Goal: Information Seeking & Learning: Compare options

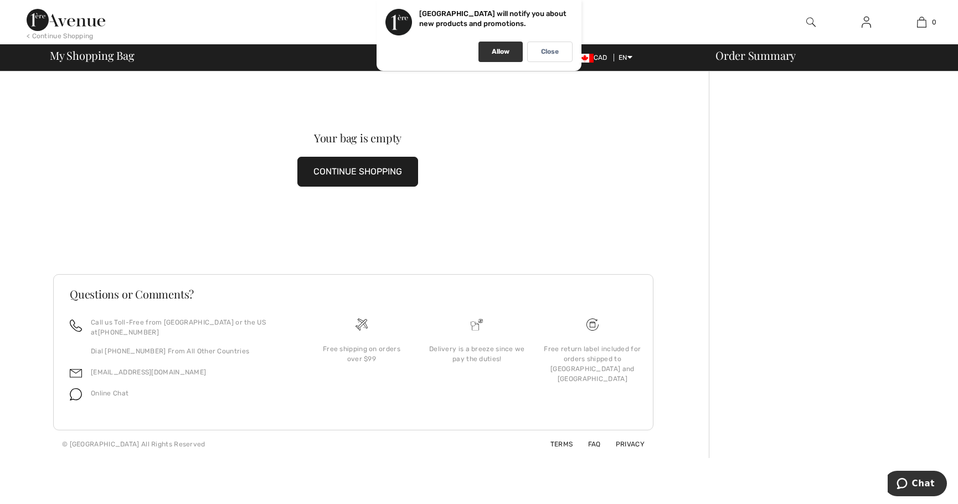
click at [501, 48] on p "Allow" at bounding box center [501, 52] width 18 height 8
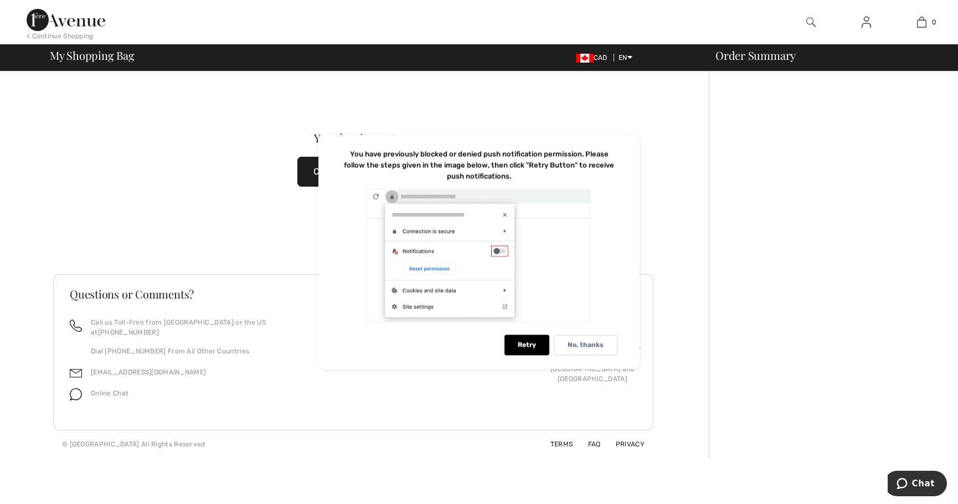
click at [869, 25] on img at bounding box center [866, 22] width 9 height 13
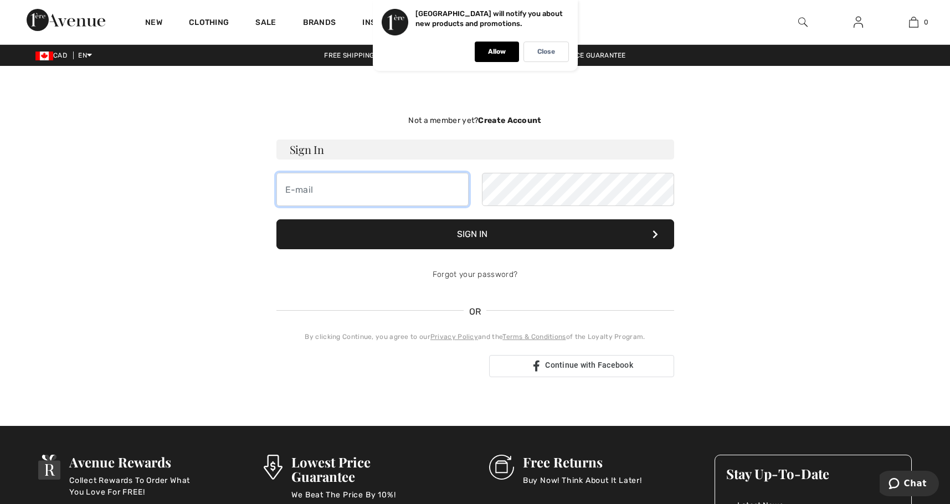
click at [334, 188] on input "email" at bounding box center [372, 189] width 192 height 33
type input "valerie@learnwaredesign.com"
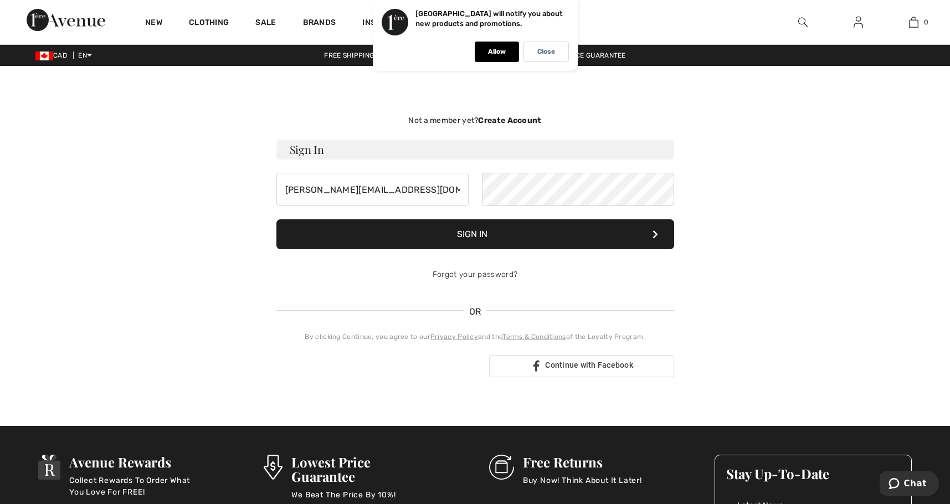
click at [469, 230] on button "Sign In" at bounding box center [475, 234] width 398 height 30
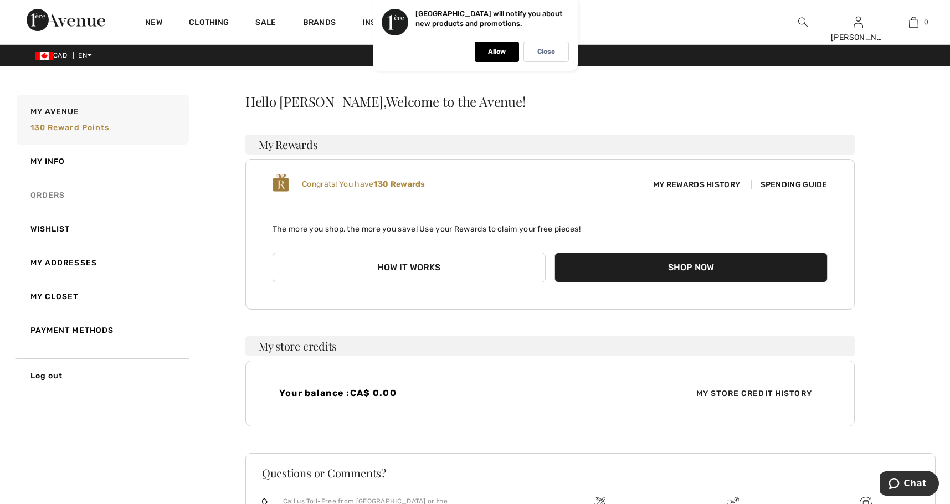
click at [42, 193] on link "Orders" at bounding box center [101, 195] width 174 height 34
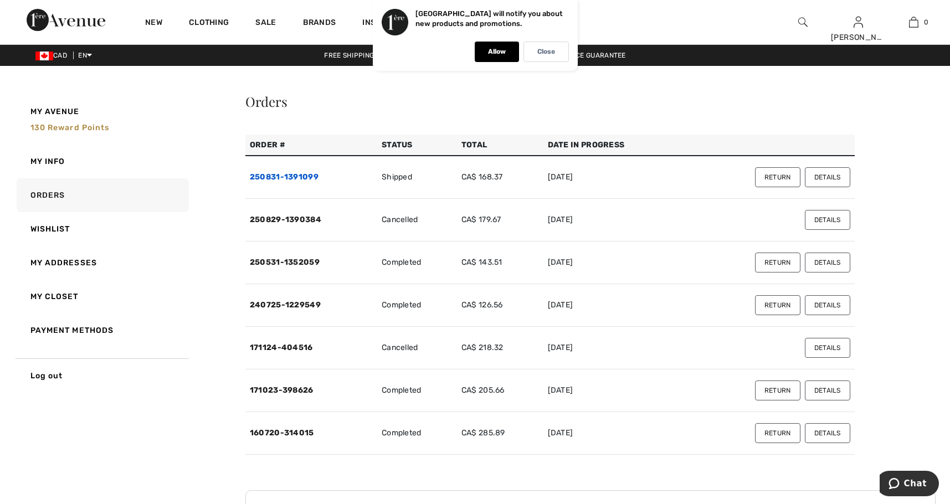
click at [303, 173] on link "250831-1391099" at bounding box center [284, 176] width 69 height 9
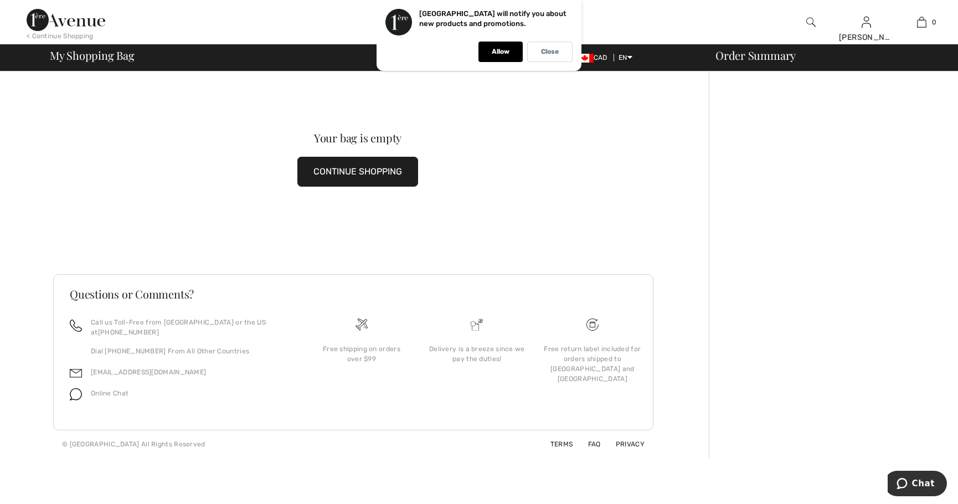
click at [368, 174] on button "CONTINUE SHOPPING" at bounding box center [357, 172] width 121 height 30
click at [364, 171] on button "CONTINUE SHOPPING" at bounding box center [357, 172] width 121 height 30
click at [490, 49] on div "Allow" at bounding box center [500, 52] width 44 height 20
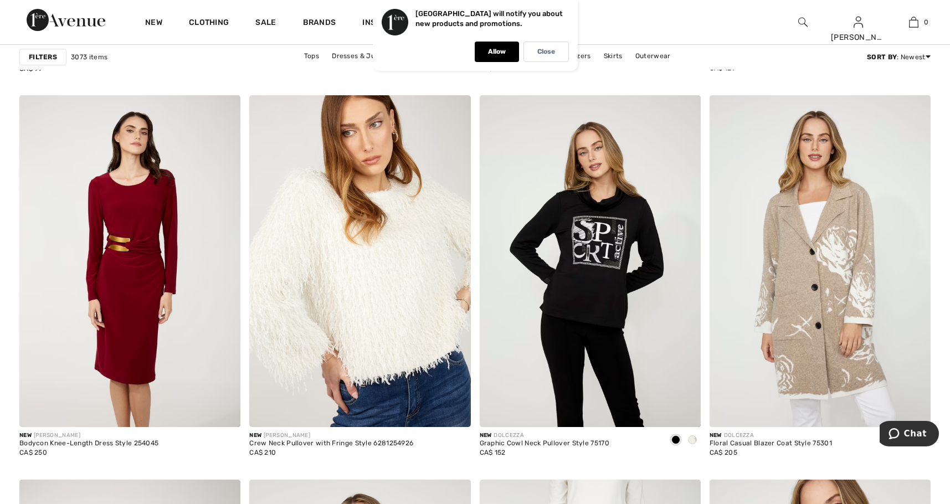
scroll to position [3931, 0]
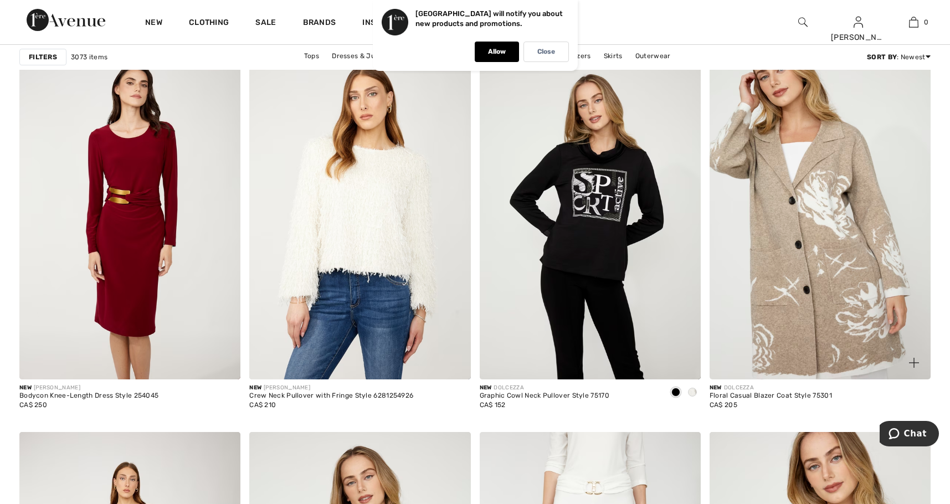
click at [840, 265] on img at bounding box center [819, 214] width 221 height 332
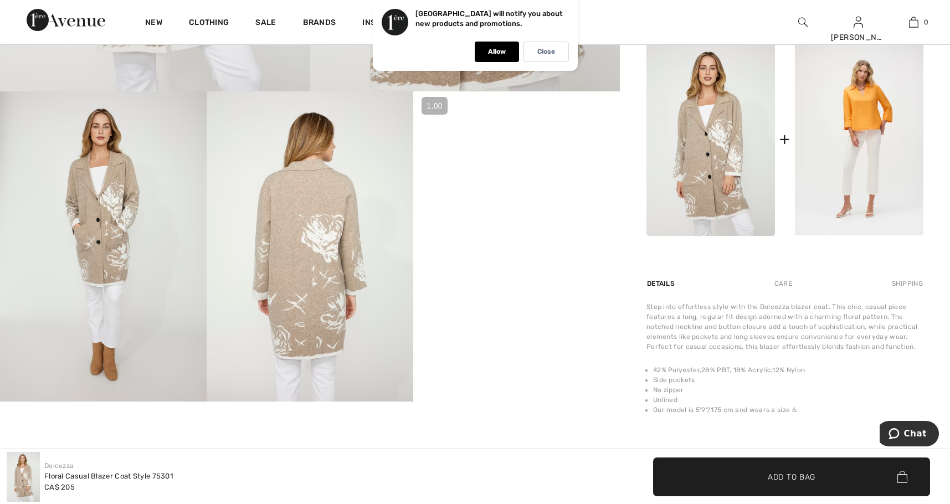
scroll to position [554, 0]
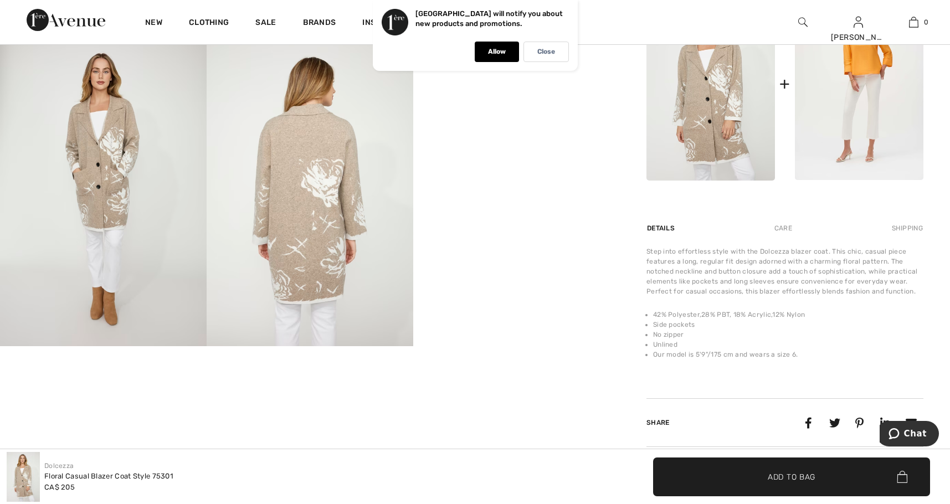
click at [577, 140] on video "Your browser does not support the video tag." at bounding box center [516, 88] width 207 height 104
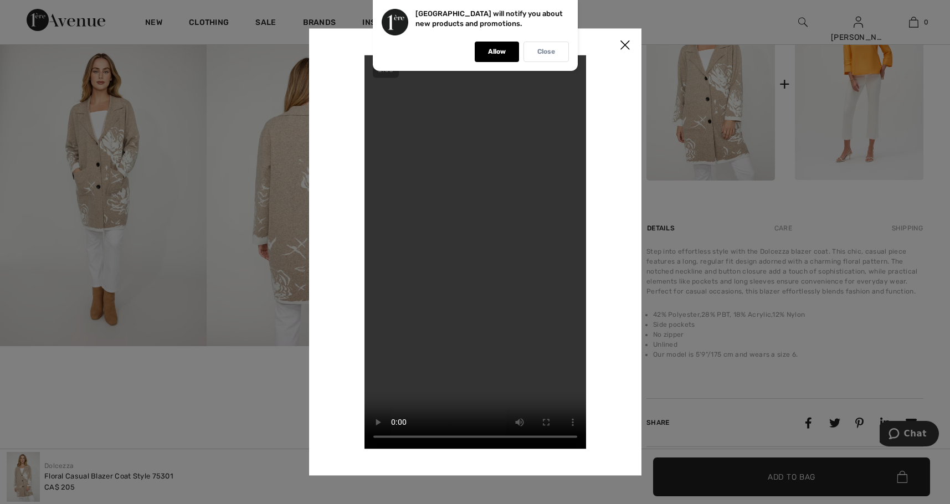
click at [543, 50] on p "Close" at bounding box center [546, 52] width 18 height 8
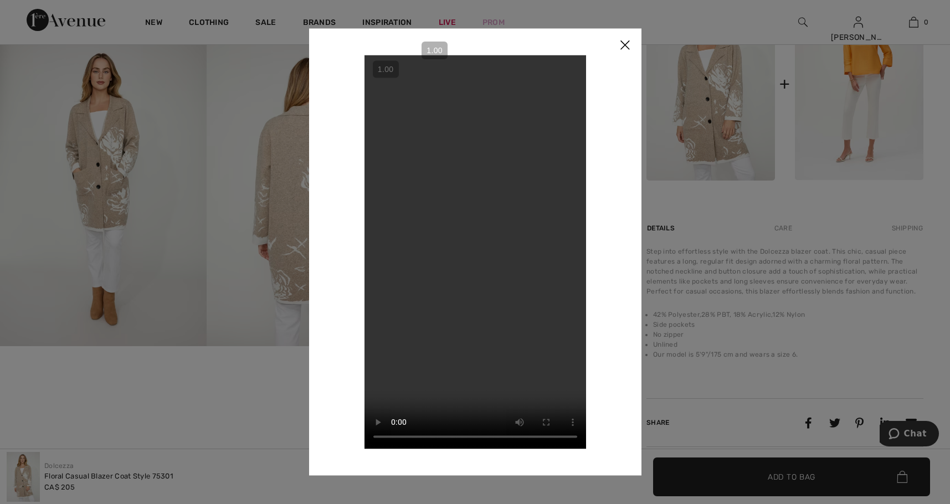
click at [622, 44] on img at bounding box center [624, 45] width 33 height 34
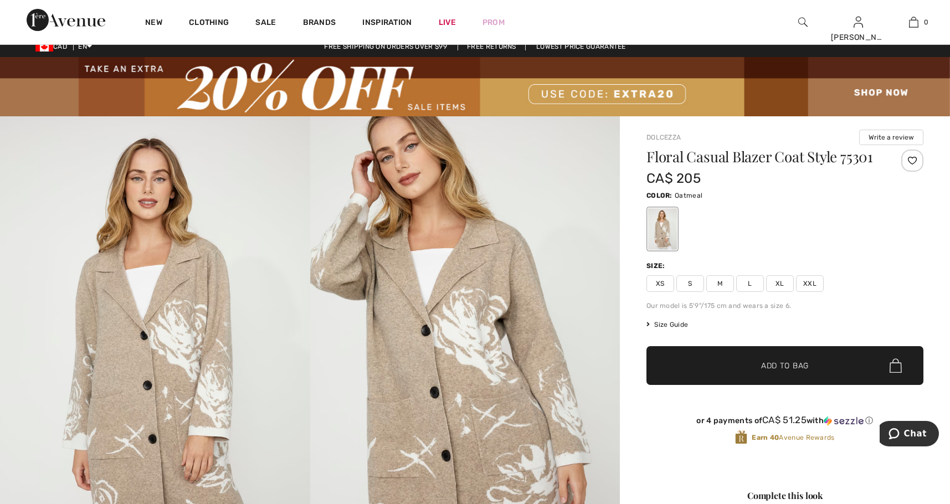
scroll to position [0, 0]
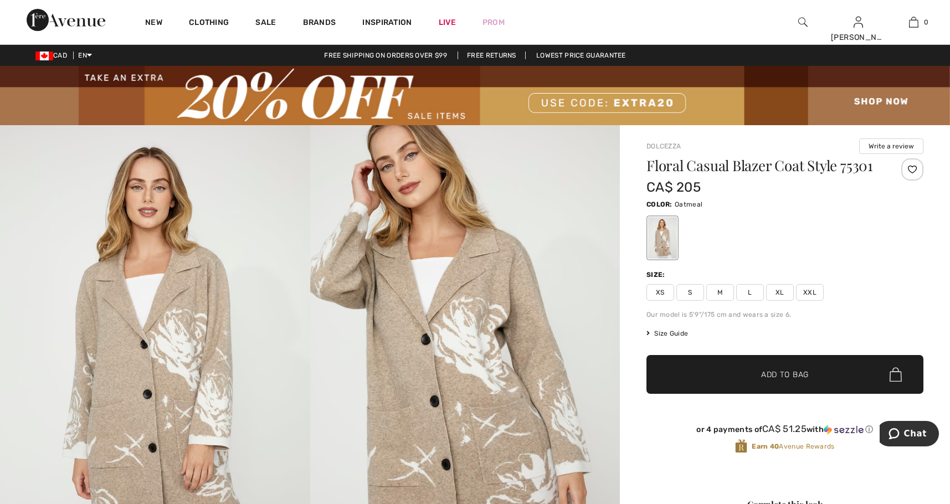
click at [911, 173] on div at bounding box center [912, 169] width 22 height 22
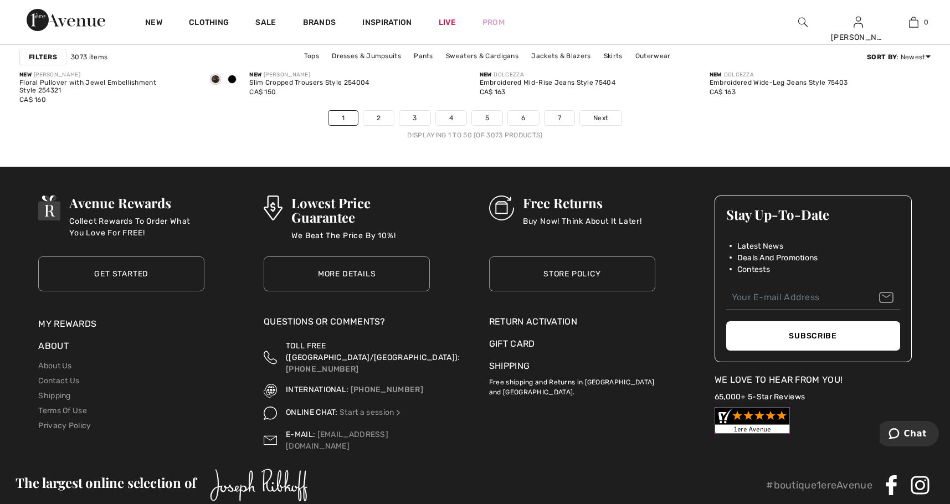
scroll to position [5927, 0]
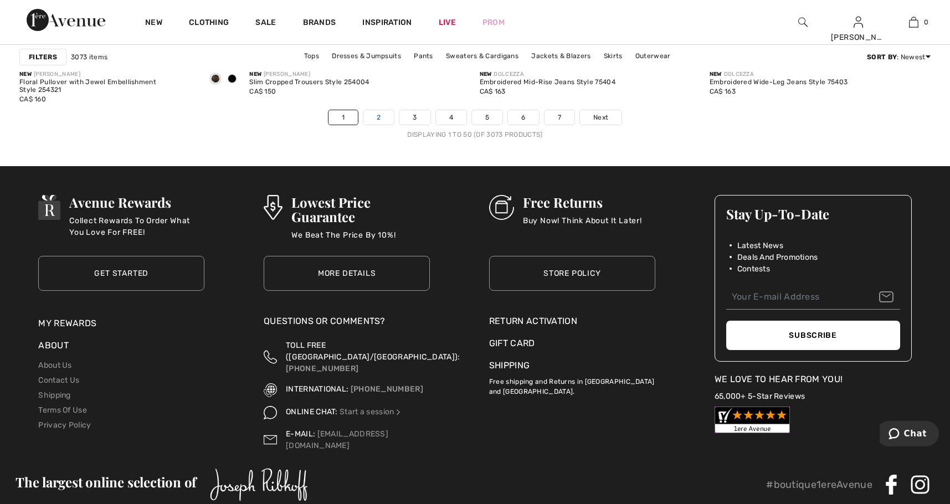
click at [383, 115] on link "2" at bounding box center [378, 117] width 30 height 14
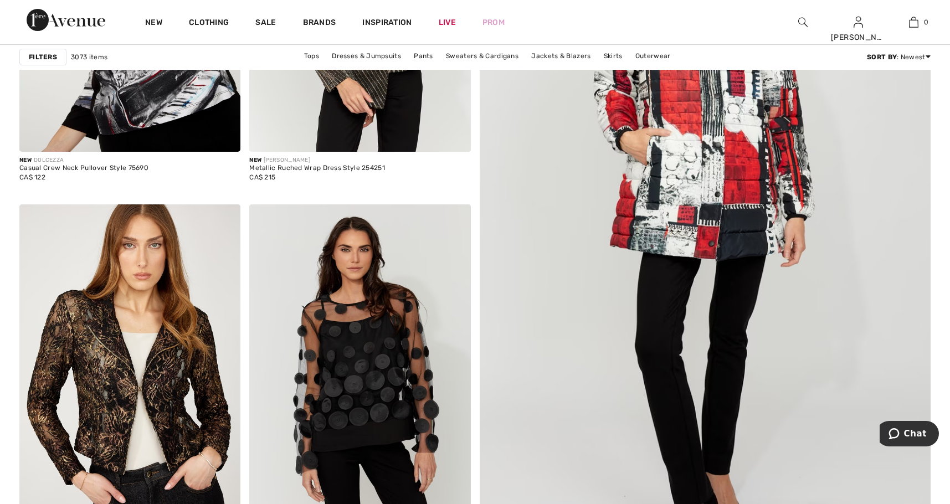
scroll to position [388, 0]
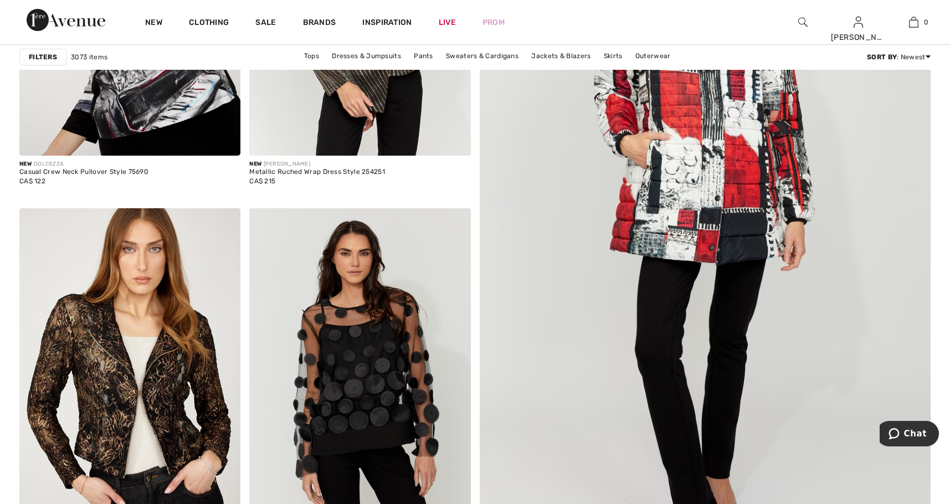
click at [779, 238] on img at bounding box center [704, 230] width 541 height 812
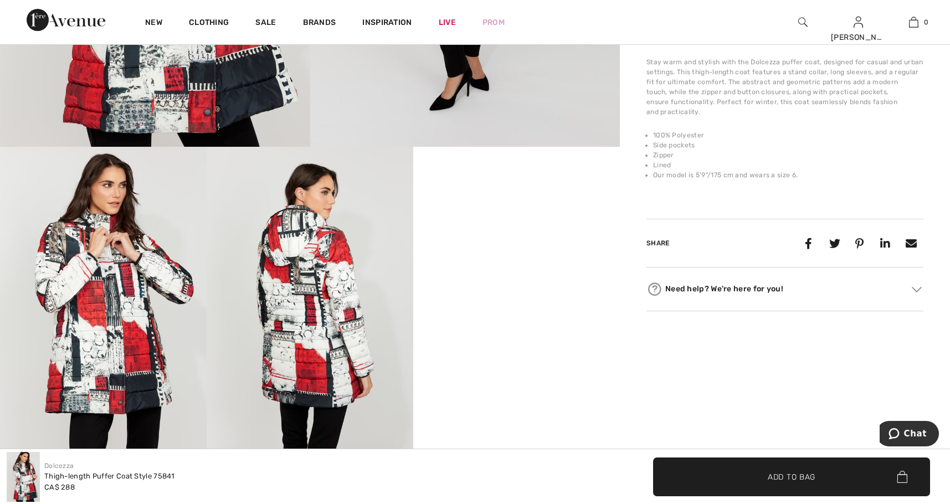
click at [321, 324] on img at bounding box center [310, 302] width 207 height 310
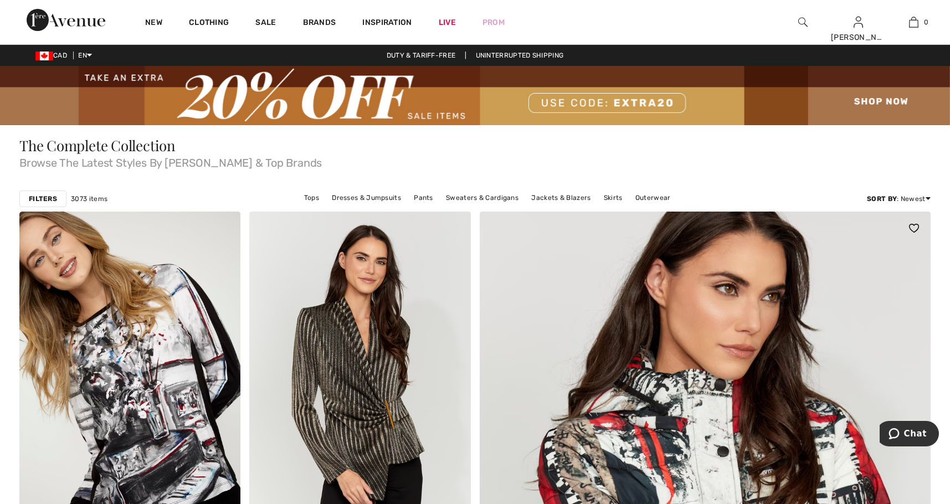
click at [912, 229] on img at bounding box center [914, 228] width 10 height 9
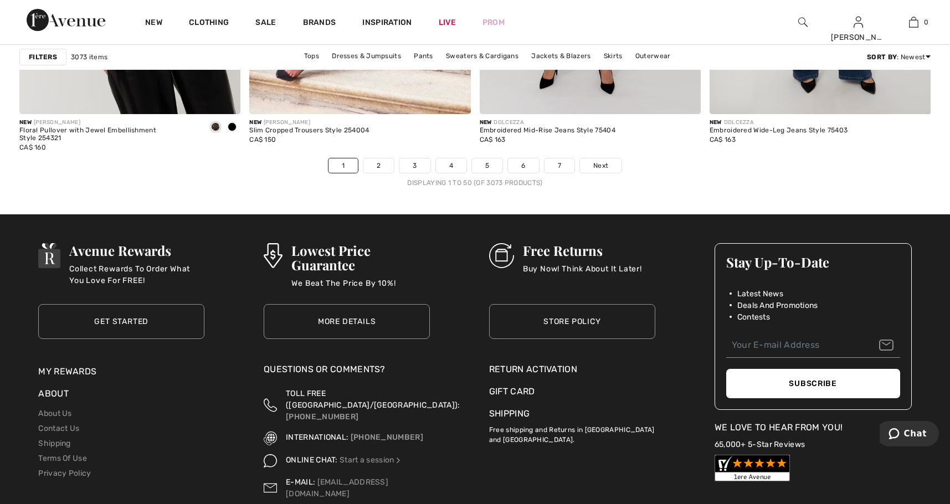
scroll to position [5898, 0]
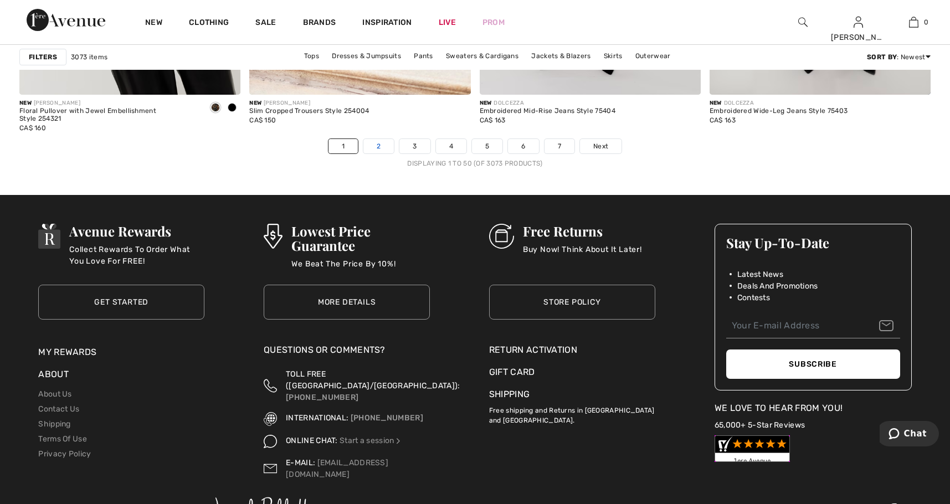
click at [381, 153] on link "2" at bounding box center [378, 146] width 30 height 14
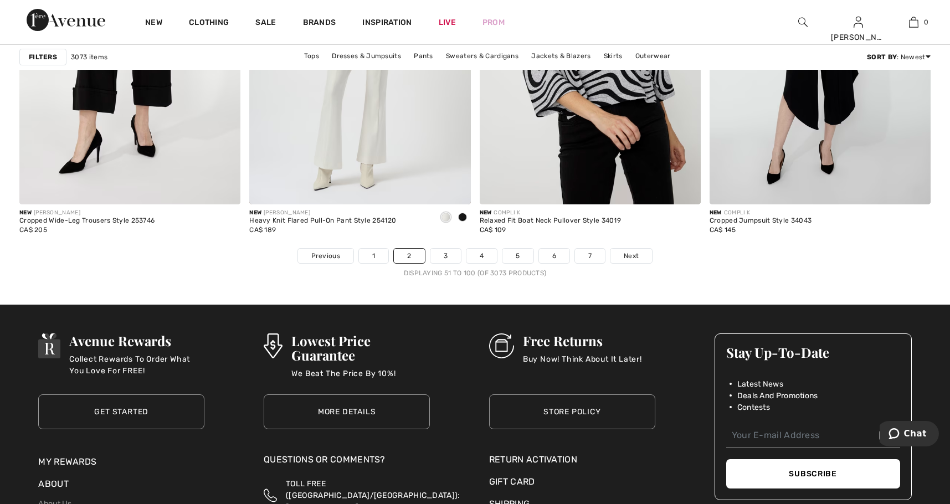
scroll to position [5813, 0]
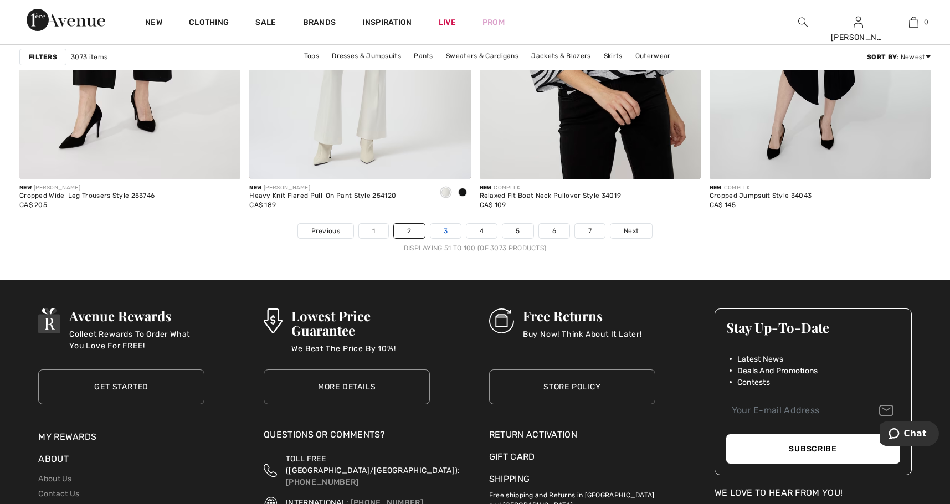
click at [445, 227] on link "3" at bounding box center [445, 231] width 30 height 14
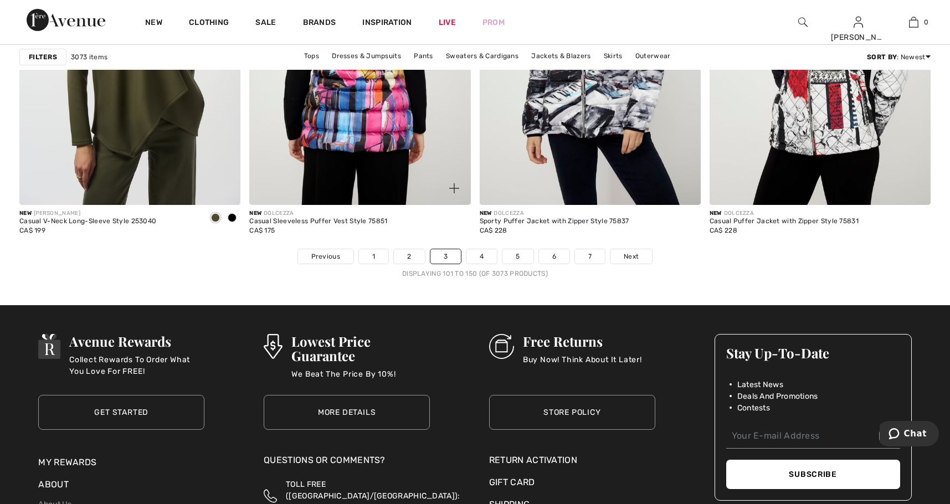
scroll to position [5813, 0]
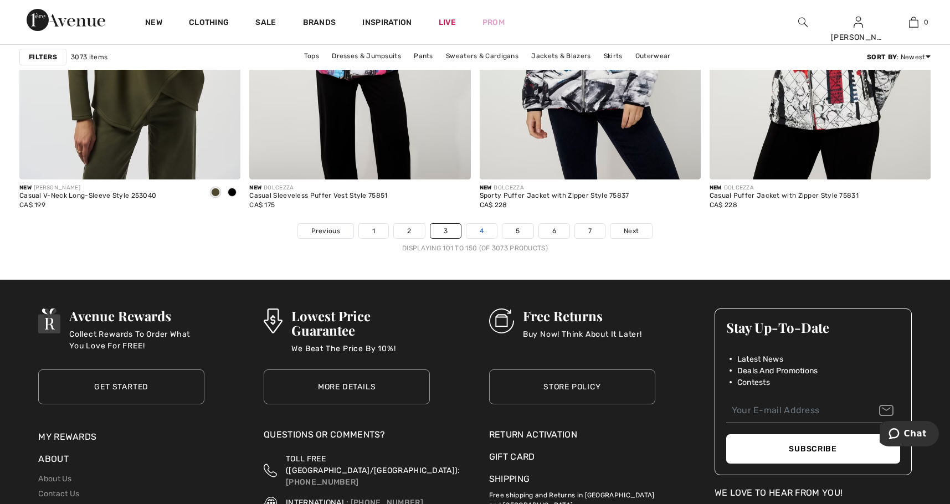
click at [486, 228] on link "4" at bounding box center [481, 231] width 30 height 14
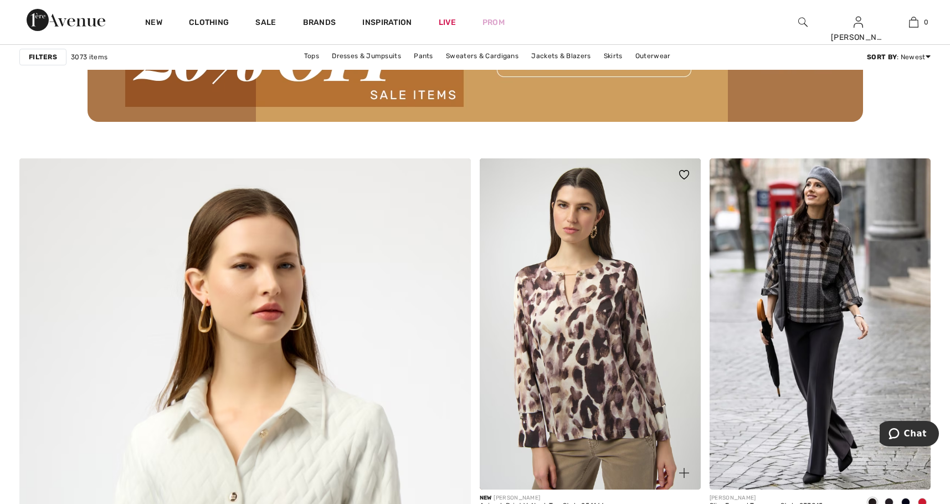
scroll to position [3045, 0]
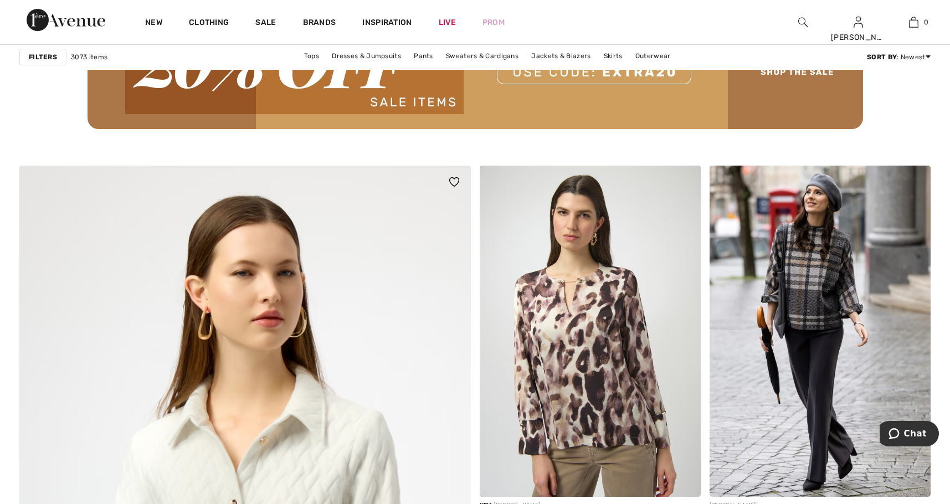
click at [453, 179] on img at bounding box center [454, 181] width 10 height 9
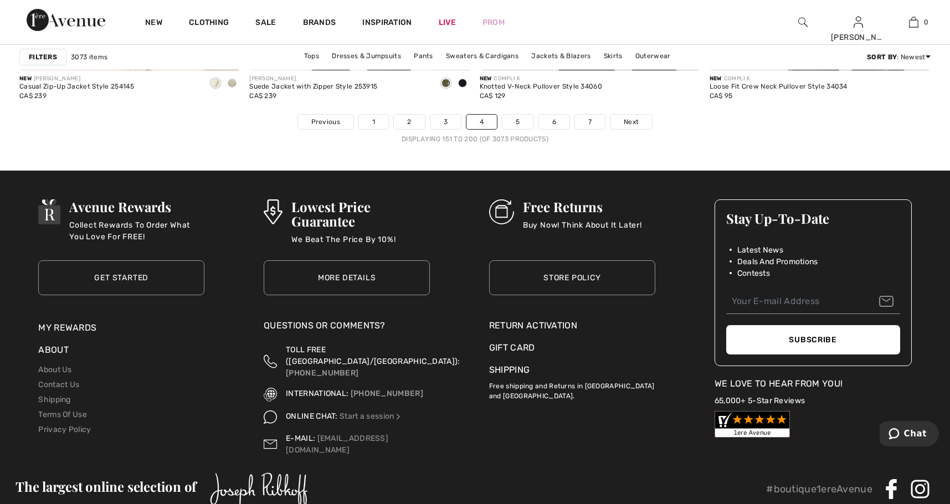
scroll to position [5924, 0]
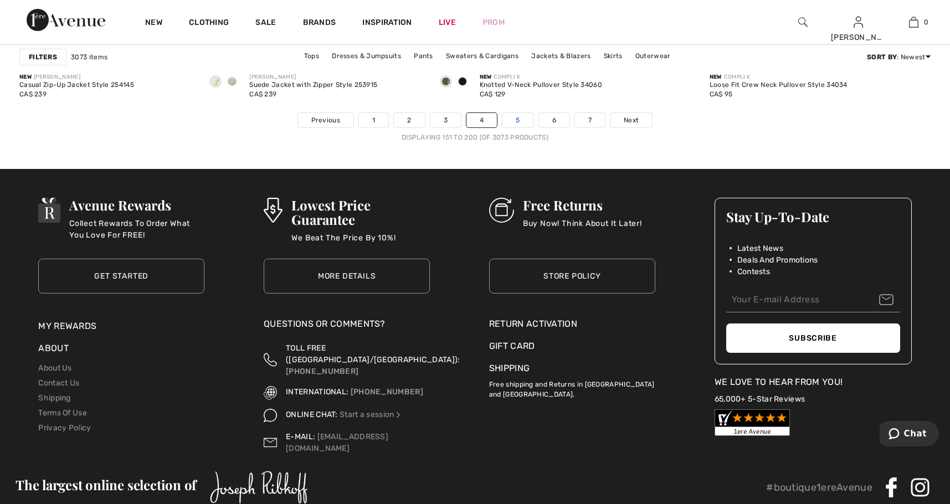
click at [518, 118] on link "5" at bounding box center [517, 120] width 30 height 14
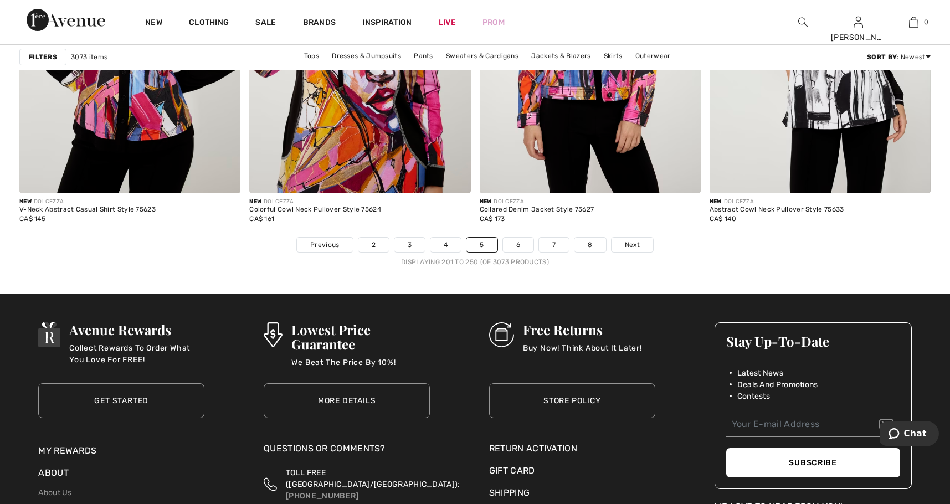
scroll to position [5813, 0]
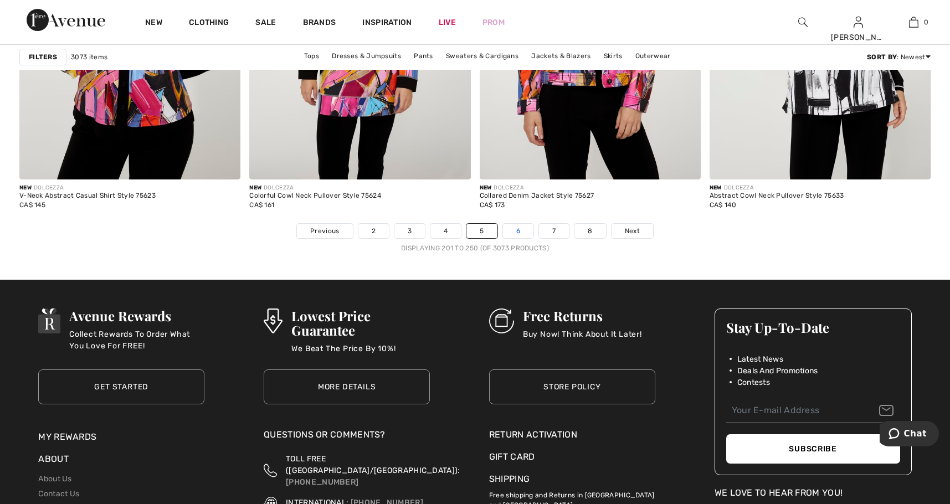
click at [516, 231] on link "6" at bounding box center [518, 231] width 30 height 14
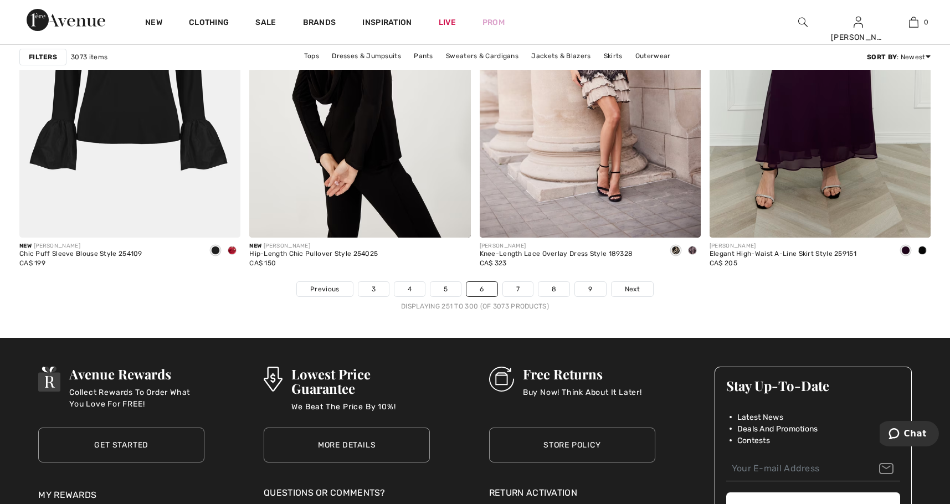
scroll to position [5758, 0]
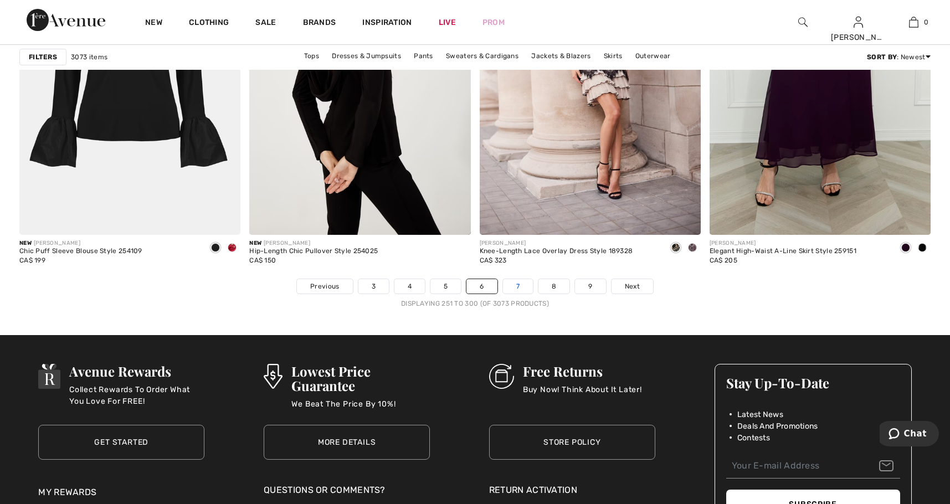
click at [517, 284] on link "7" at bounding box center [518, 286] width 30 height 14
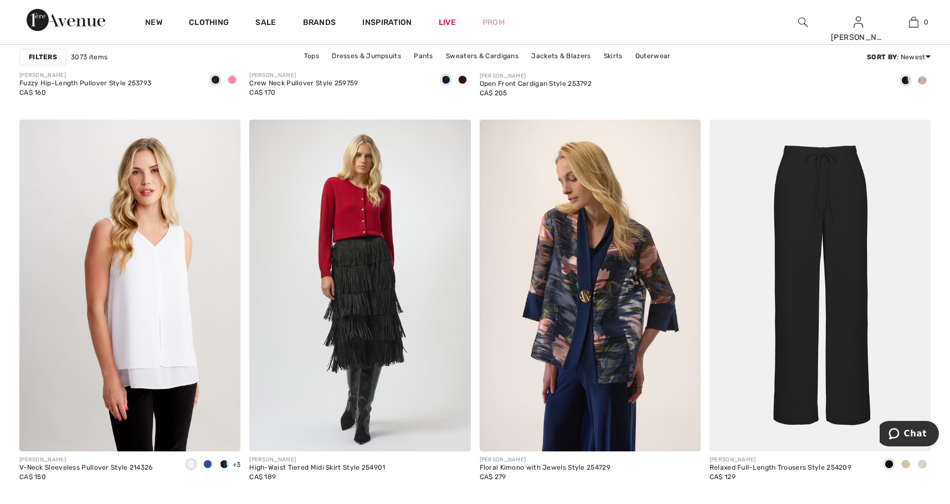
scroll to position [886, 0]
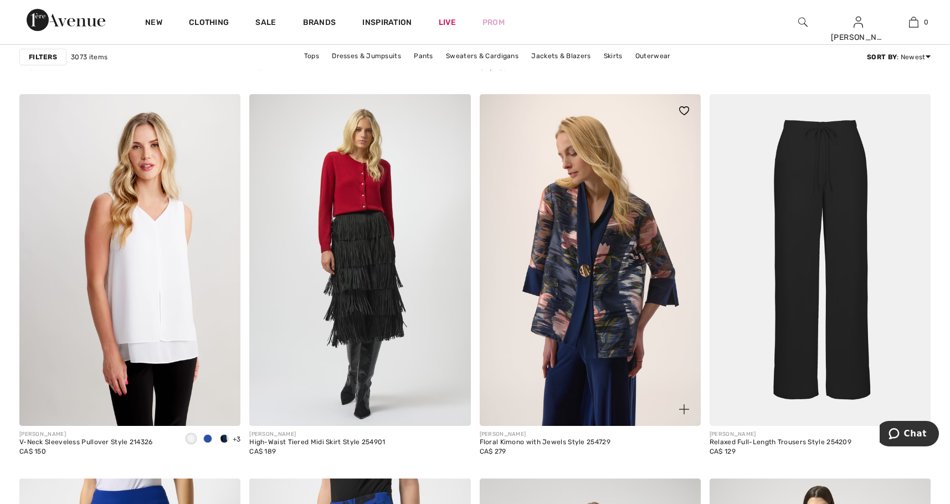
click at [601, 271] on img at bounding box center [589, 260] width 221 height 332
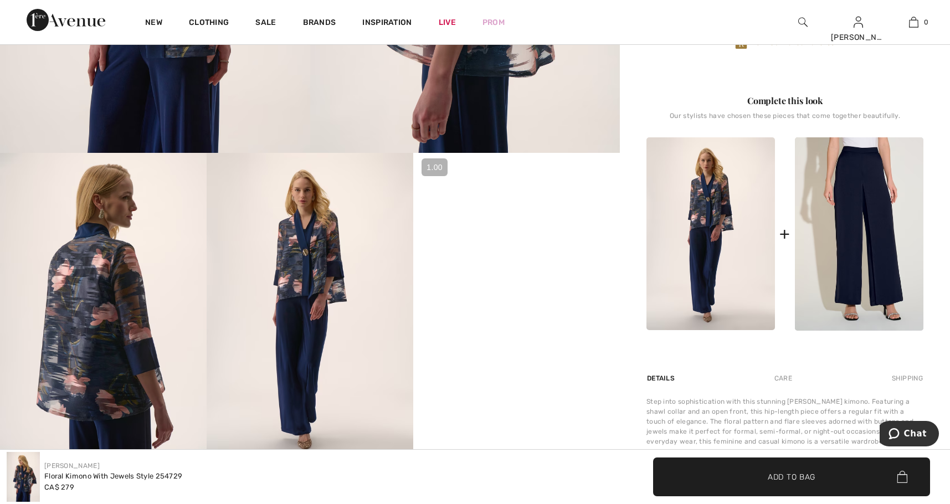
scroll to position [443, 0]
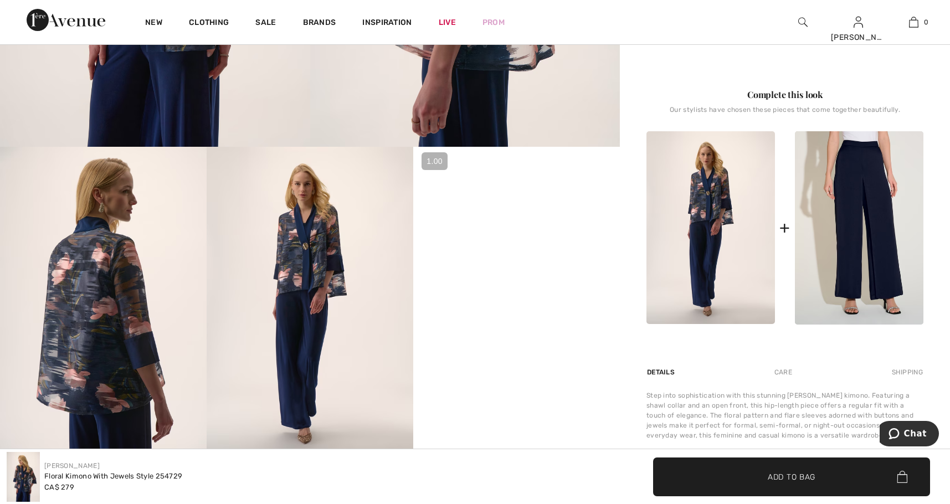
click at [499, 250] on video "Your browser does not support the video tag." at bounding box center [516, 199] width 207 height 104
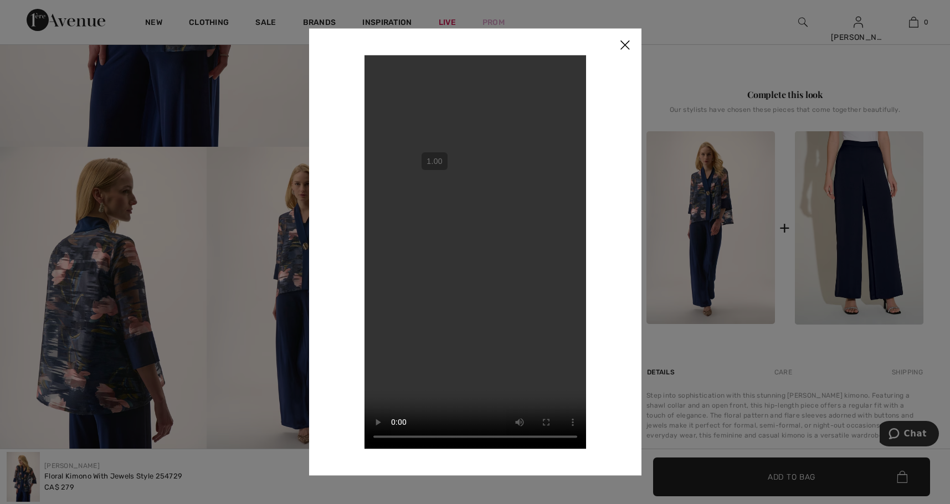
click at [625, 43] on img at bounding box center [624, 45] width 33 height 34
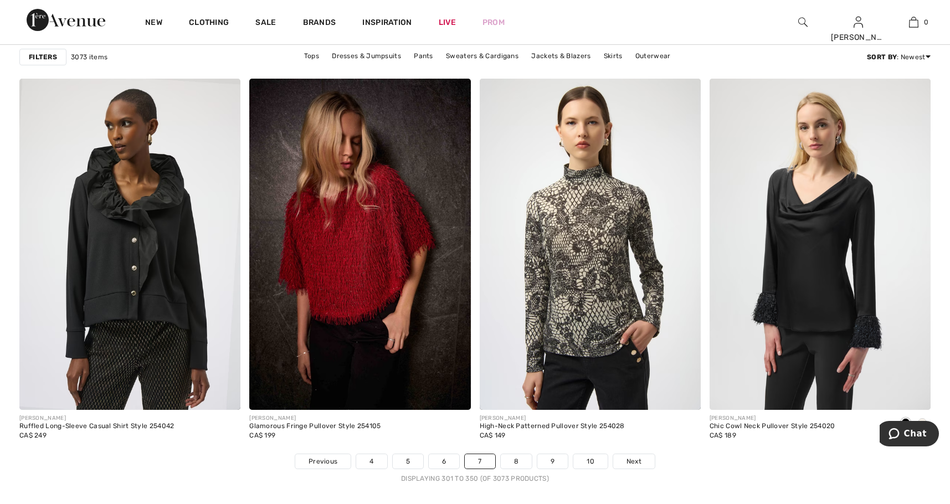
scroll to position [5592, 0]
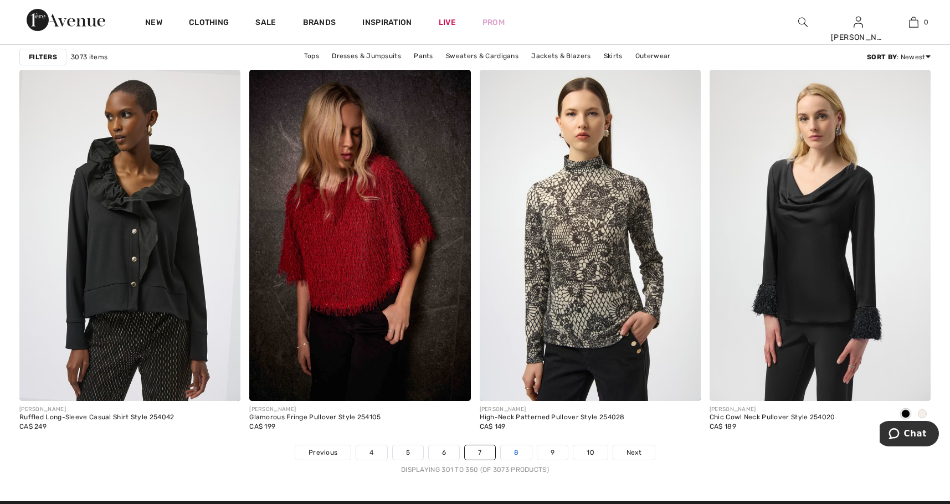
click at [513, 450] on link "8" at bounding box center [516, 452] width 31 height 14
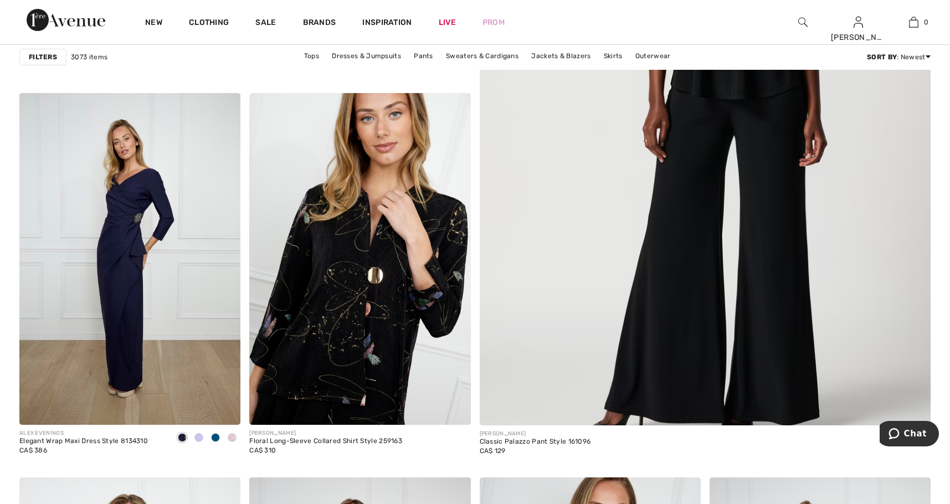
scroll to position [498, 0]
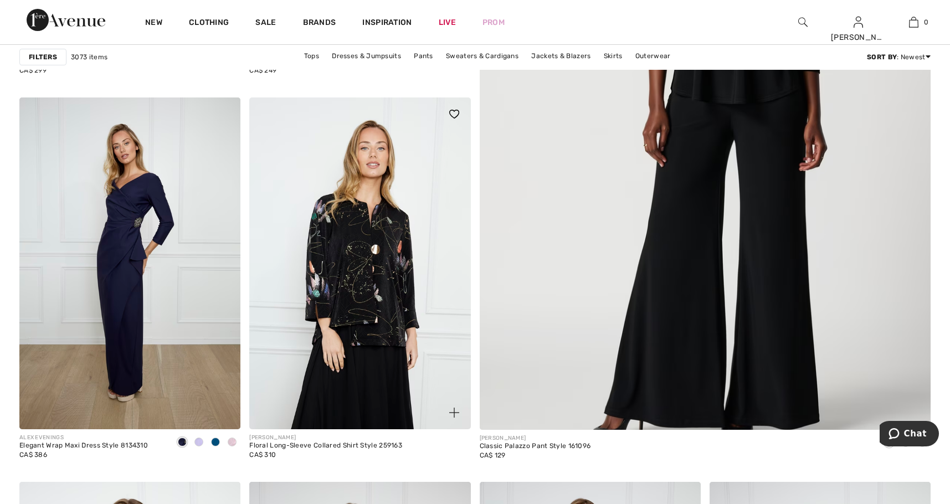
click at [342, 320] on img at bounding box center [359, 263] width 221 height 332
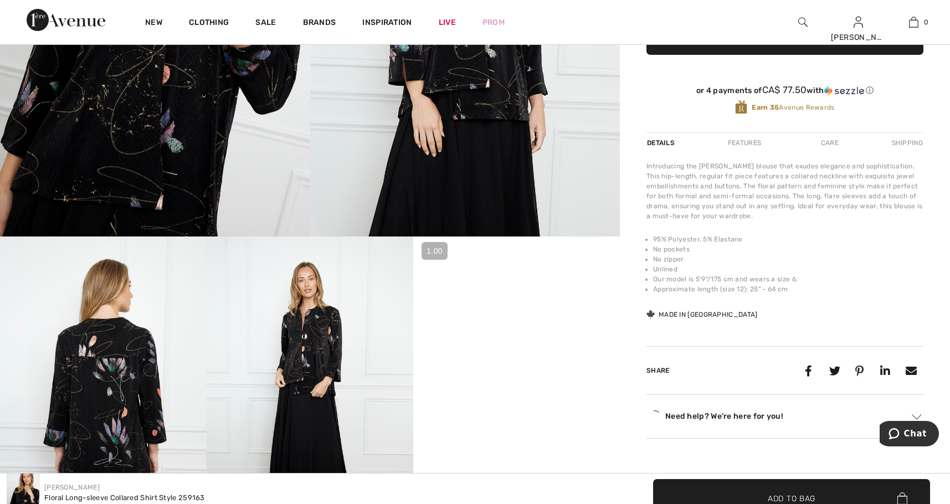
scroll to position [388, 0]
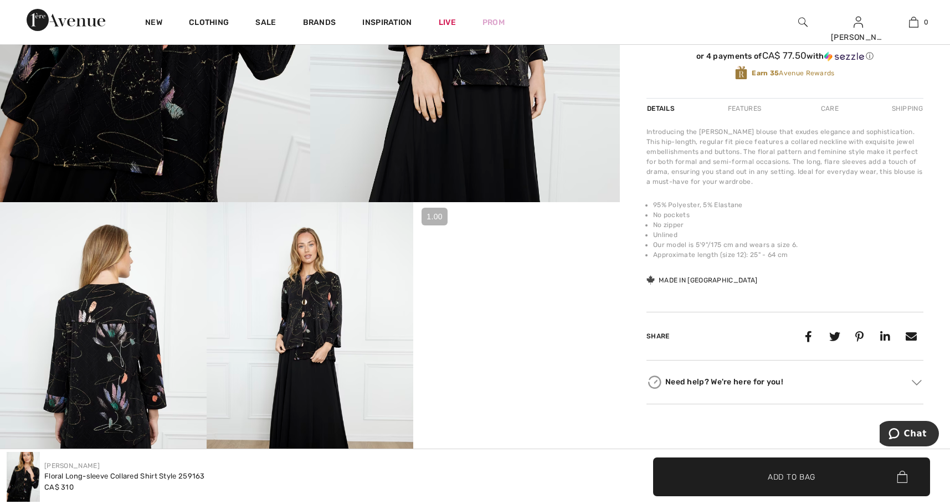
click at [544, 306] on video "Your browser does not support the video tag." at bounding box center [516, 254] width 207 height 104
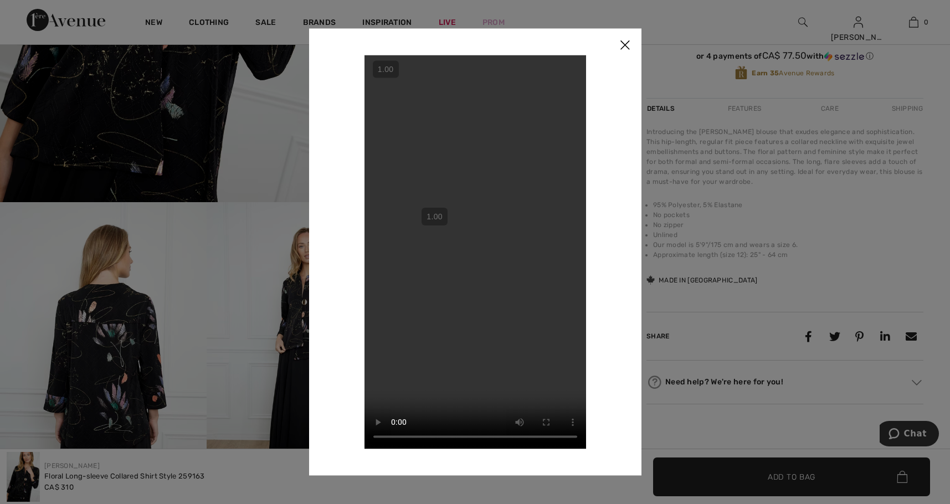
click at [618, 43] on img at bounding box center [624, 45] width 33 height 34
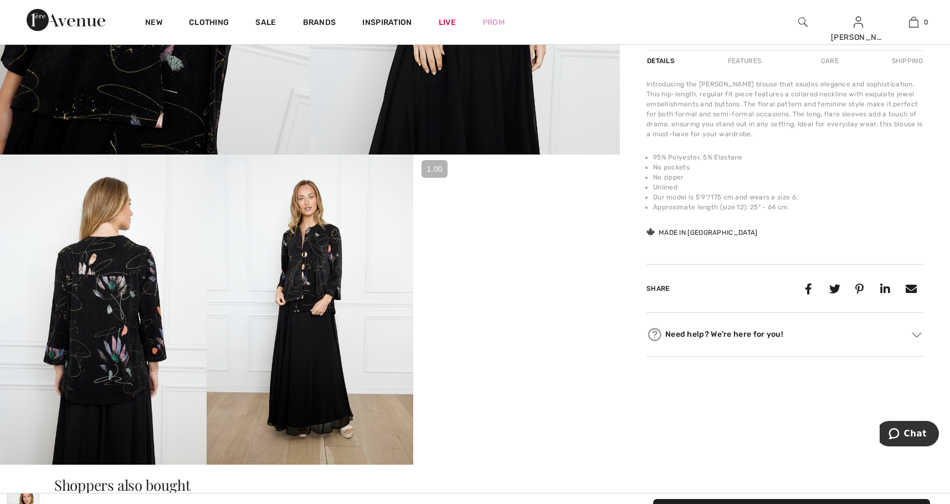
scroll to position [443, 0]
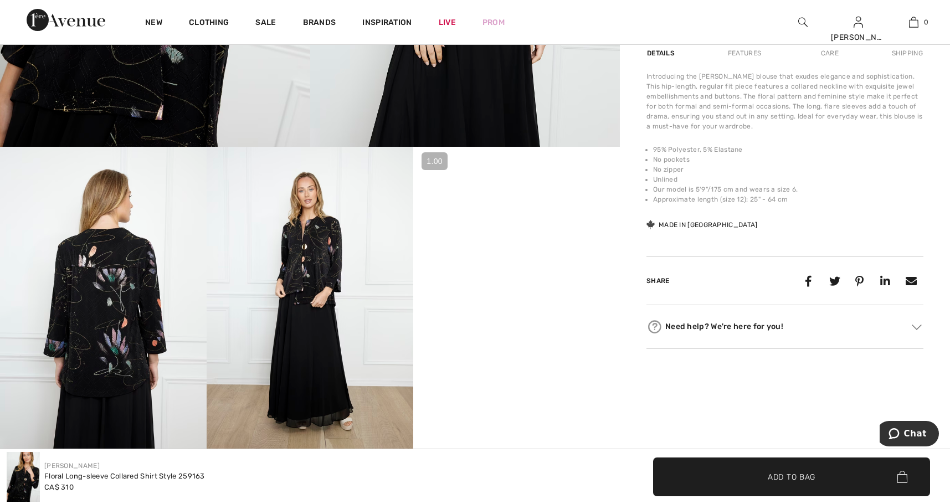
click at [149, 315] on img at bounding box center [103, 302] width 207 height 310
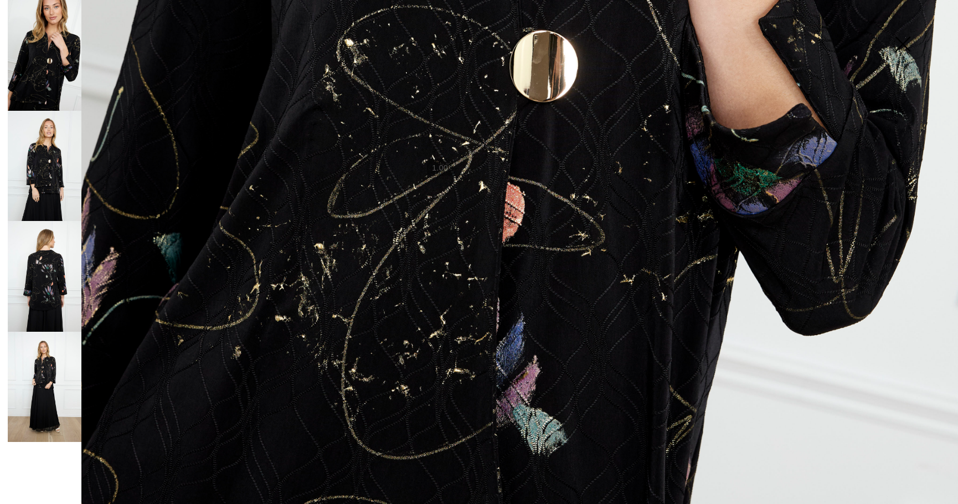
scroll to position [533, 0]
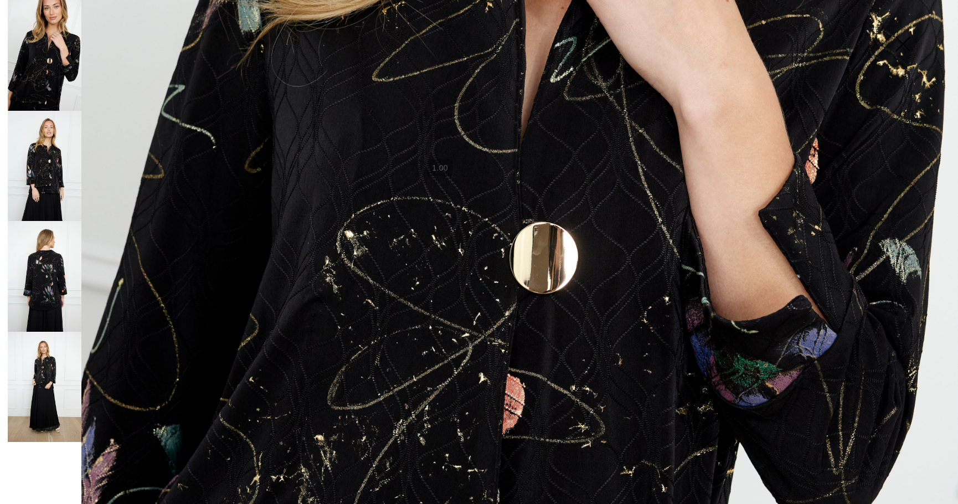
click at [48, 176] on img at bounding box center [45, 166] width 74 height 111
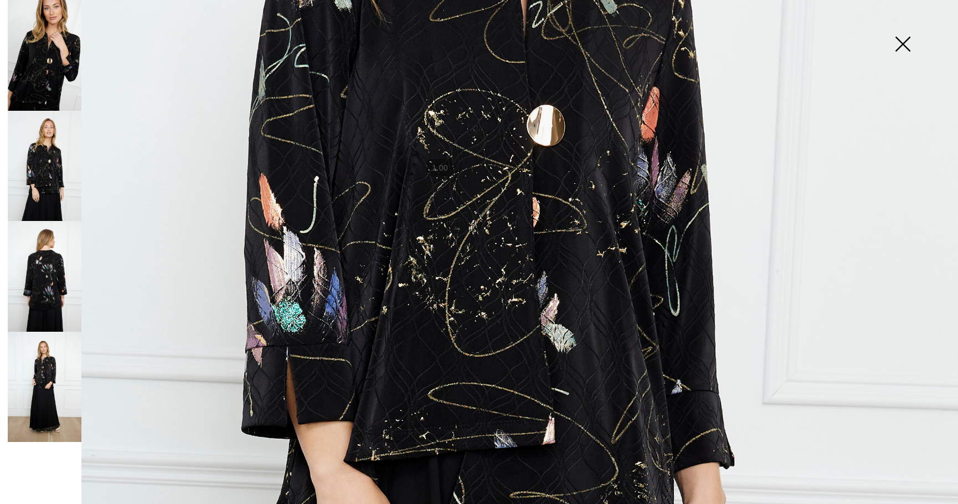
click at [39, 262] on img at bounding box center [45, 276] width 74 height 111
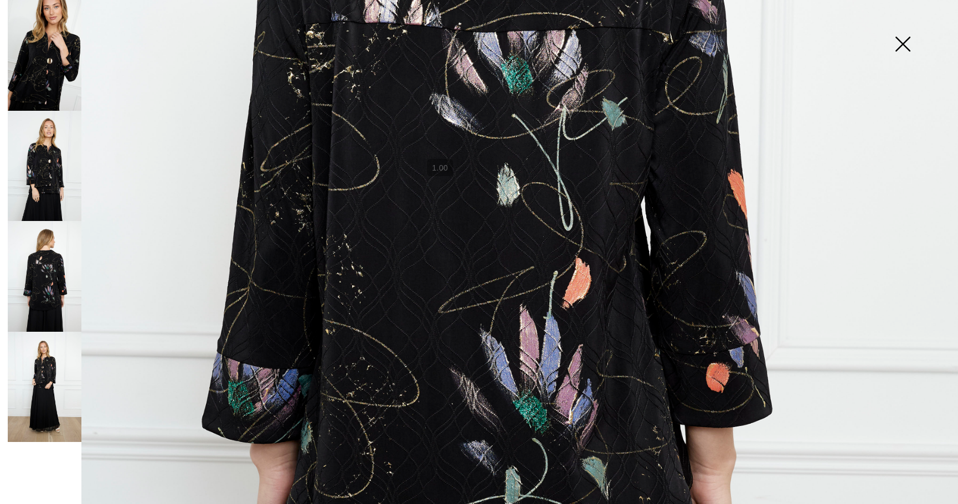
click at [41, 357] on img at bounding box center [45, 387] width 74 height 111
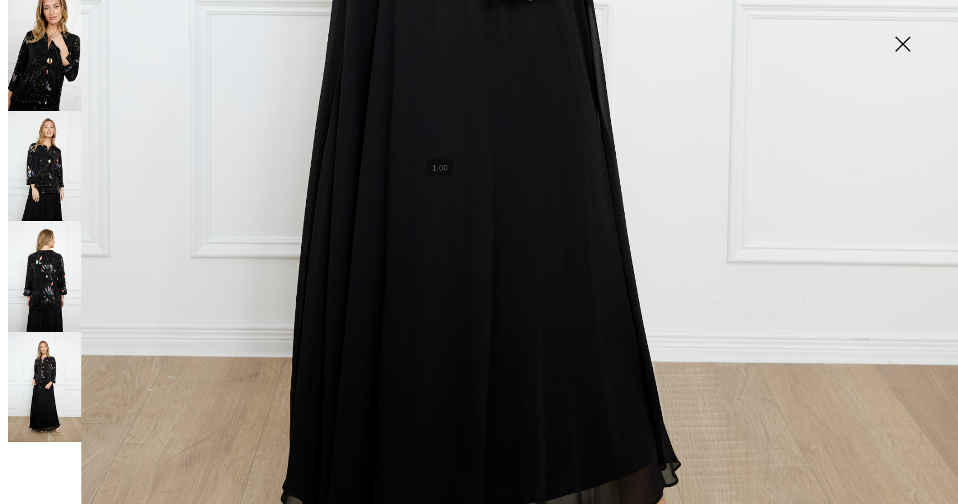
scroll to position [921, 0]
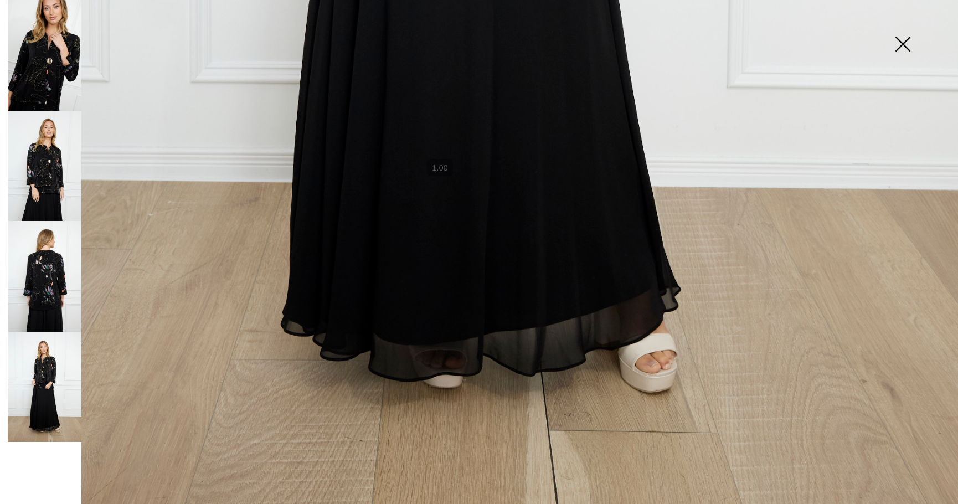
click at [897, 41] on img at bounding box center [902, 45] width 55 height 57
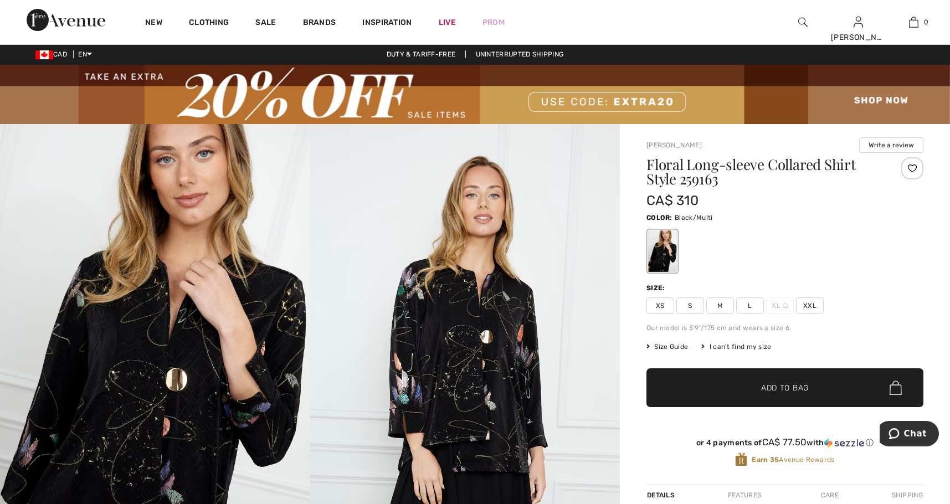
scroll to position [0, 0]
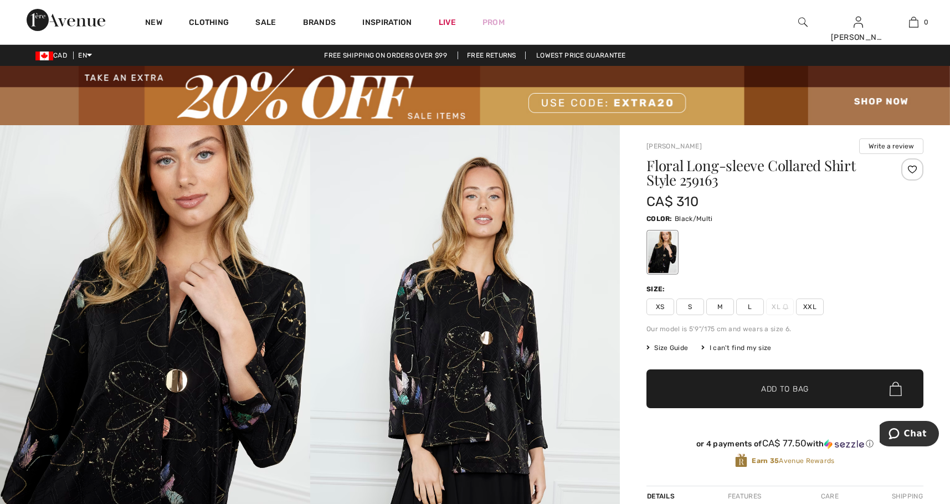
click at [911, 170] on div at bounding box center [912, 169] width 22 height 22
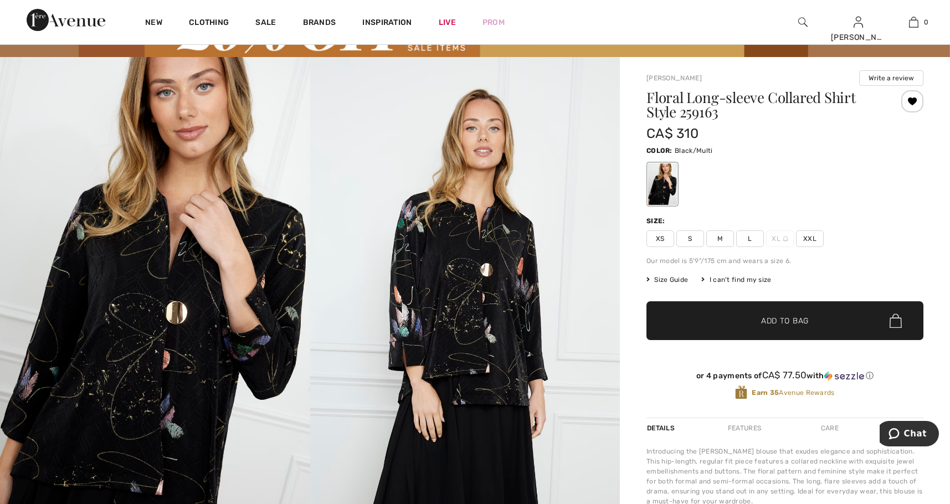
scroll to position [55, 0]
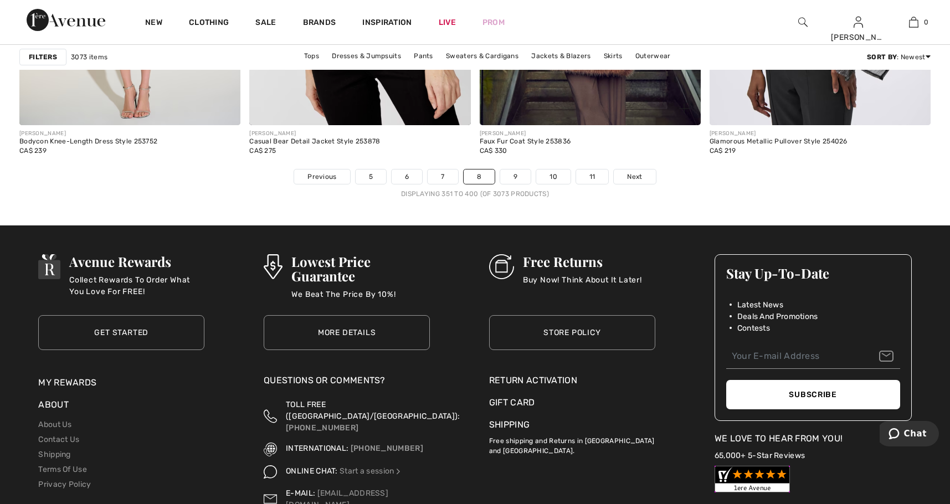
scroll to position [5869, 0]
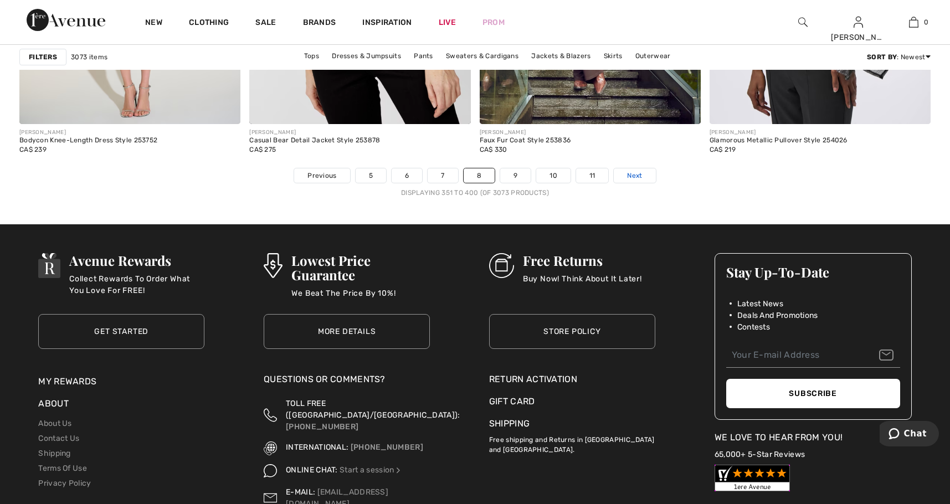
click at [632, 176] on span "Next" at bounding box center [634, 176] width 15 height 10
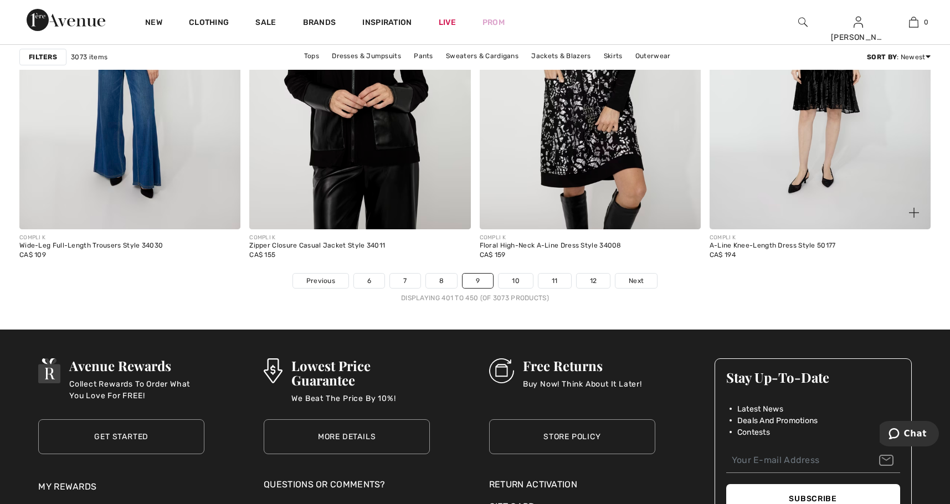
scroll to position [5790, 0]
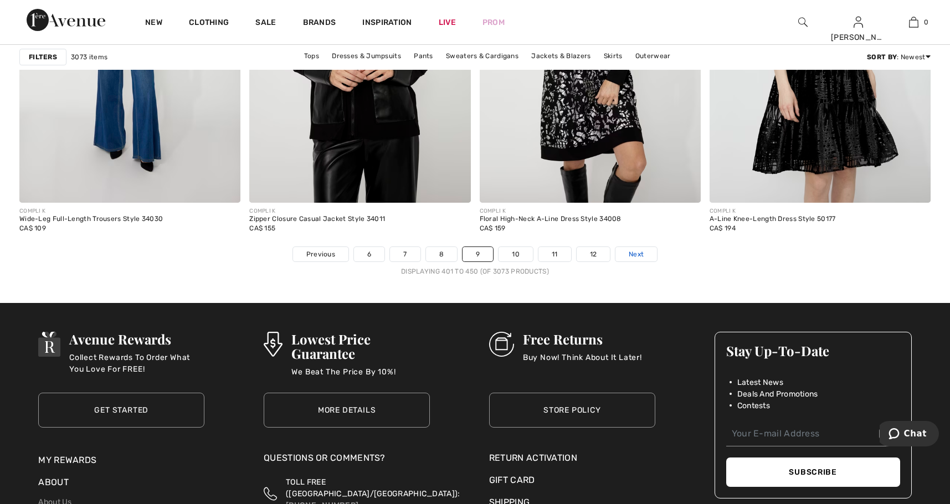
click at [638, 255] on span "Next" at bounding box center [635, 254] width 15 height 10
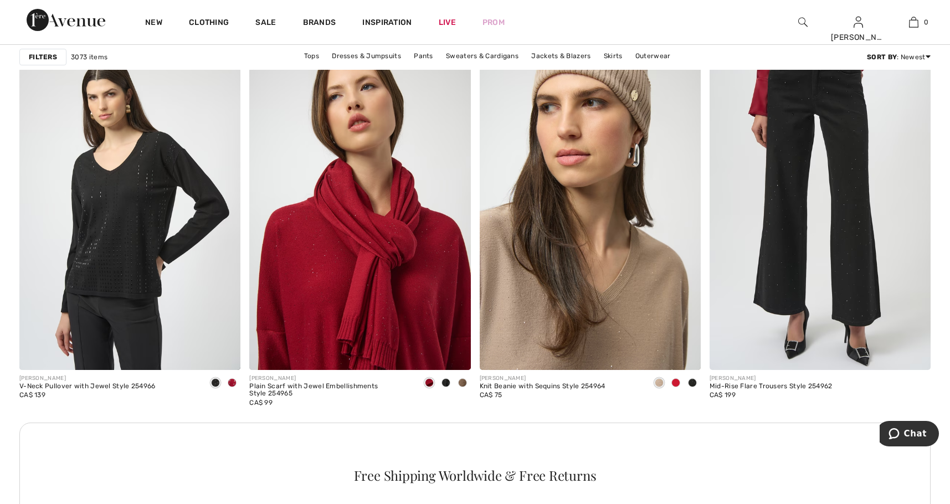
scroll to position [1328, 0]
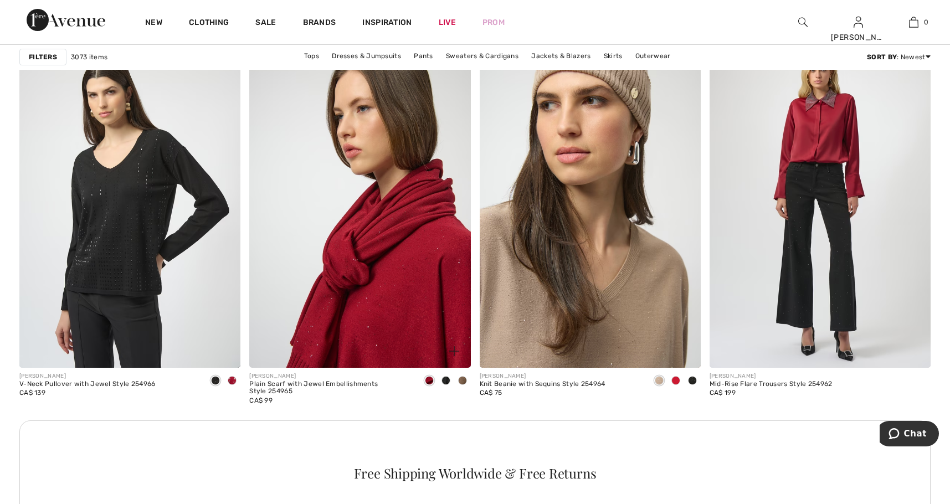
click at [331, 271] on img at bounding box center [359, 202] width 221 height 332
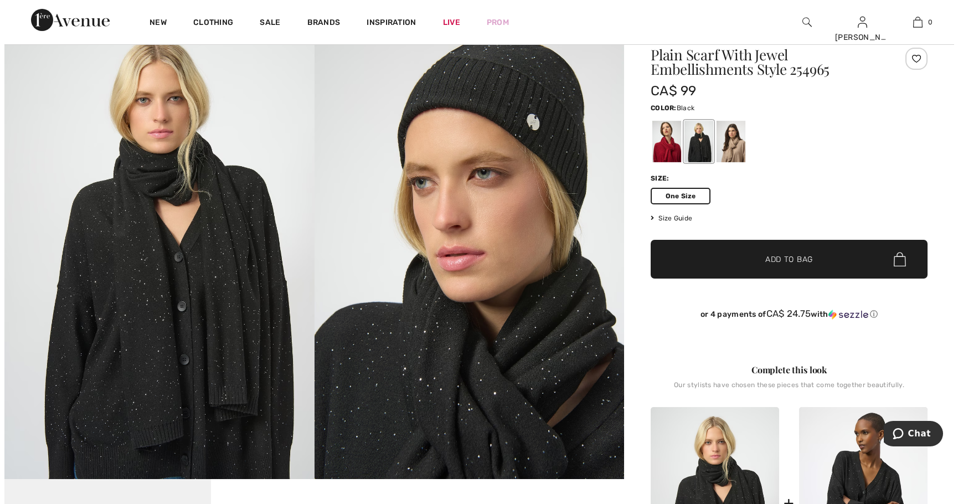
scroll to position [55, 0]
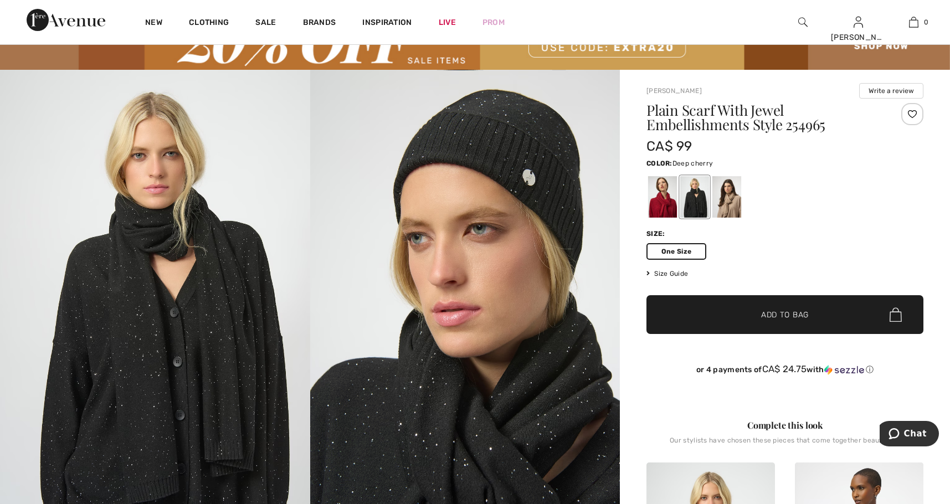
click at [663, 194] on div at bounding box center [662, 197] width 29 height 42
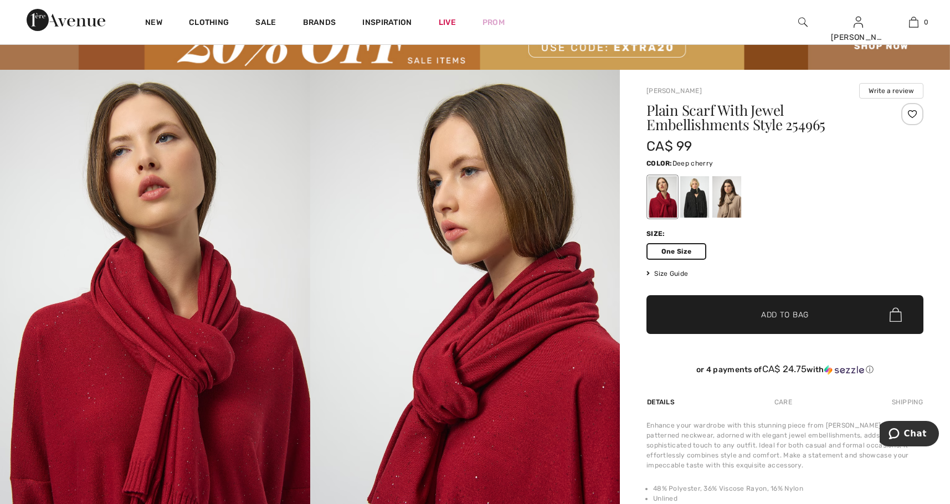
click at [212, 351] on img at bounding box center [155, 302] width 310 height 465
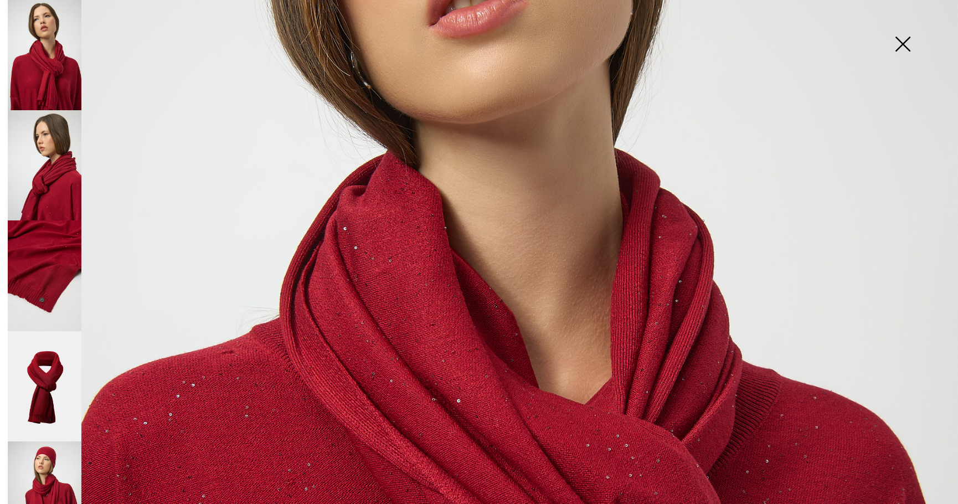
scroll to position [365, 0]
click at [71, 250] on img at bounding box center [45, 275] width 74 height 110
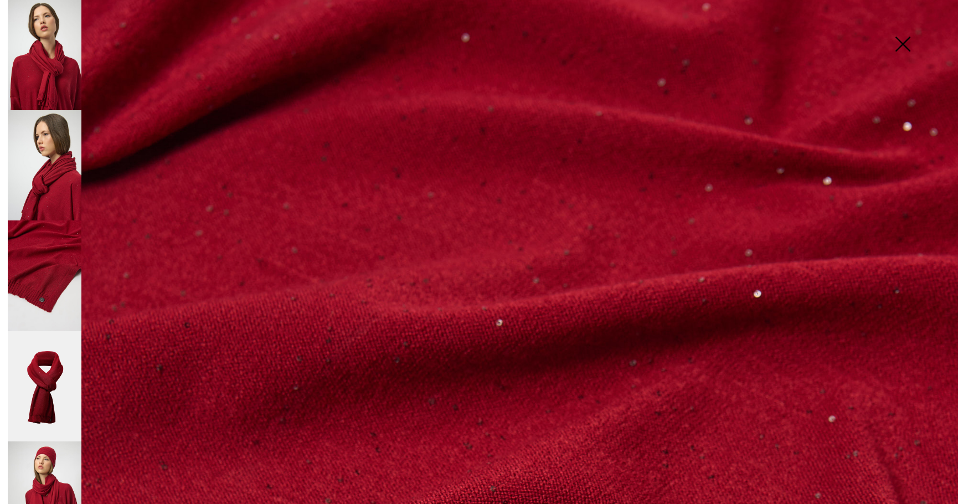
scroll to position [0, 0]
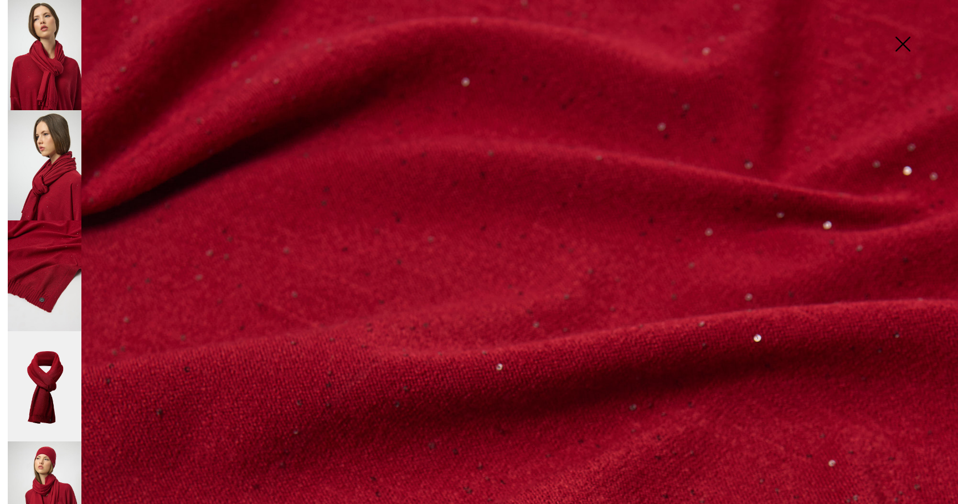
click at [44, 380] on img at bounding box center [45, 386] width 74 height 111
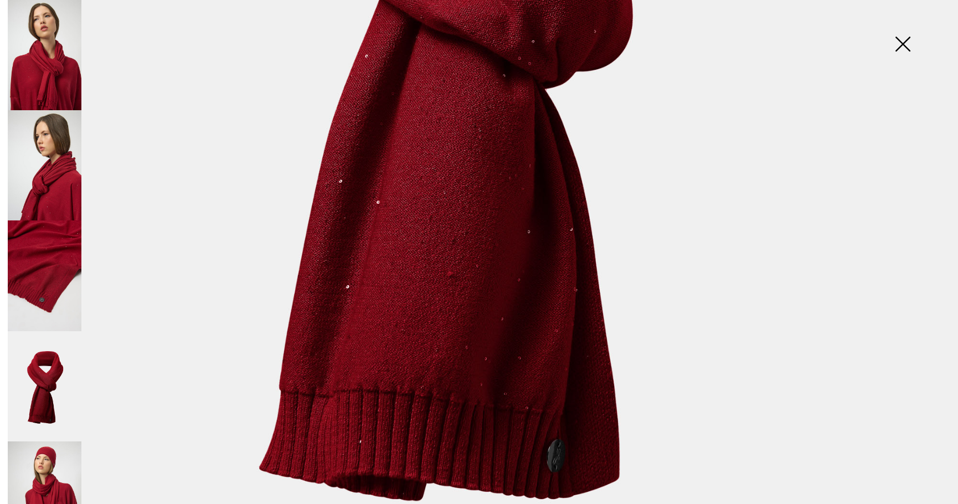
scroll to position [609, 0]
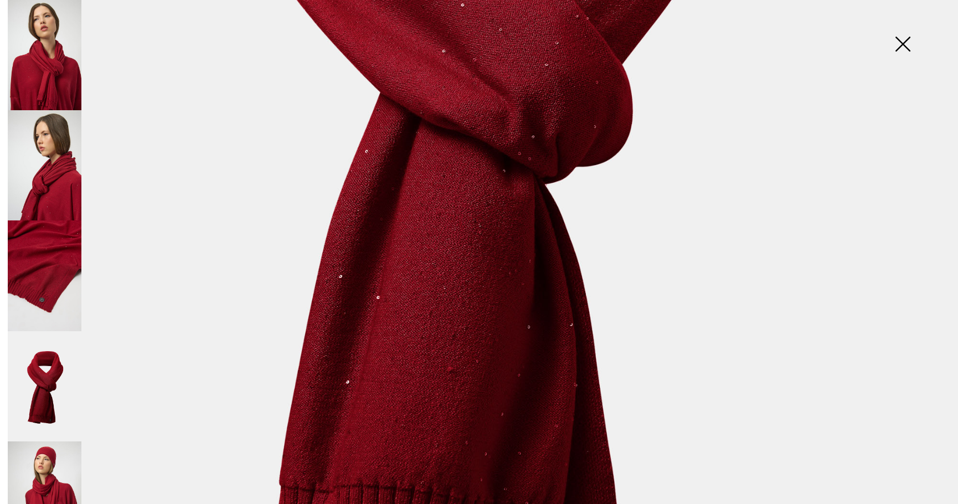
click at [56, 466] on img at bounding box center [45, 496] width 74 height 110
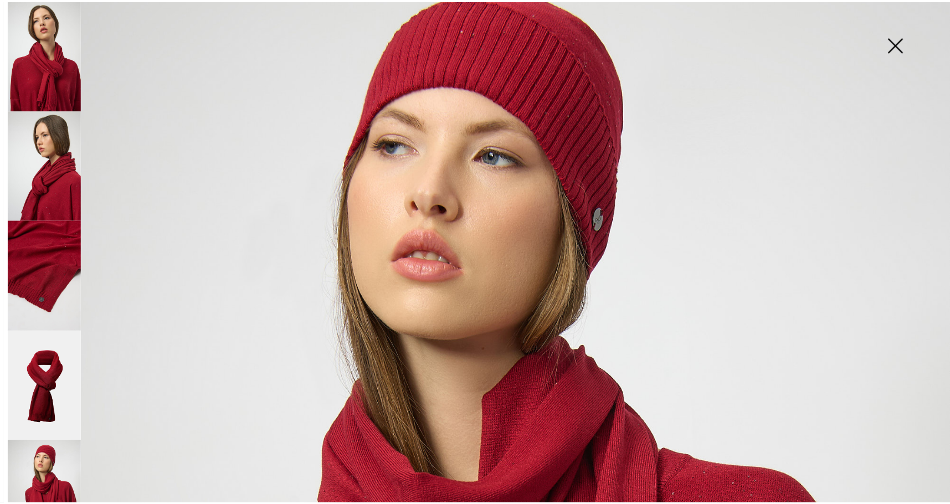
scroll to position [0, 0]
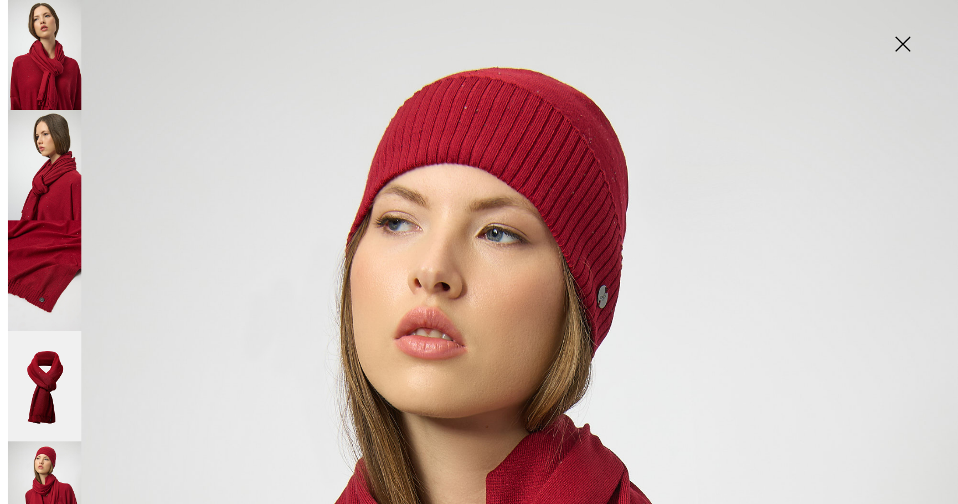
click at [902, 37] on img at bounding box center [902, 45] width 55 height 57
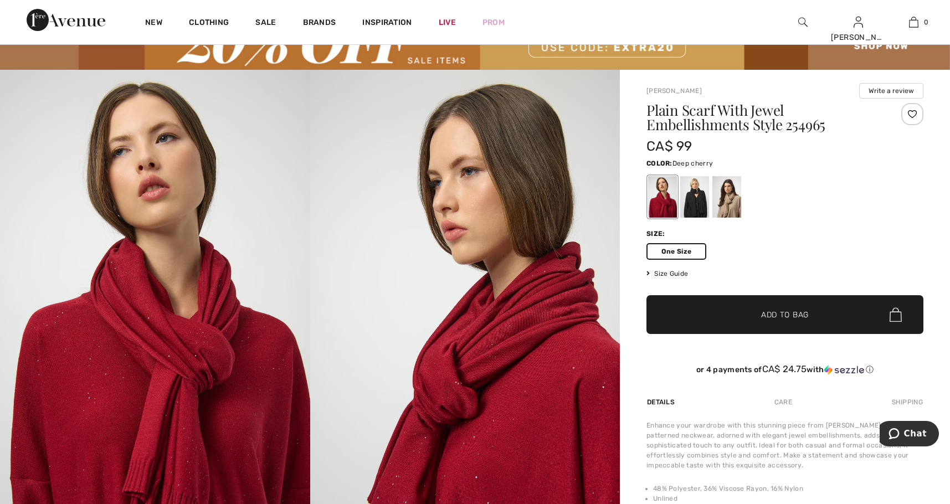
click at [914, 114] on div at bounding box center [912, 114] width 22 height 22
click at [739, 197] on div at bounding box center [726, 197] width 29 height 42
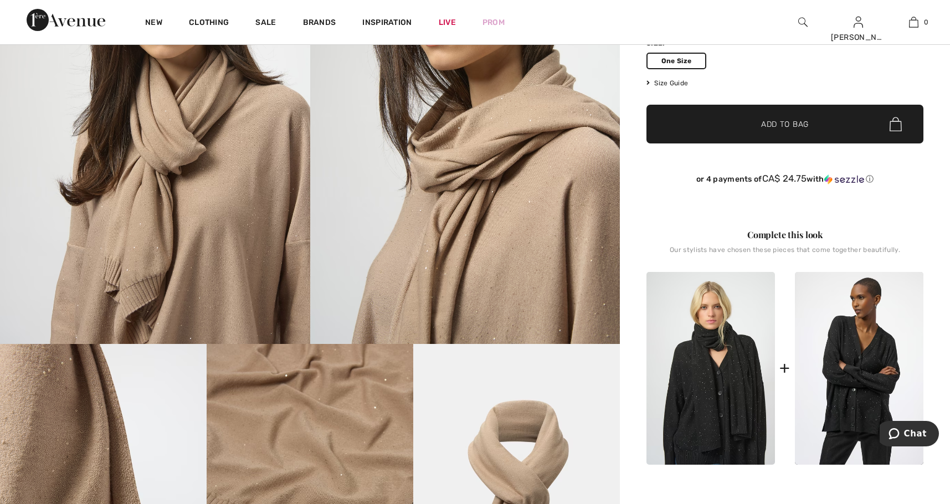
scroll to position [277, 0]
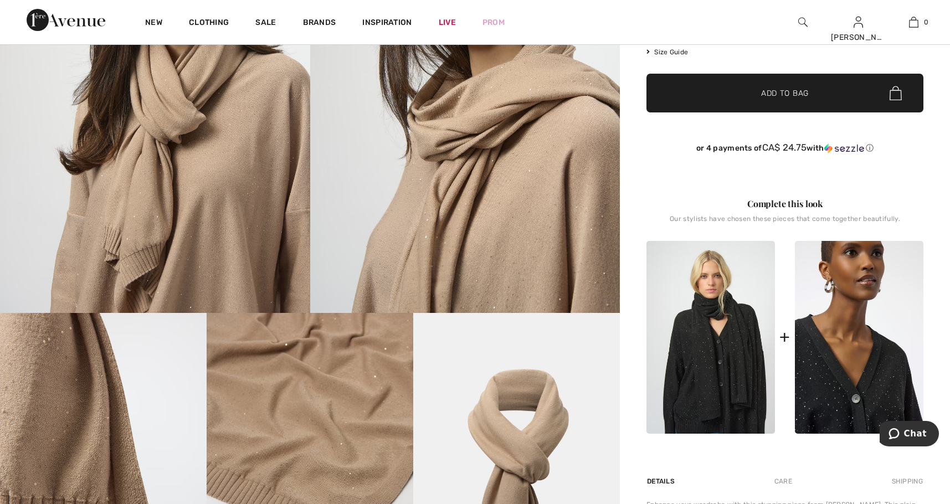
click at [844, 329] on img at bounding box center [859, 337] width 128 height 193
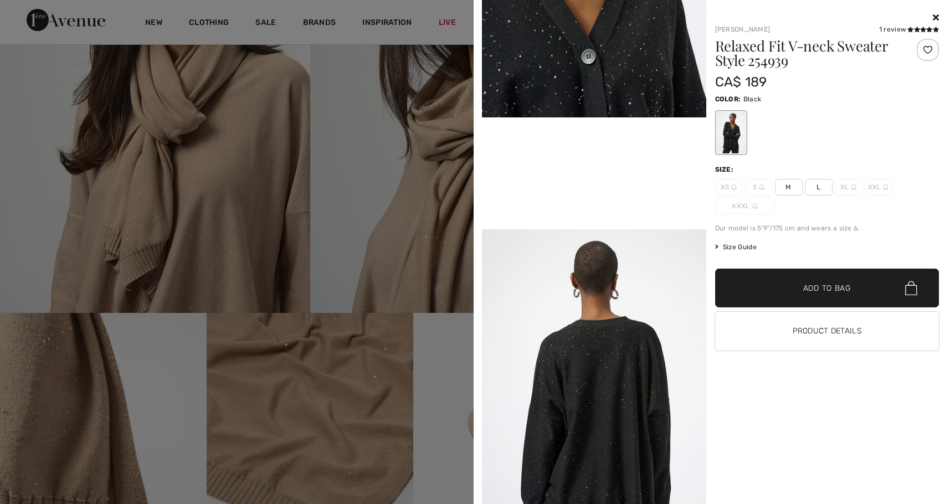
scroll to position [0, 0]
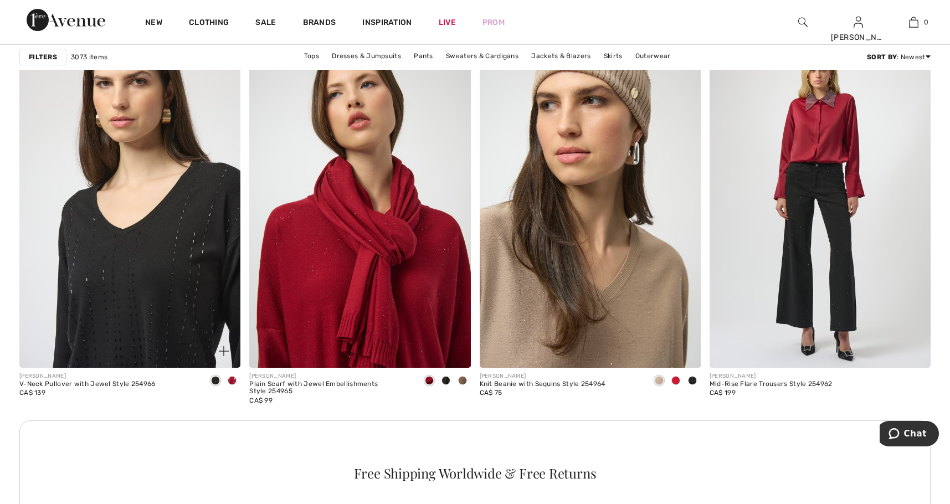
click at [101, 293] on img at bounding box center [129, 202] width 221 height 332
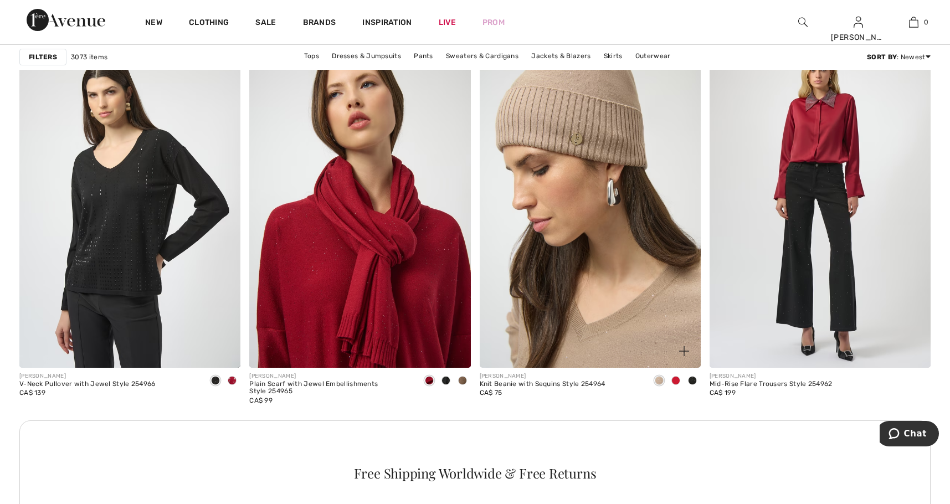
click at [519, 290] on img at bounding box center [589, 202] width 221 height 332
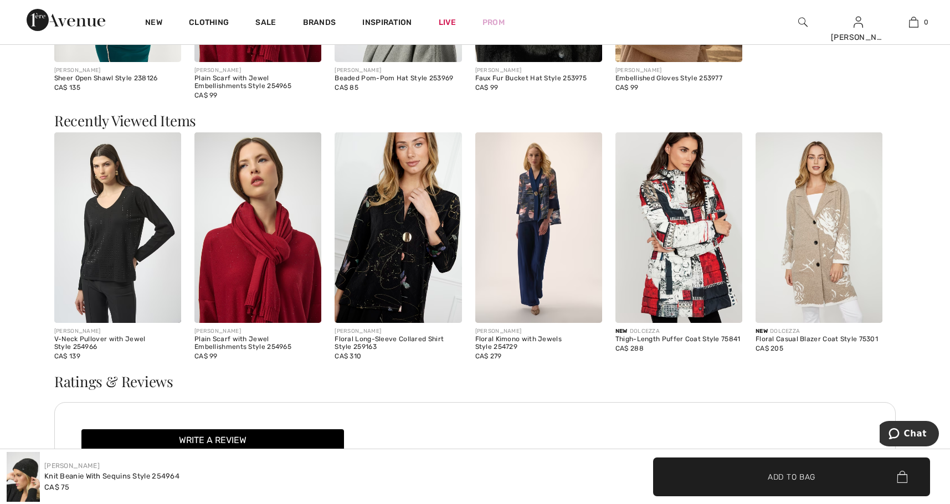
scroll to position [1052, 0]
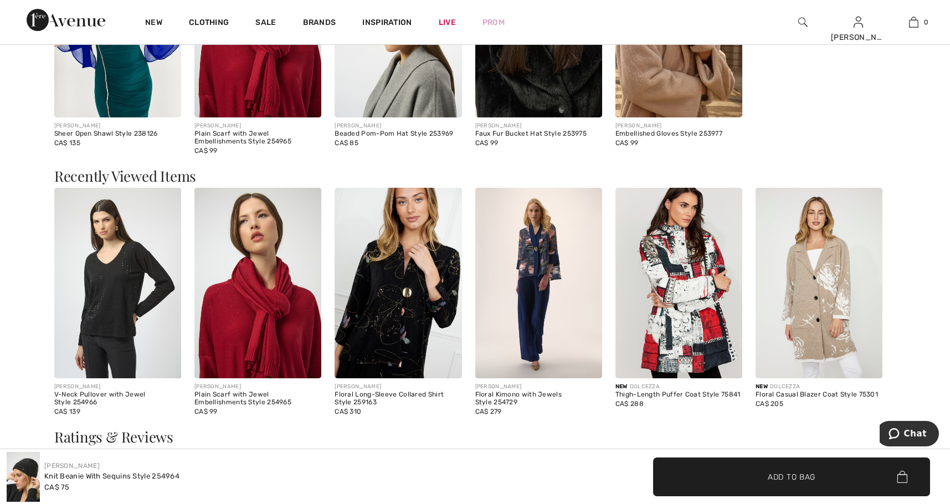
click at [79, 321] on img at bounding box center [117, 283] width 127 height 190
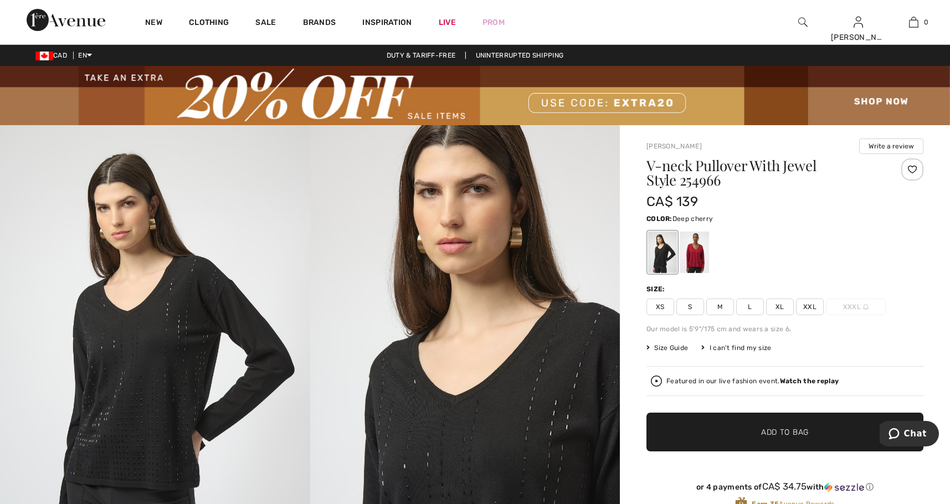
click at [703, 257] on div at bounding box center [694, 252] width 29 height 42
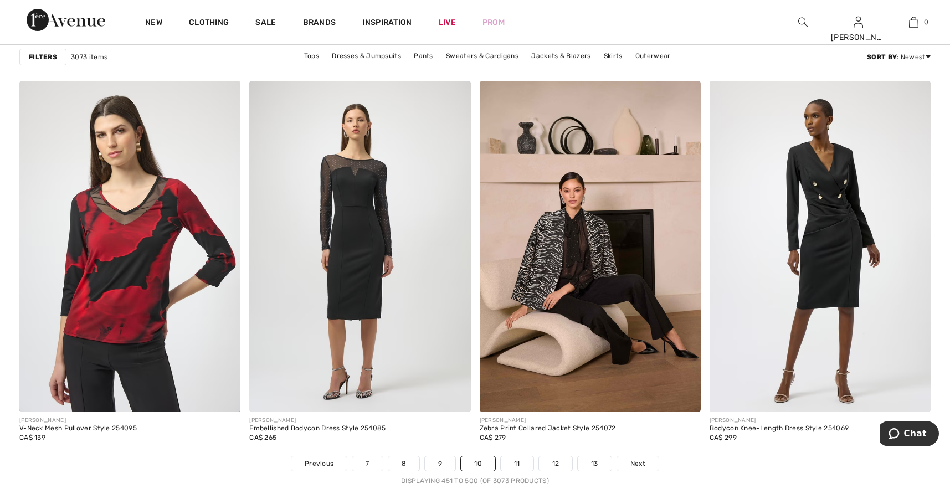
scroll to position [5592, 0]
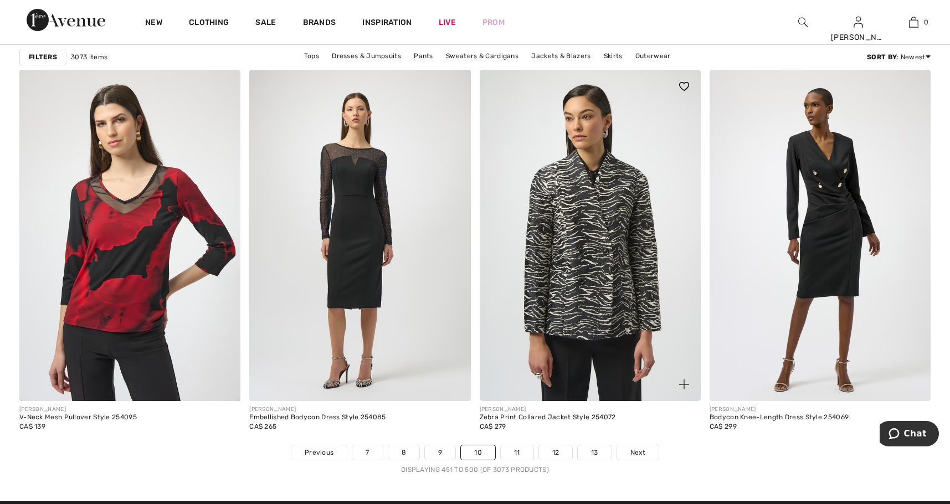
click at [523, 207] on img at bounding box center [589, 236] width 221 height 332
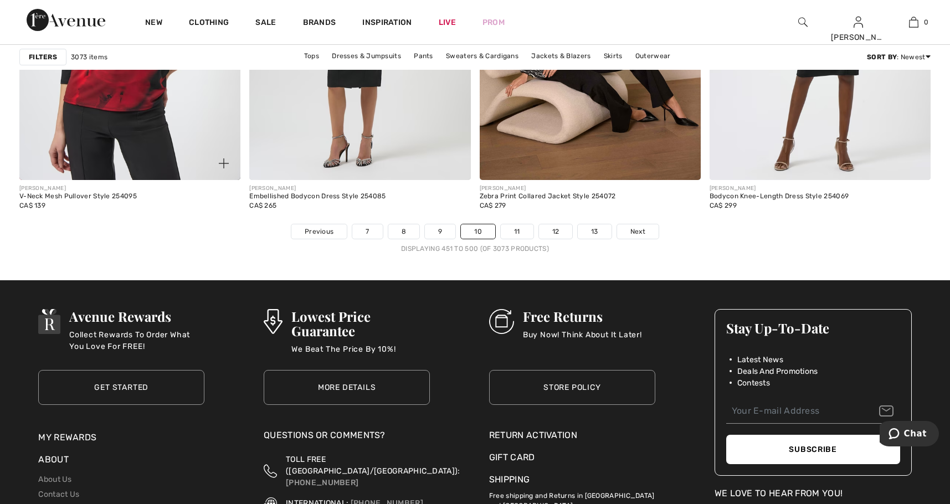
scroll to position [5813, 0]
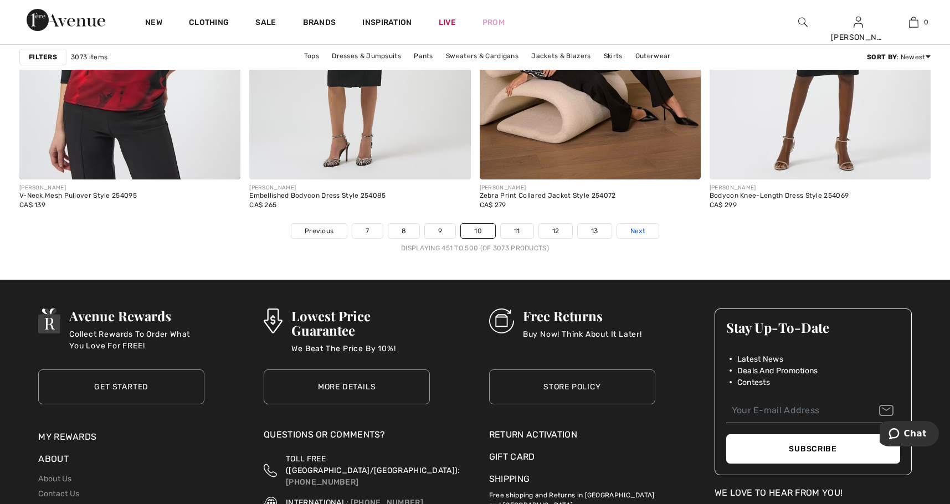
click at [637, 230] on span "Next" at bounding box center [637, 231] width 15 height 10
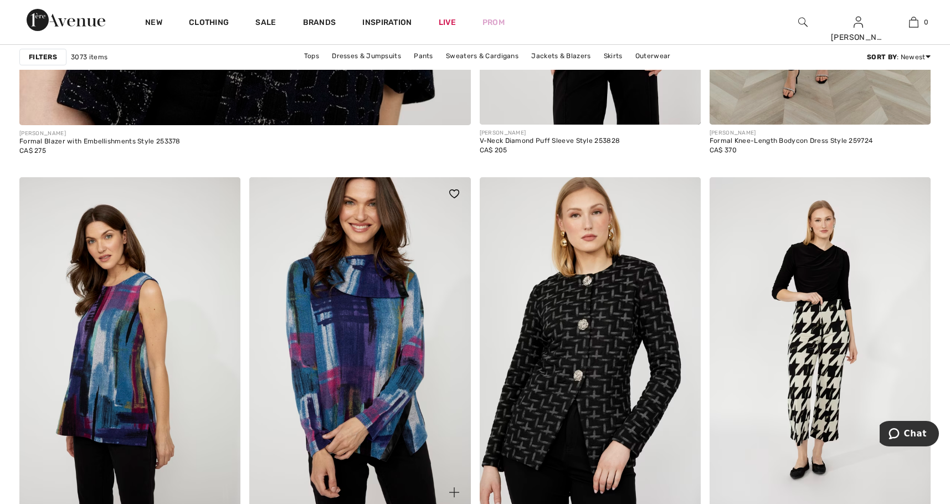
scroll to position [3765, 0]
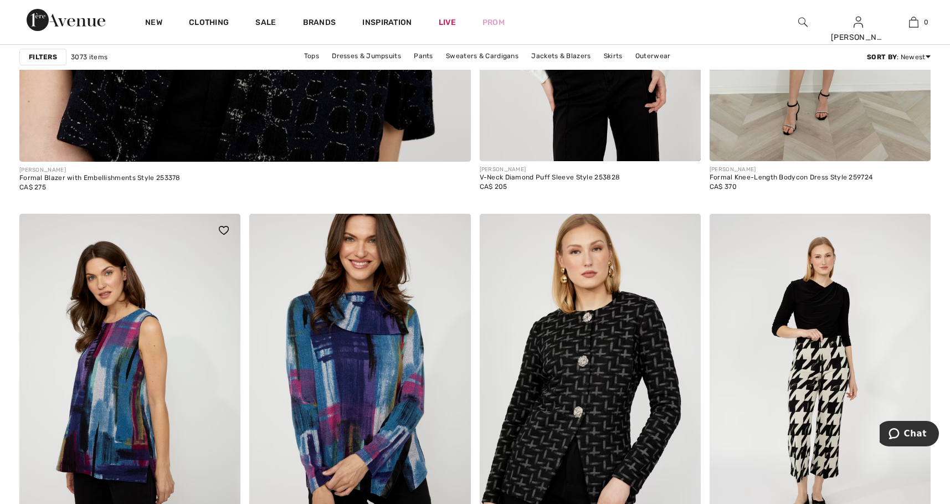
click at [221, 229] on img at bounding box center [224, 230] width 10 height 9
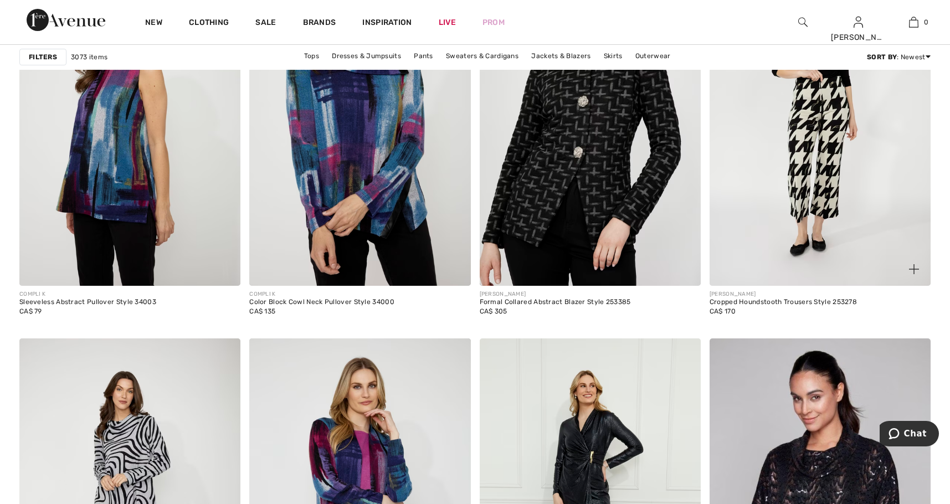
scroll to position [4042, 0]
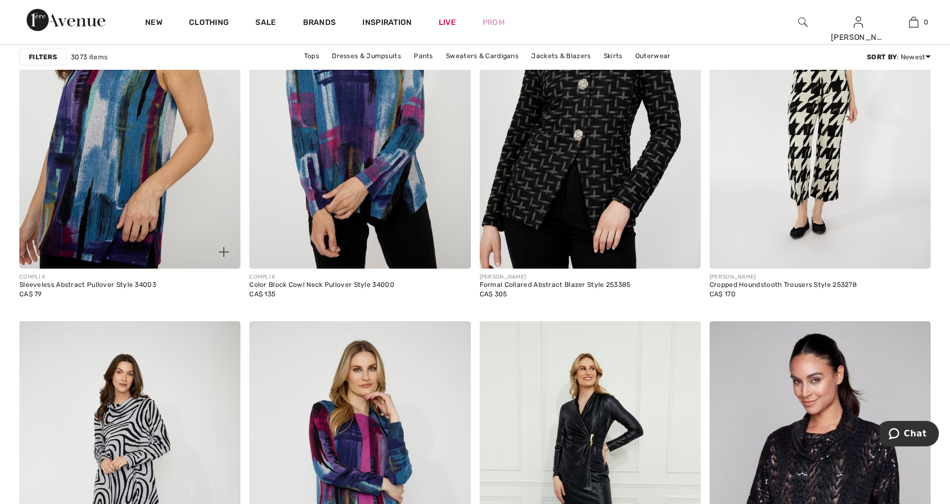
click at [126, 182] on img at bounding box center [129, 103] width 221 height 332
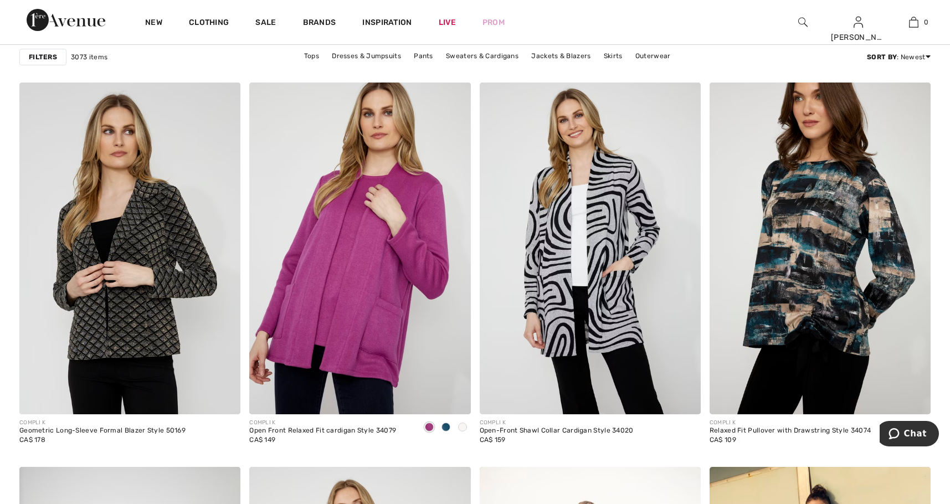
scroll to position [4817, 0]
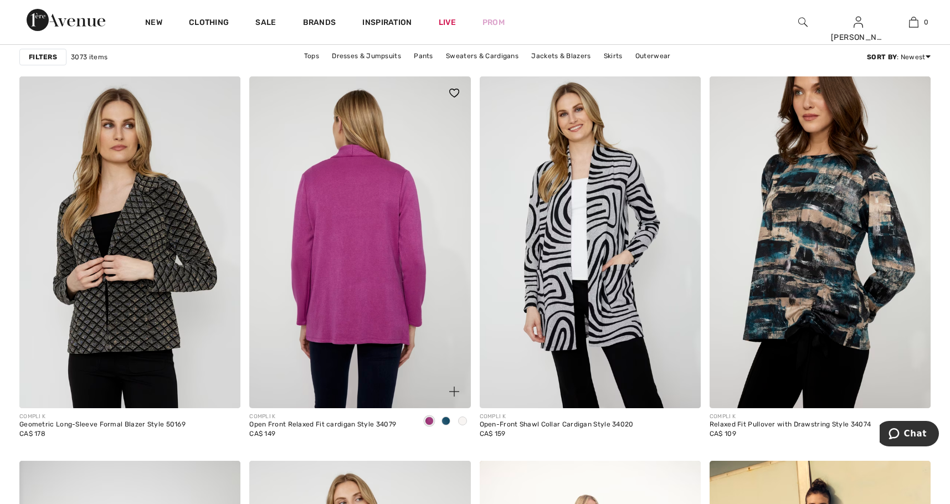
click at [369, 286] on img at bounding box center [359, 242] width 221 height 332
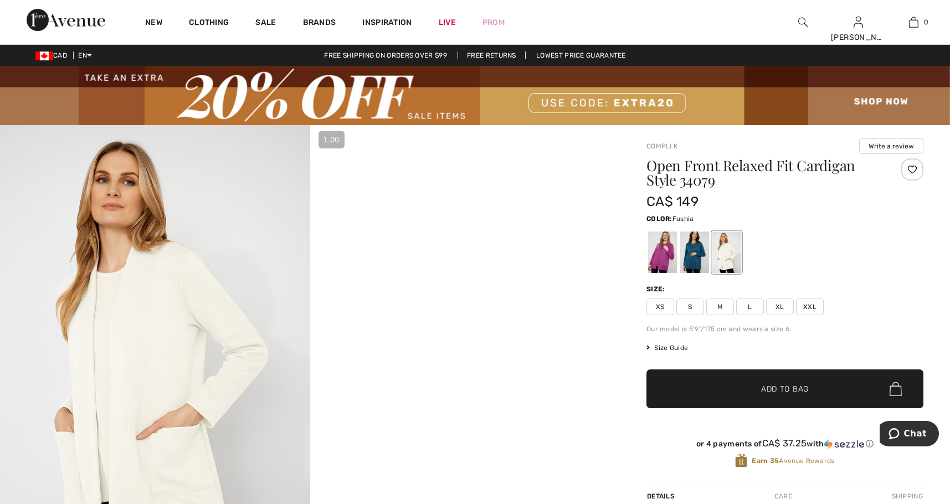
click at [659, 247] on div at bounding box center [662, 252] width 29 height 42
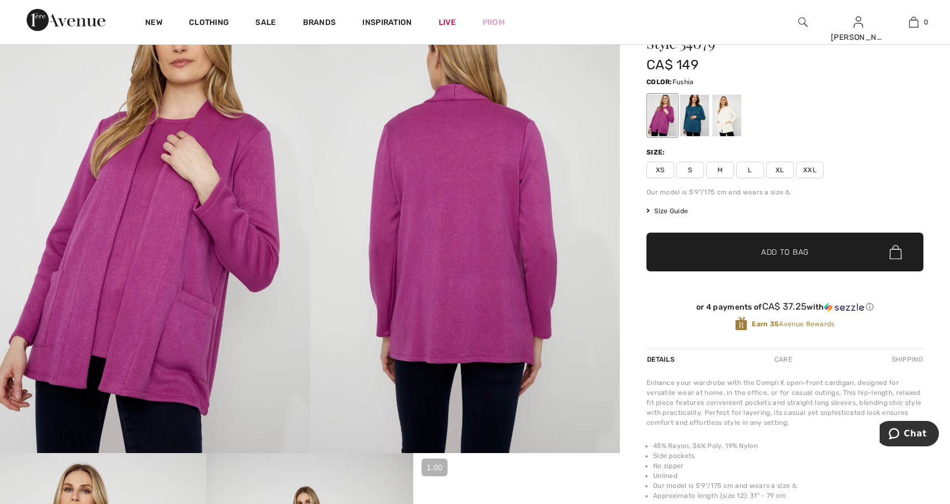
scroll to position [111, 0]
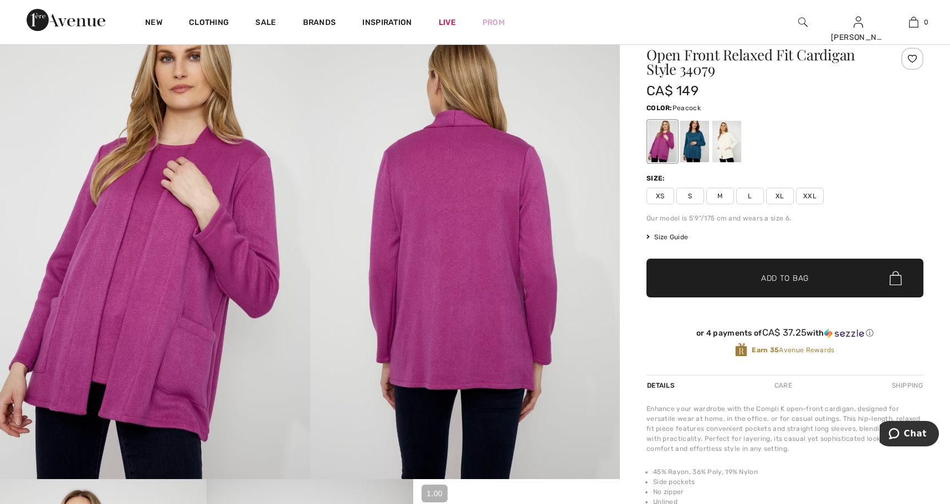
click at [690, 135] on div at bounding box center [694, 142] width 29 height 42
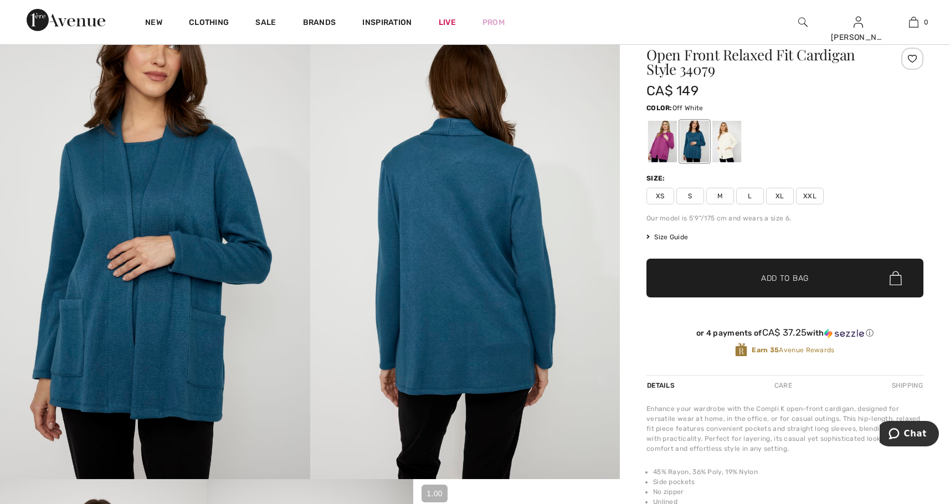
click at [724, 138] on div at bounding box center [726, 142] width 29 height 42
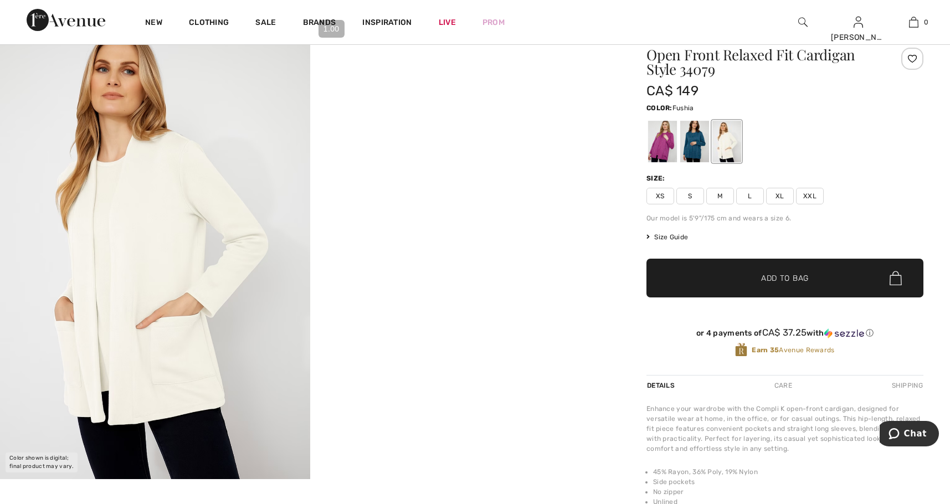
click at [662, 140] on div at bounding box center [662, 142] width 29 height 42
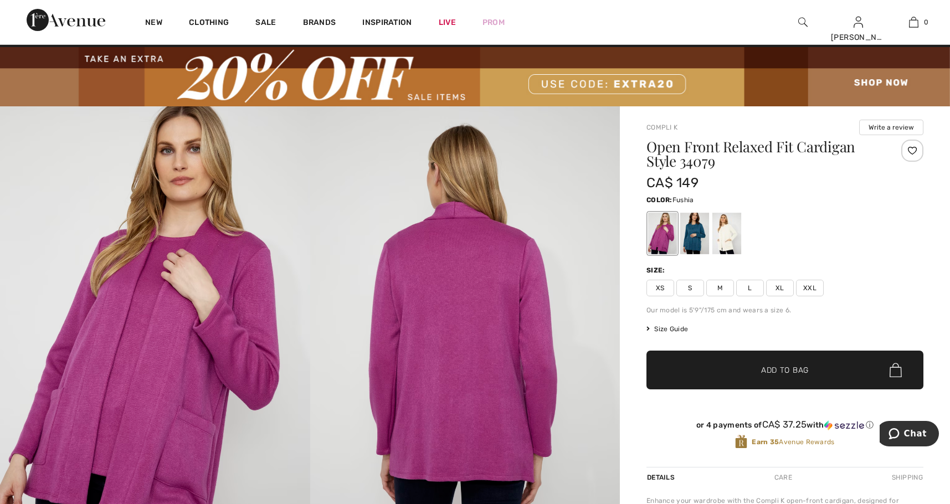
scroll to position [0, 0]
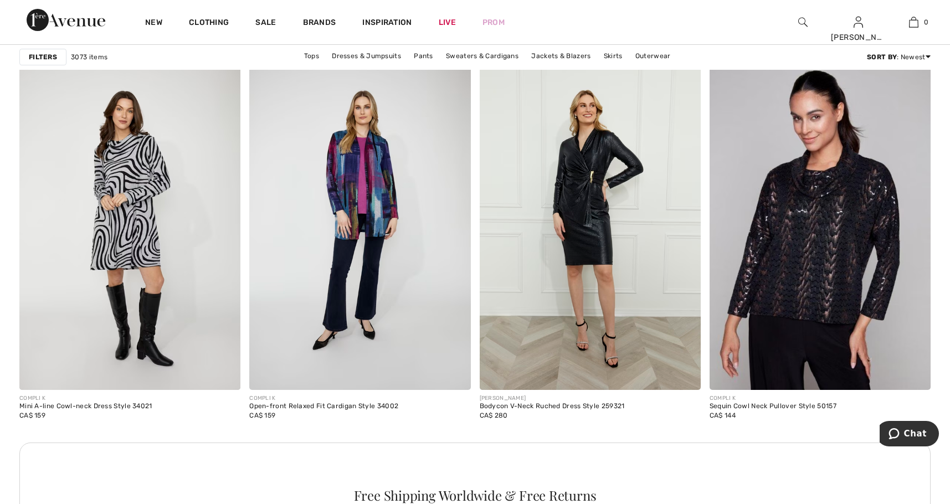
scroll to position [4263, 0]
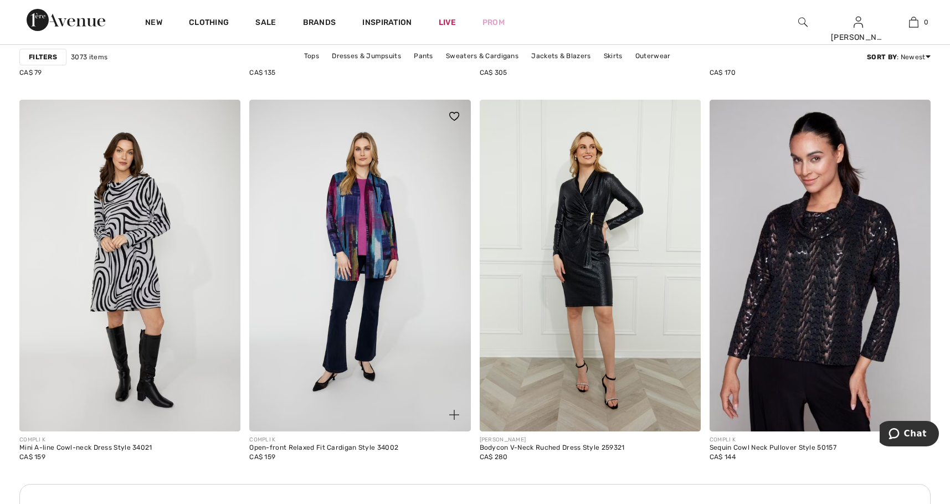
click at [355, 198] on img at bounding box center [359, 266] width 221 height 332
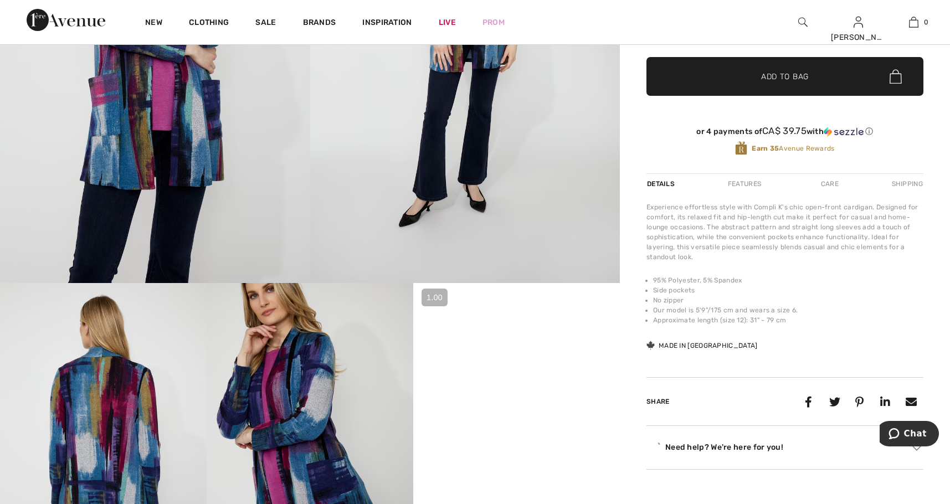
scroll to position [332, 0]
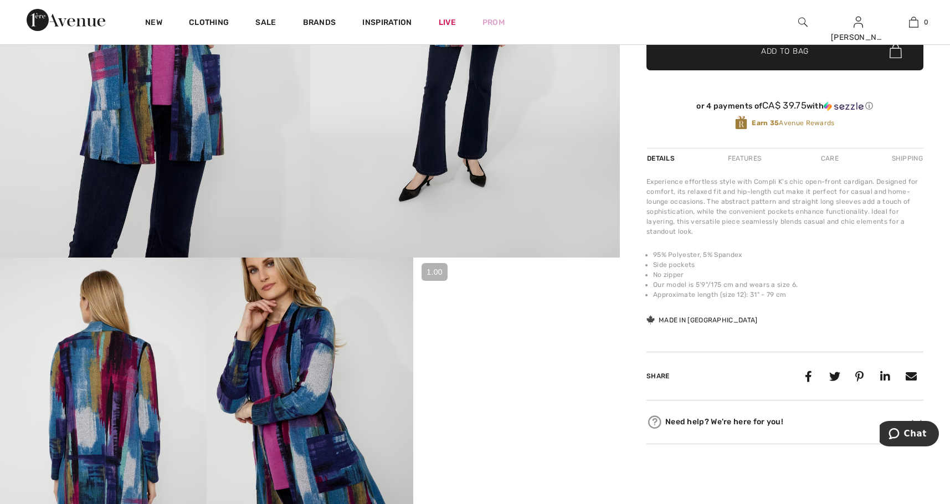
click at [830, 159] on div "Care" at bounding box center [829, 158] width 37 height 20
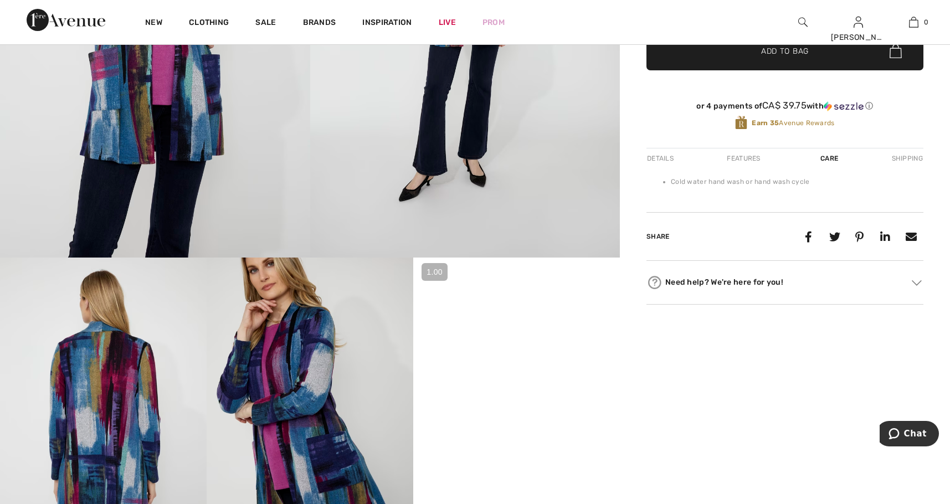
click at [651, 156] on div "Details" at bounding box center [661, 158] width 30 height 20
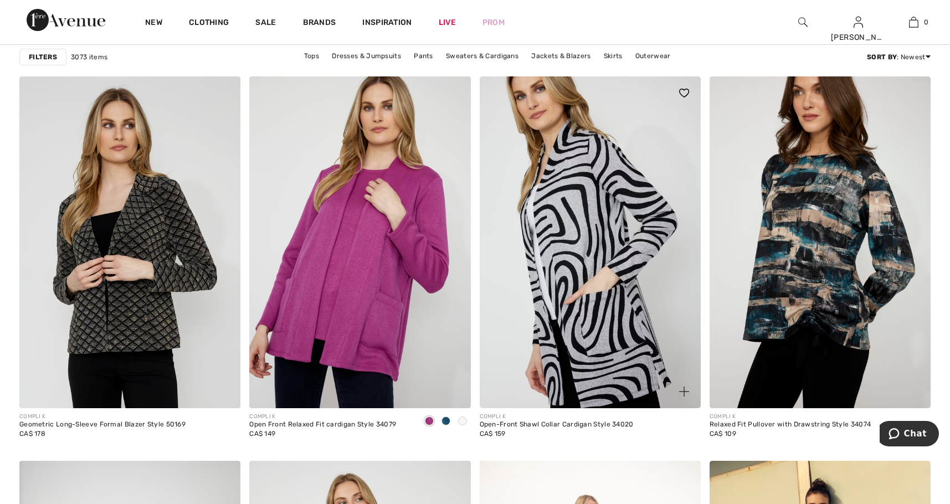
scroll to position [4872, 0]
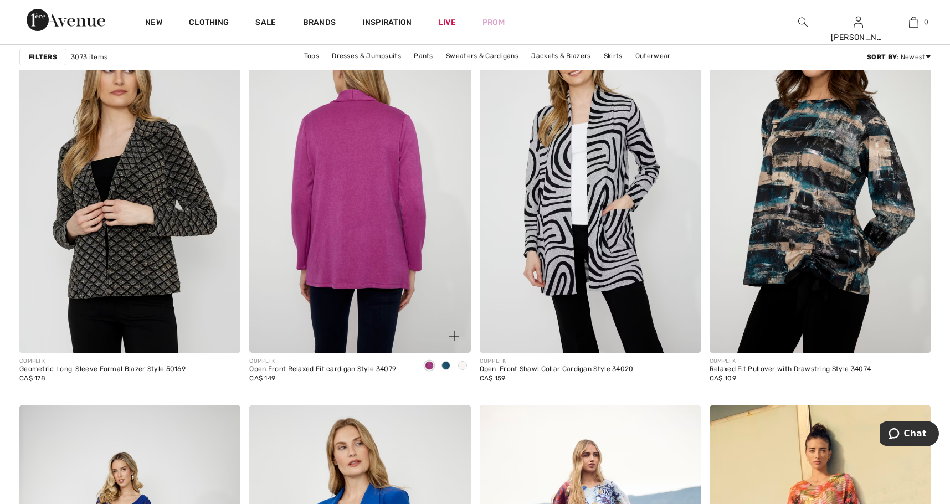
click at [335, 262] on img at bounding box center [359, 187] width 221 height 332
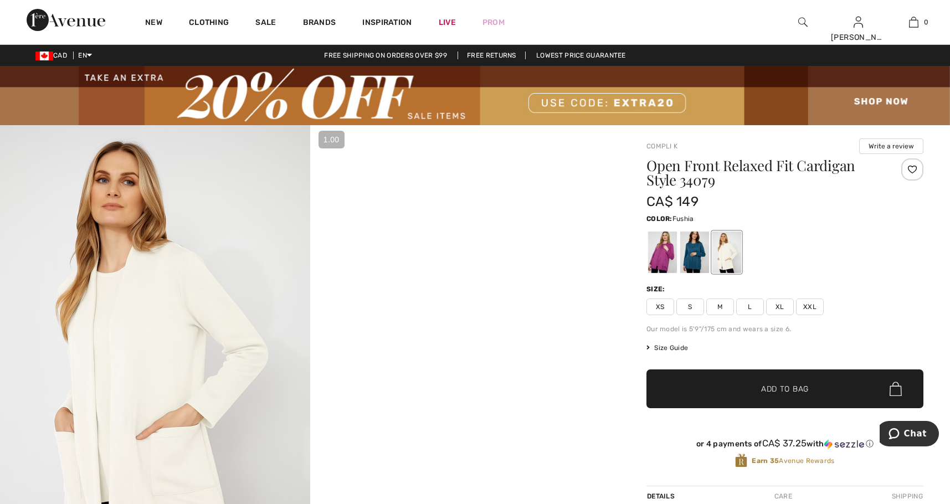
click at [655, 254] on div at bounding box center [662, 252] width 29 height 42
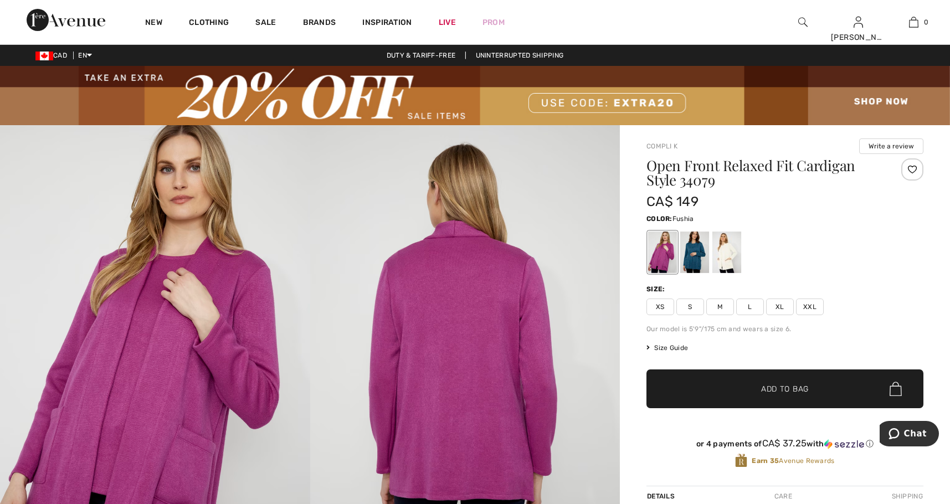
click at [305, 174] on img at bounding box center [155, 357] width 310 height 465
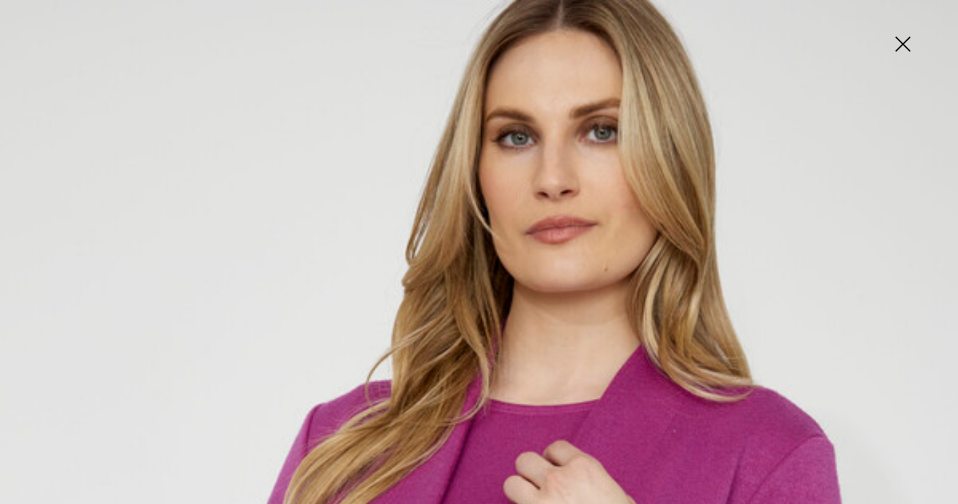
click at [907, 38] on img at bounding box center [902, 45] width 55 height 57
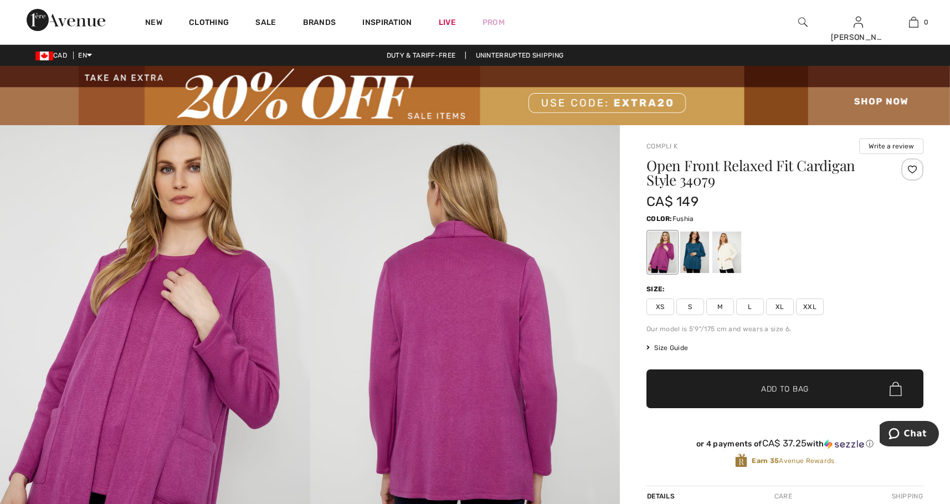
click at [903, 168] on div at bounding box center [912, 169] width 22 height 22
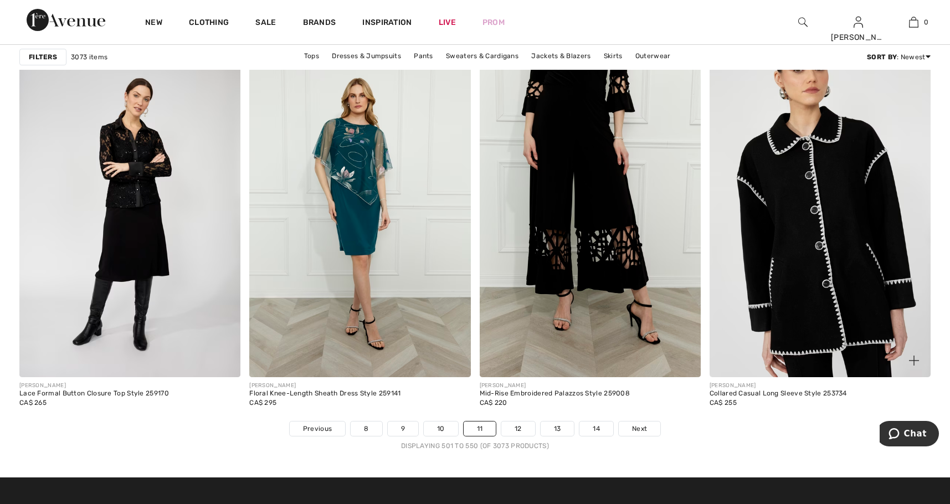
scroll to position [5647, 0]
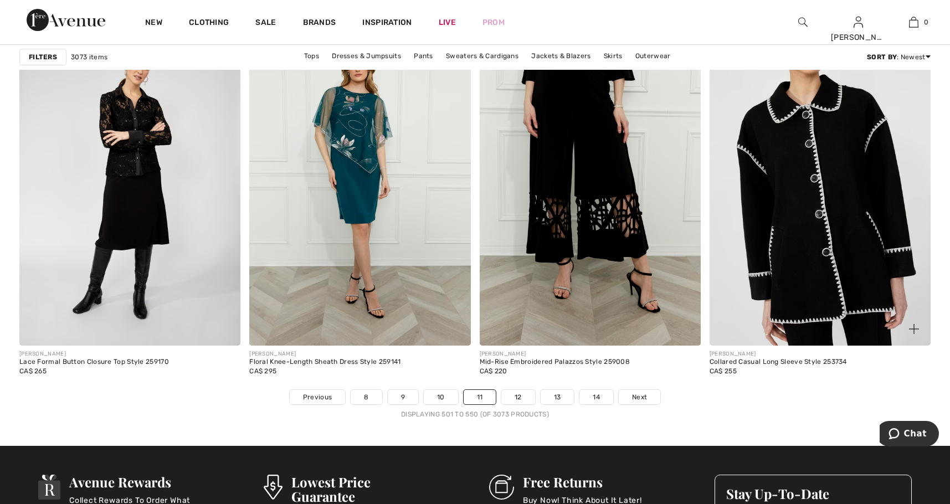
click at [796, 230] on img at bounding box center [819, 180] width 221 height 332
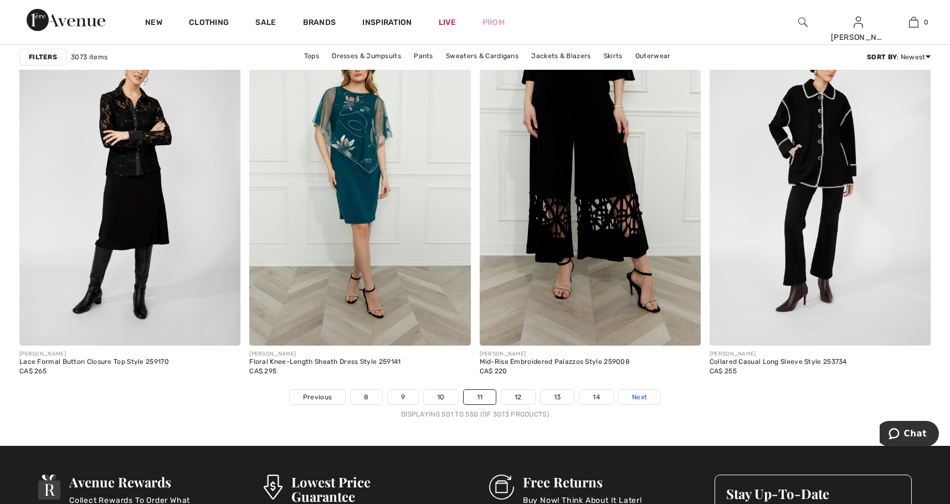
click at [643, 396] on span "Next" at bounding box center [639, 397] width 15 height 10
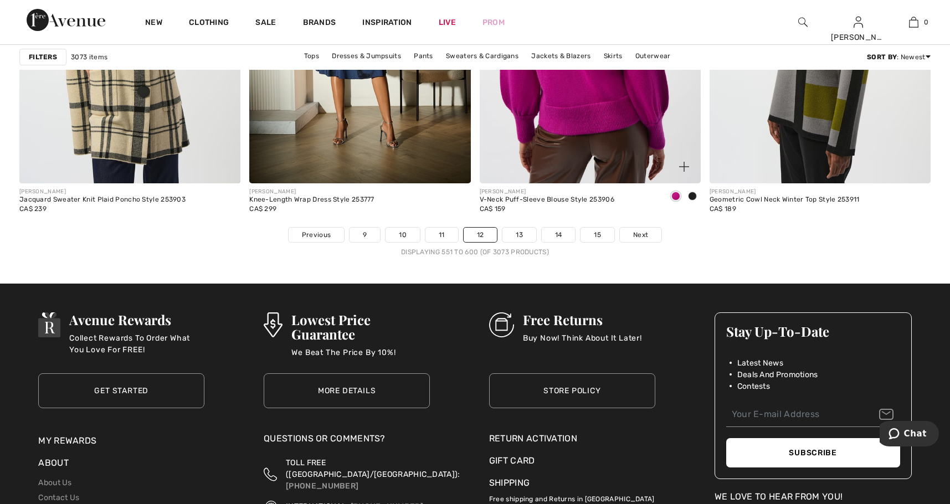
scroll to position [5813, 0]
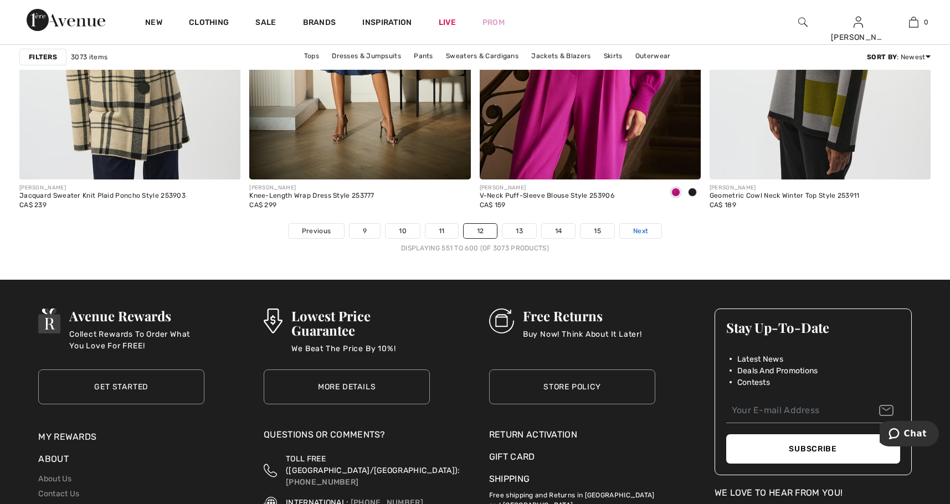
click at [648, 230] on link "Next" at bounding box center [641, 231] width 42 height 14
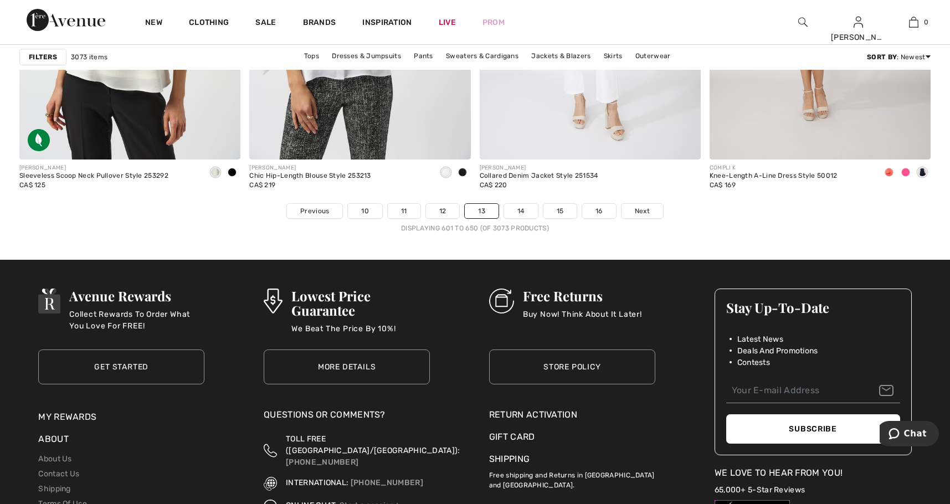
scroll to position [5869, 0]
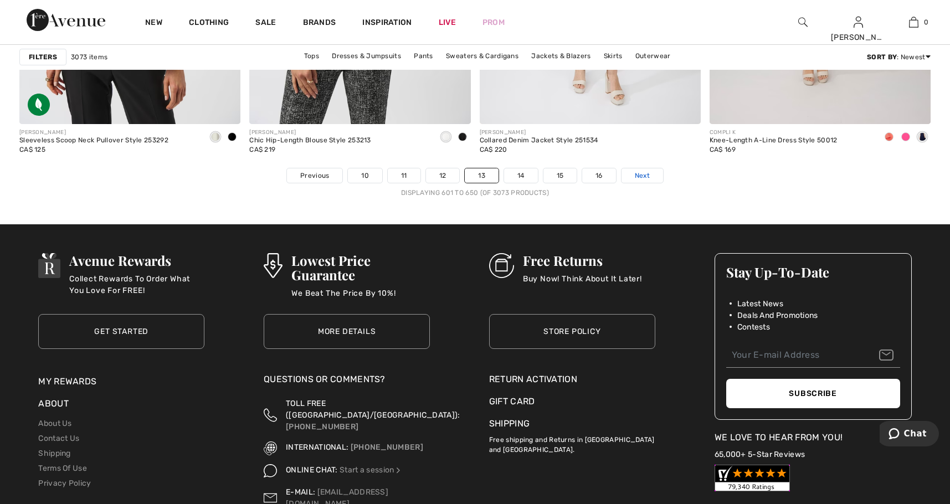
click at [645, 175] on span "Next" at bounding box center [642, 176] width 15 height 10
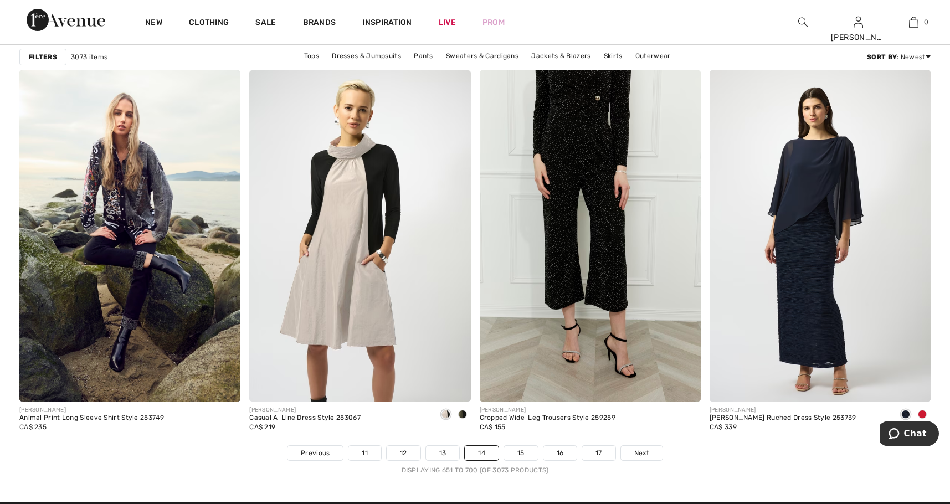
scroll to position [5592, 0]
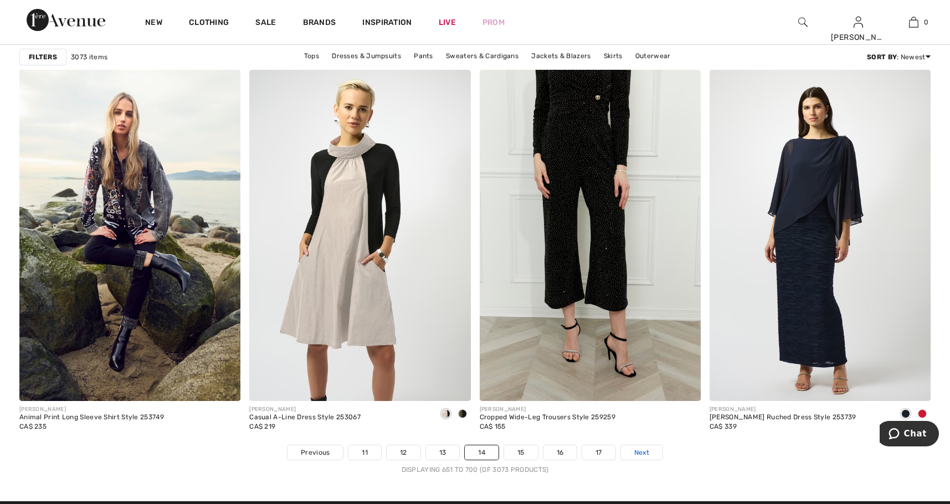
click at [649, 448] on span "Next" at bounding box center [641, 452] width 15 height 10
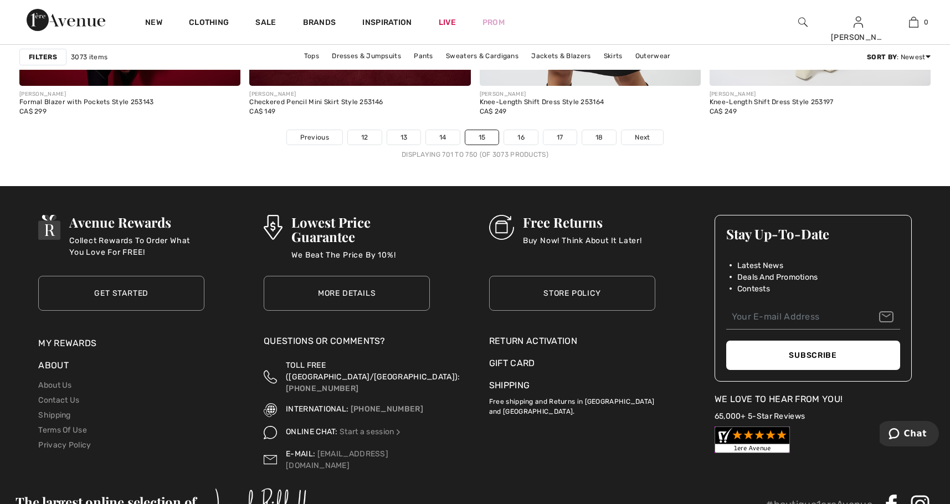
scroll to position [5924, 0]
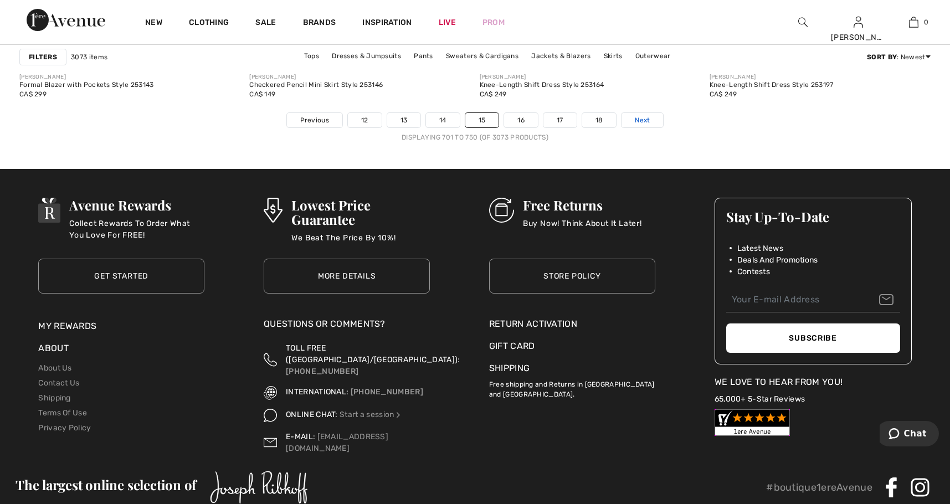
click at [635, 121] on span "Next" at bounding box center [642, 120] width 15 height 10
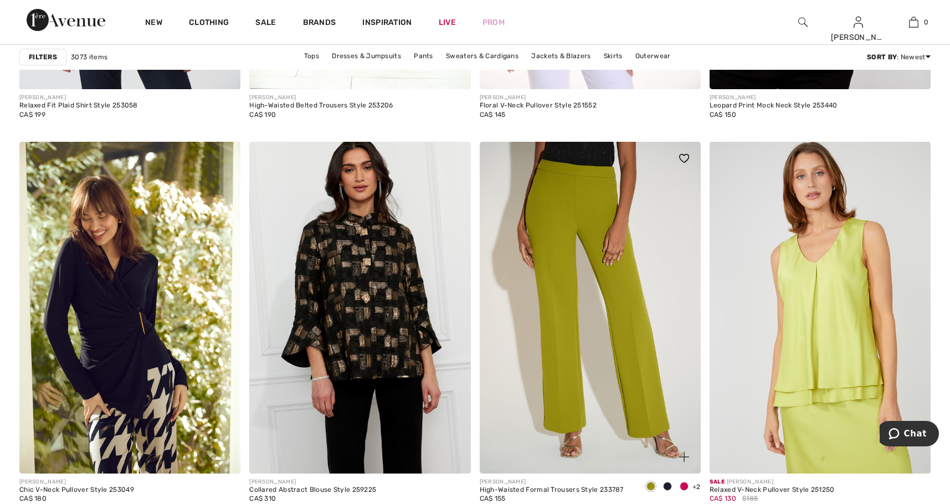
scroll to position [1218, 0]
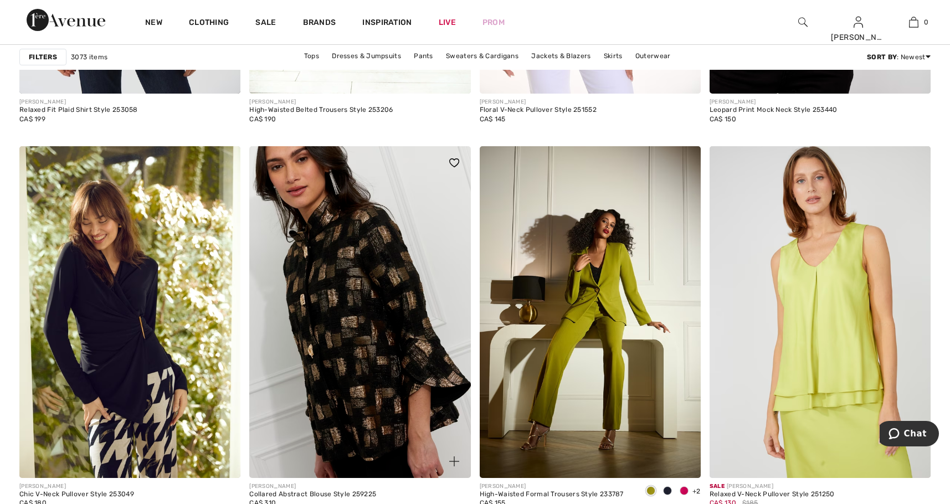
click at [393, 299] on img at bounding box center [359, 312] width 221 height 332
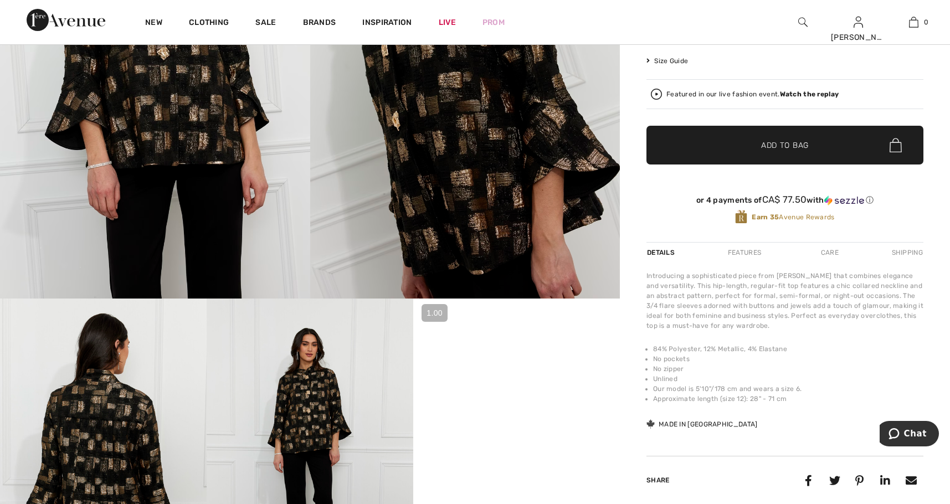
scroll to position [332, 0]
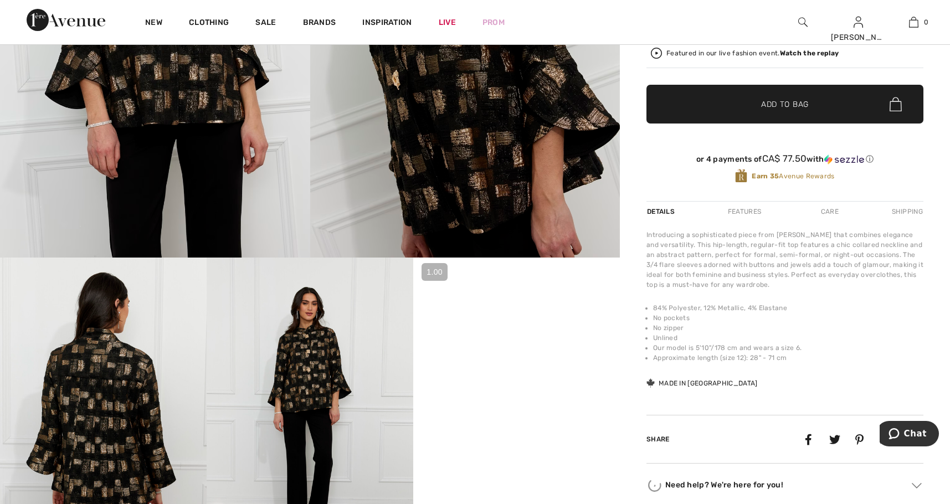
click at [529, 361] on video "Your browser does not support the video tag." at bounding box center [516, 309] width 207 height 104
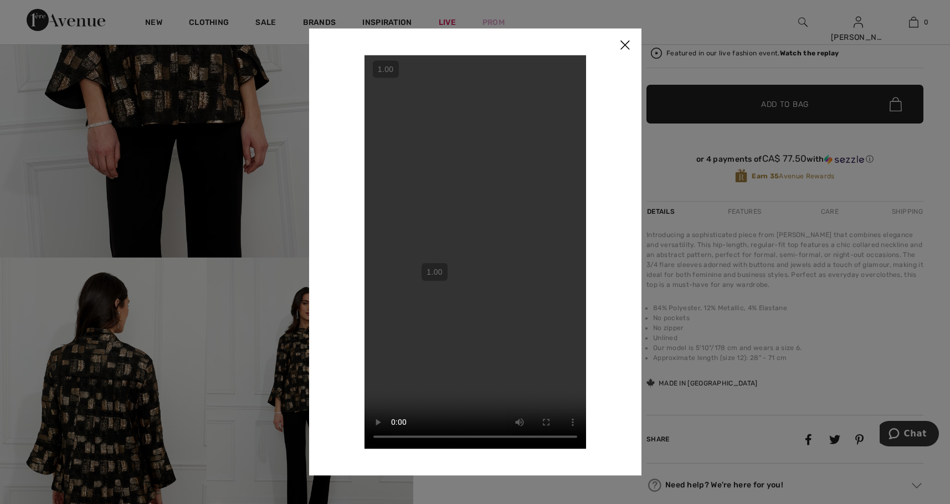
click at [626, 48] on img at bounding box center [624, 45] width 33 height 34
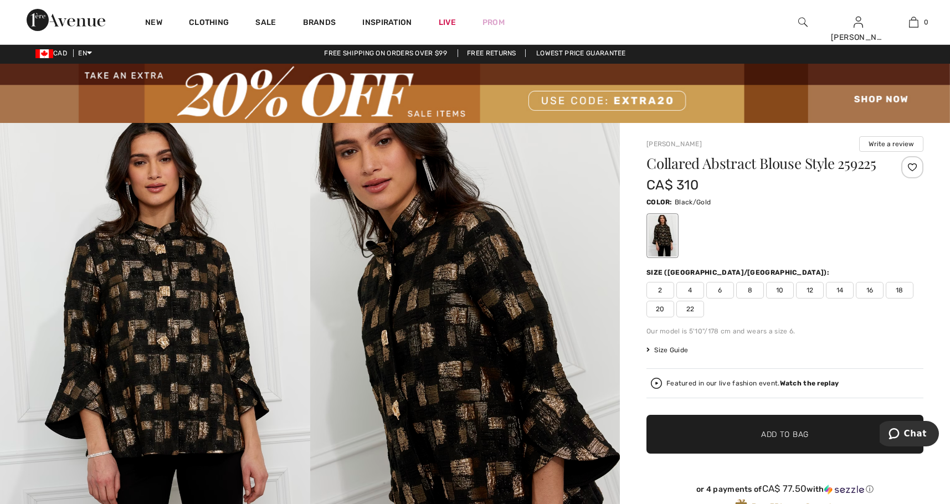
scroll to position [0, 0]
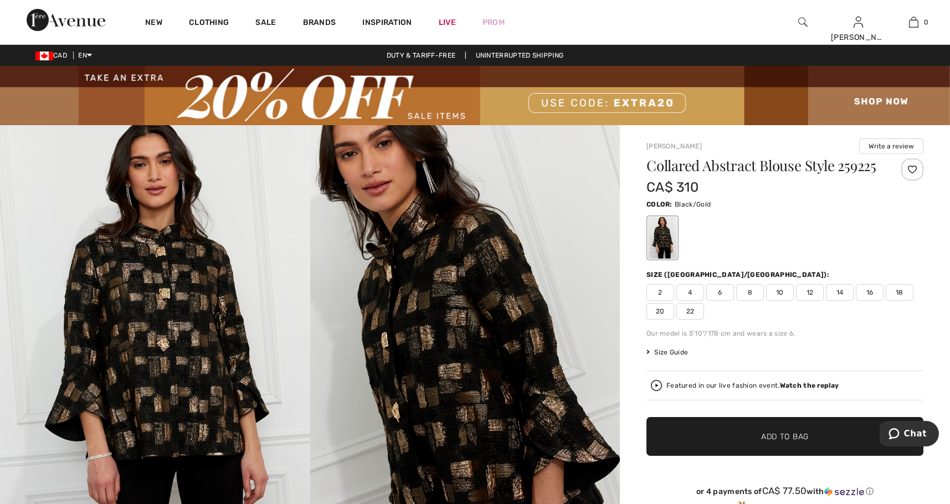
click at [914, 164] on div at bounding box center [912, 169] width 22 height 22
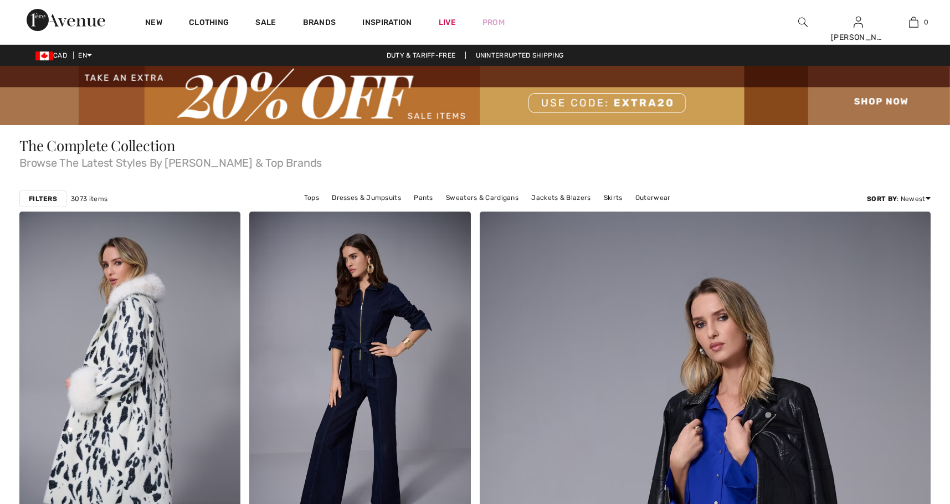
checkbox input "true"
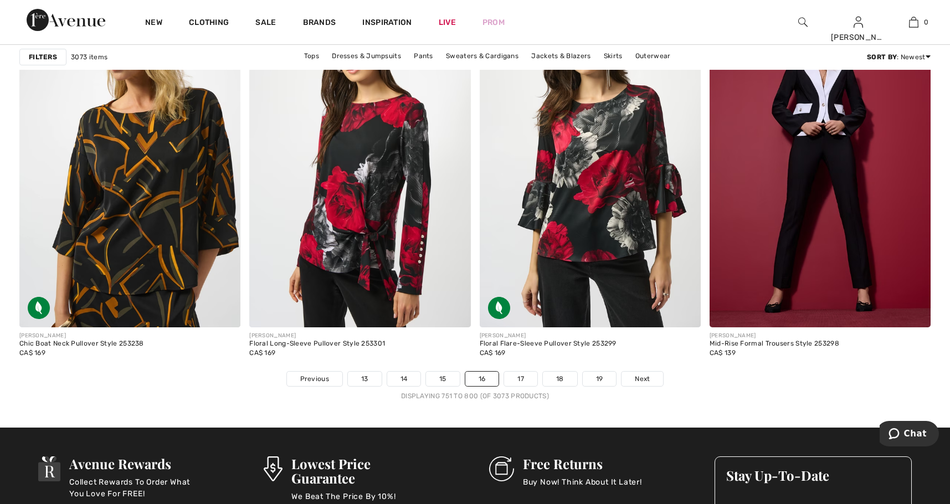
scroll to position [5592, 0]
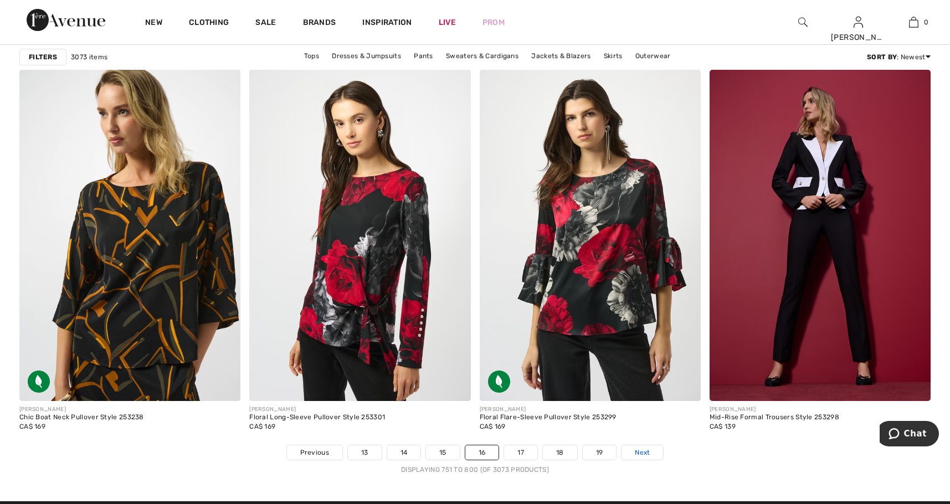
click at [646, 450] on span "Next" at bounding box center [642, 452] width 15 height 10
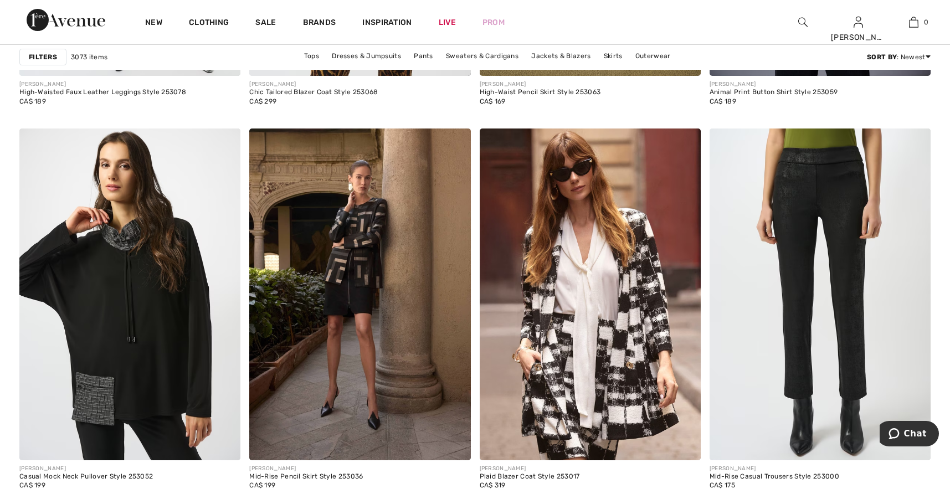
scroll to position [5204, 0]
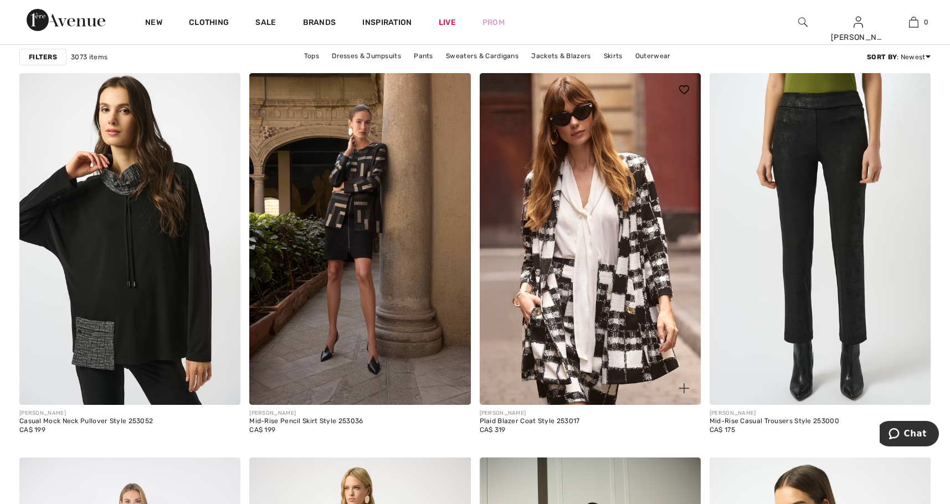
click at [682, 88] on img at bounding box center [684, 89] width 10 height 9
click at [682, 90] on img at bounding box center [684, 89] width 10 height 9
click at [684, 89] on img at bounding box center [684, 89] width 10 height 9
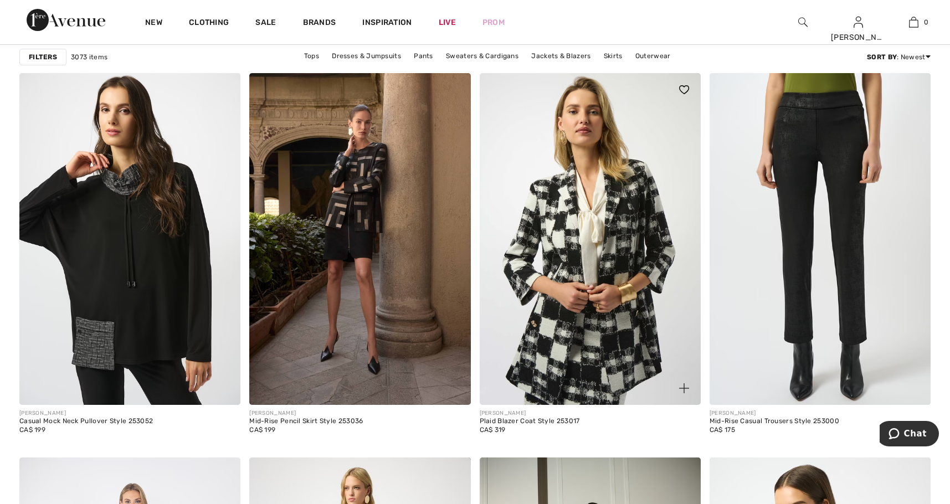
click at [618, 235] on img at bounding box center [589, 239] width 221 height 332
click at [541, 344] on img at bounding box center [589, 239] width 221 height 332
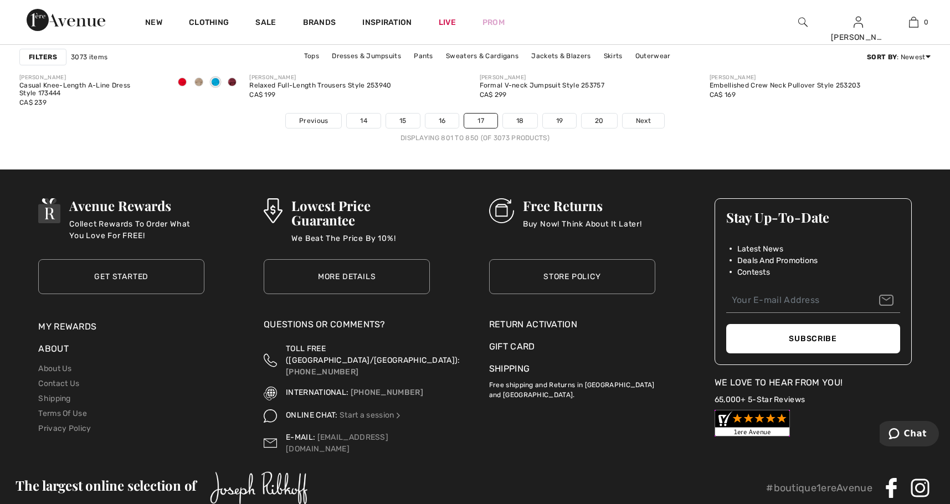
scroll to position [5924, 0]
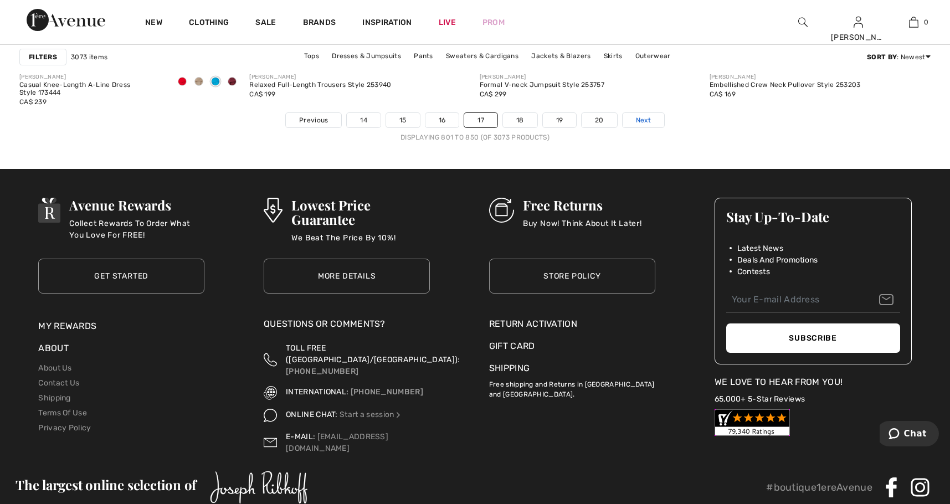
click at [643, 123] on span "Next" at bounding box center [643, 120] width 15 height 10
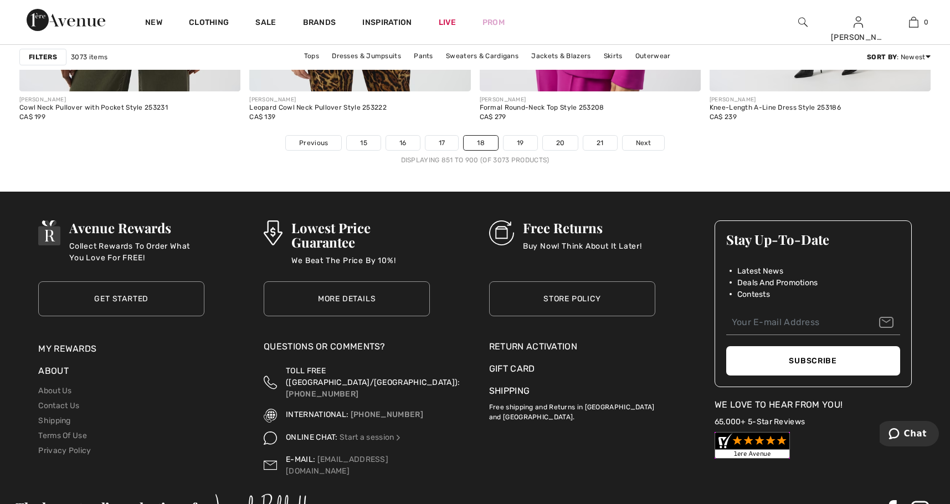
scroll to position [5924, 0]
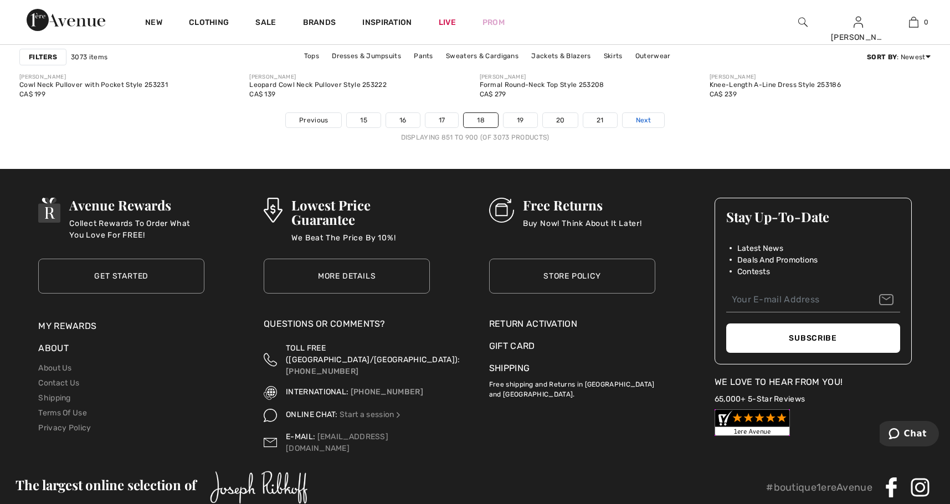
click at [635, 120] on link "Next" at bounding box center [643, 120] width 42 height 14
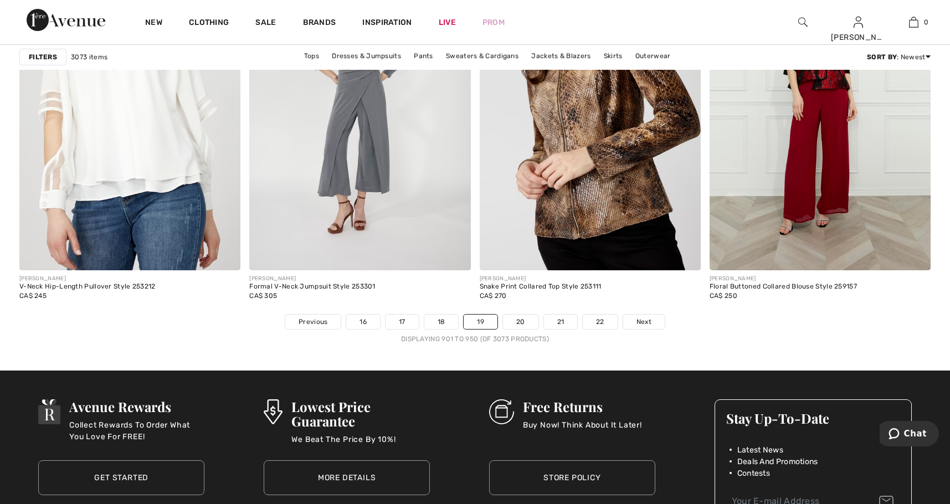
scroll to position [5758, 0]
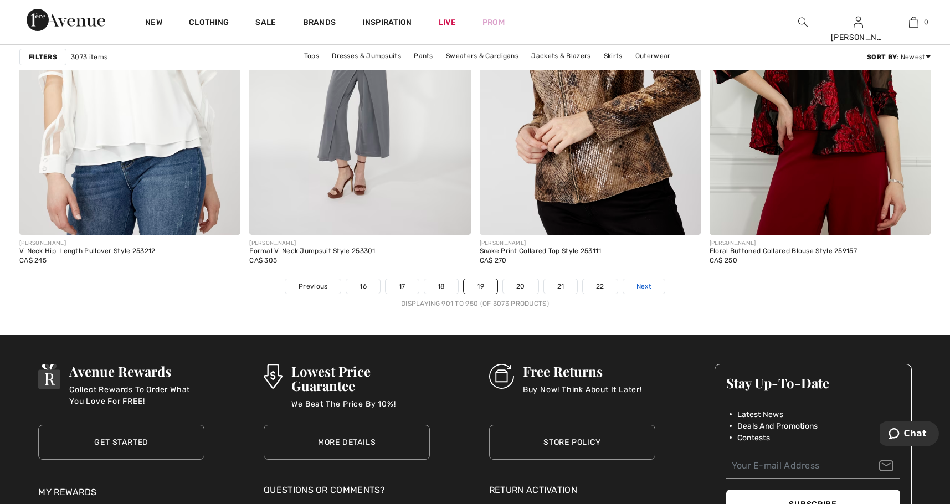
click at [638, 283] on span "Next" at bounding box center [643, 286] width 15 height 10
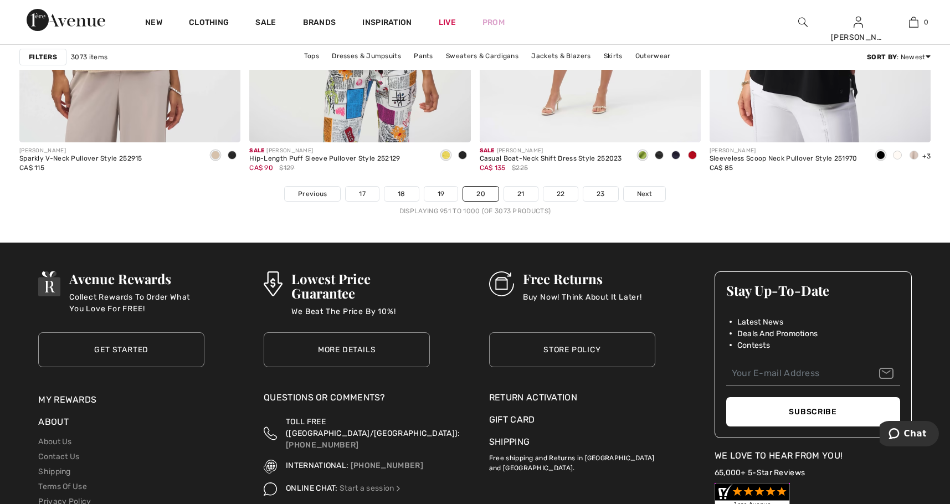
scroll to position [5869, 0]
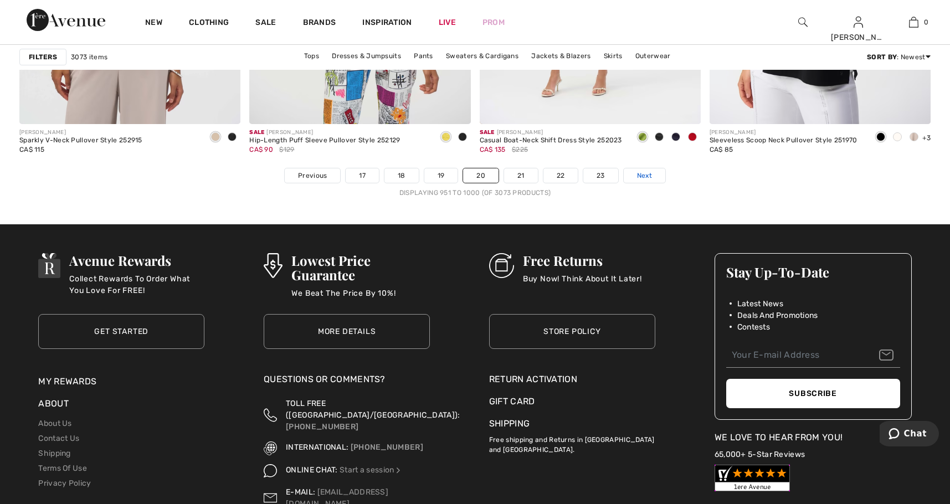
click at [645, 173] on span "Next" at bounding box center [644, 176] width 15 height 10
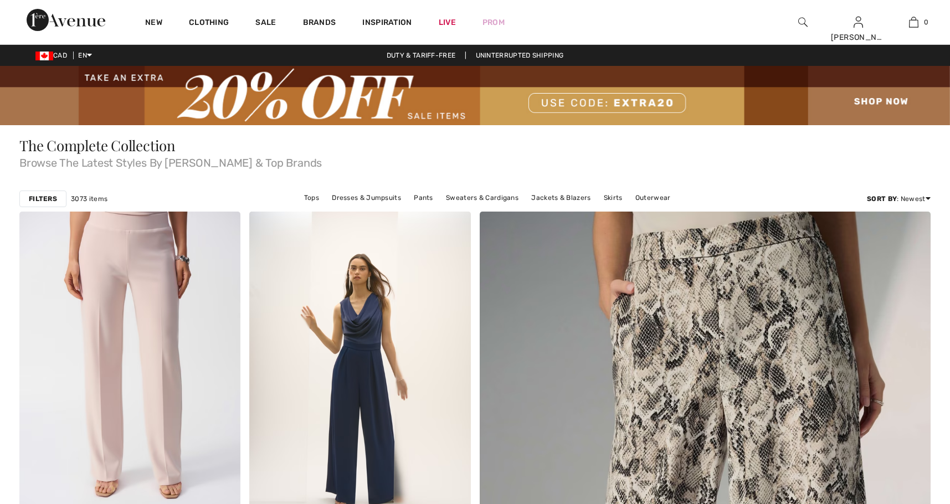
checkbox input "true"
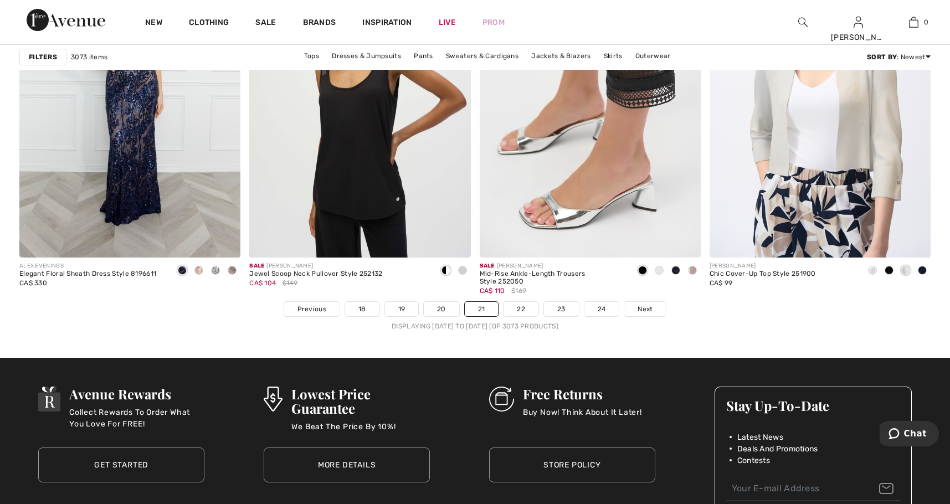
scroll to position [5869, 0]
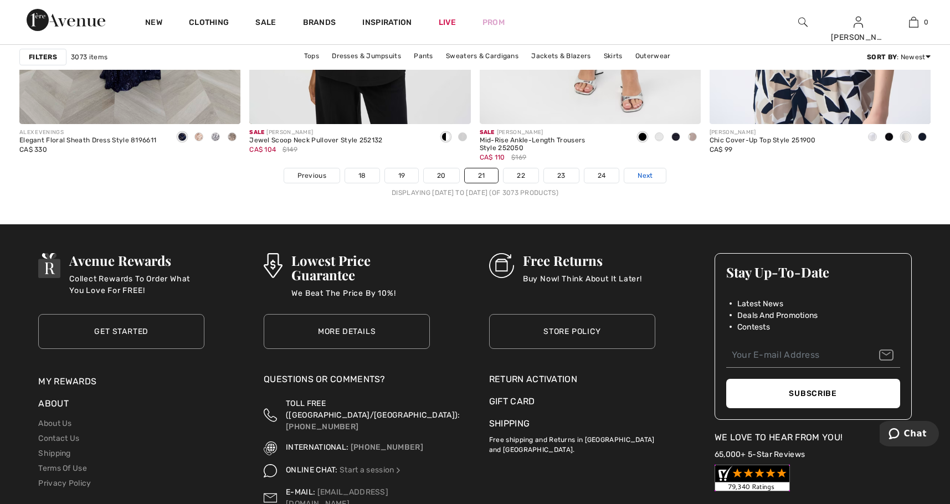
click at [655, 175] on link "Next" at bounding box center [645, 175] width 42 height 14
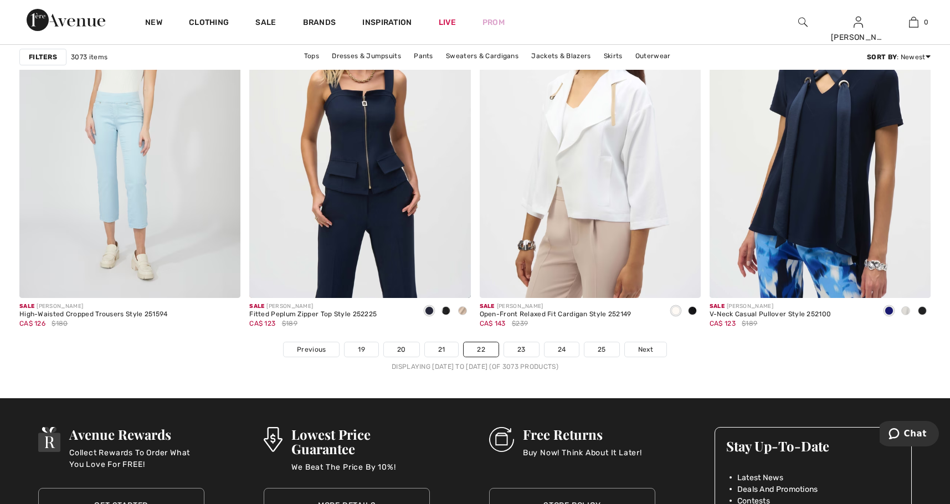
scroll to position [5647, 0]
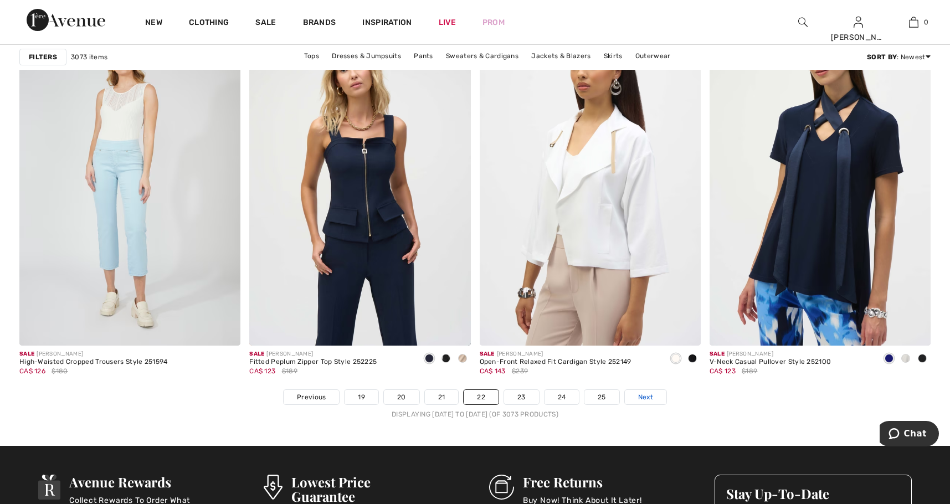
click at [641, 396] on span "Next" at bounding box center [645, 397] width 15 height 10
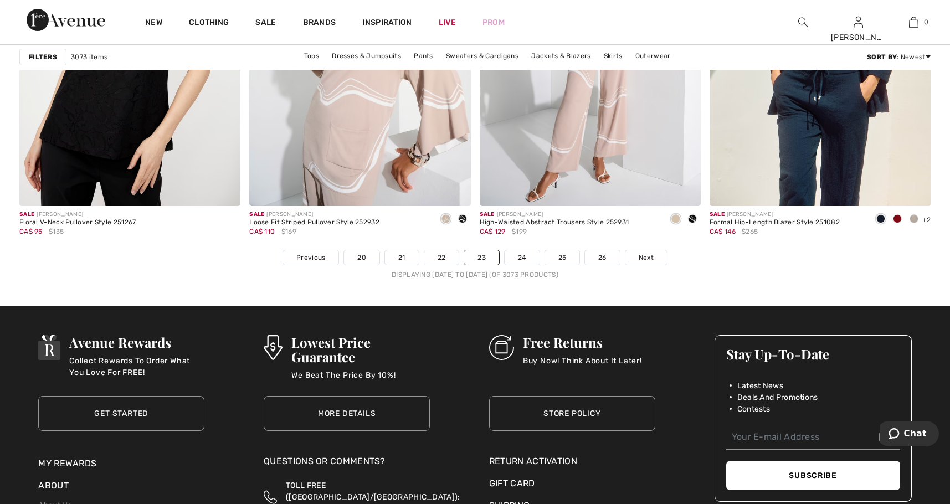
scroll to position [5758, 0]
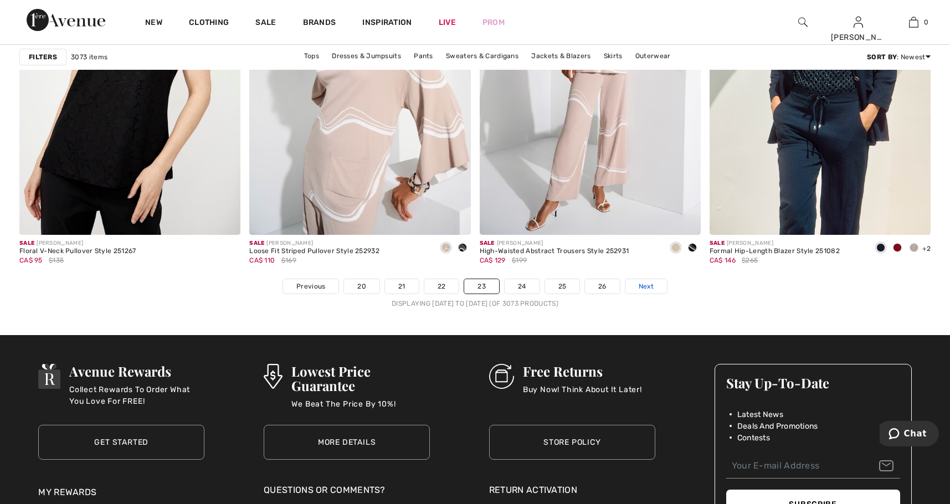
click at [642, 287] on span "Next" at bounding box center [645, 286] width 15 height 10
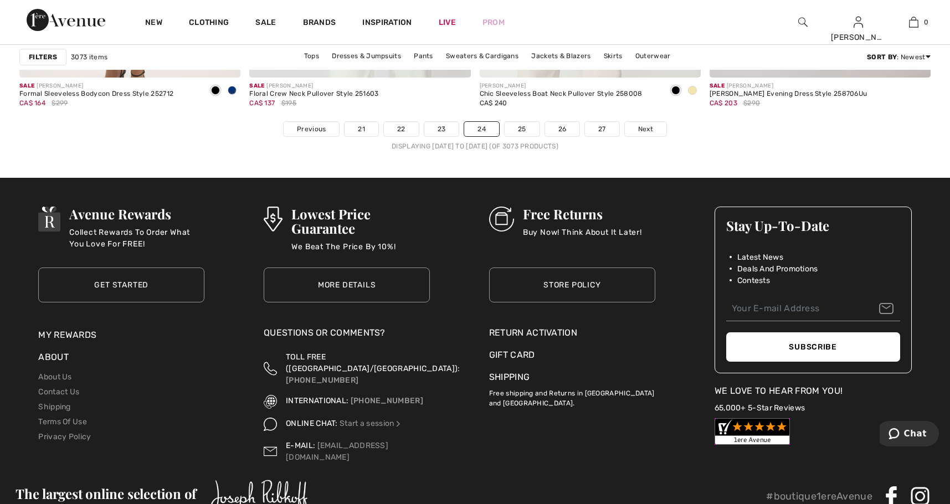
scroll to position [5924, 0]
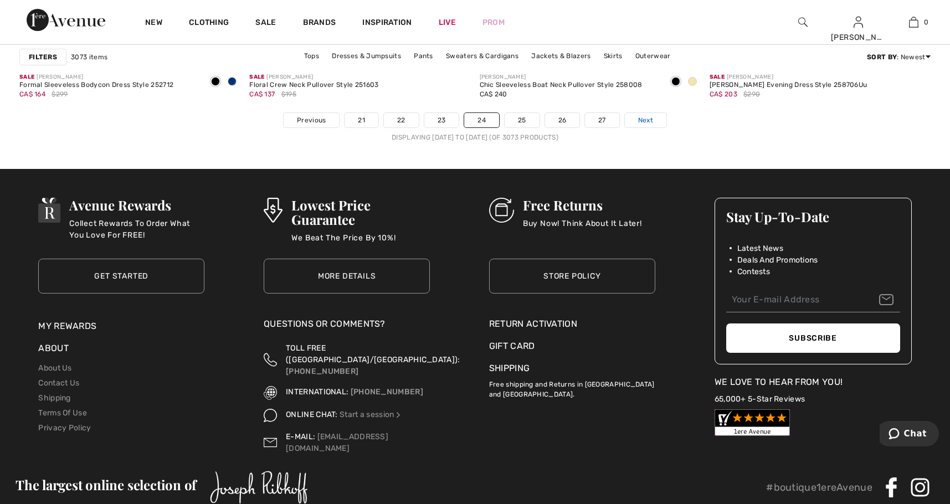
click at [649, 121] on span "Next" at bounding box center [645, 120] width 15 height 10
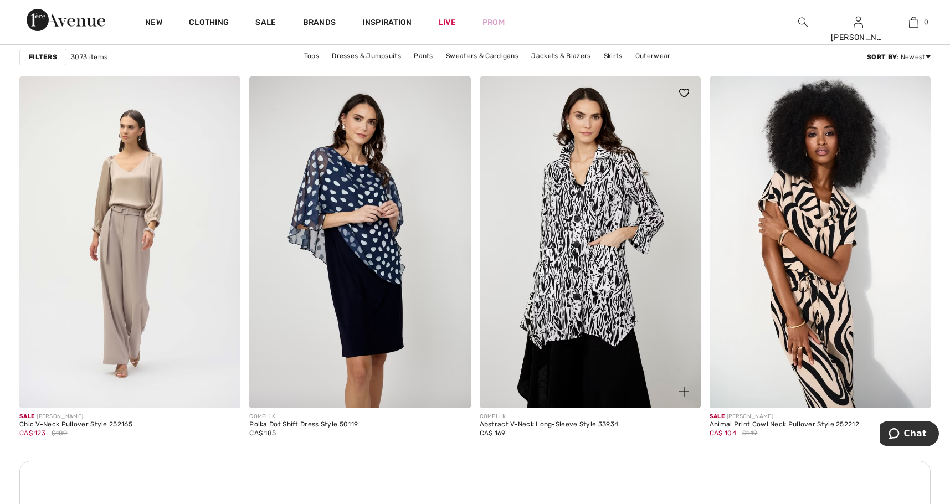
scroll to position [1273, 0]
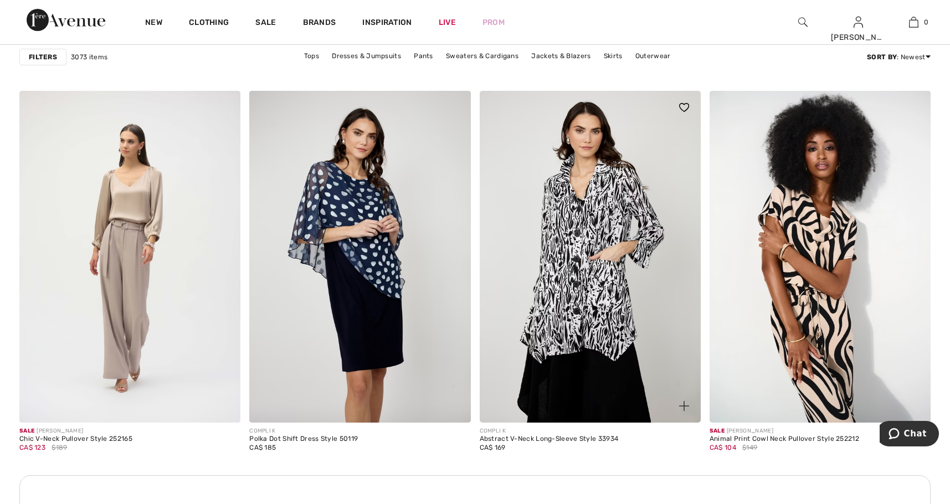
click at [591, 275] on img at bounding box center [589, 257] width 221 height 332
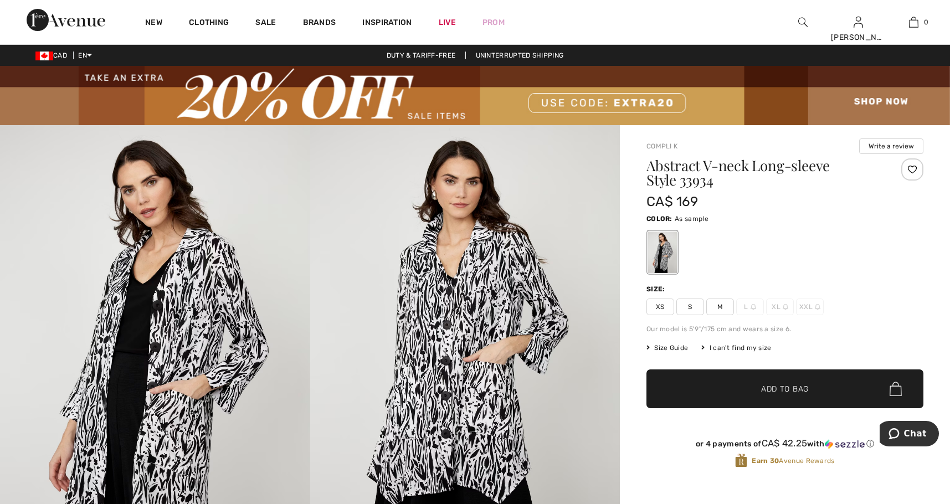
click at [450, 328] on img at bounding box center [465, 357] width 310 height 465
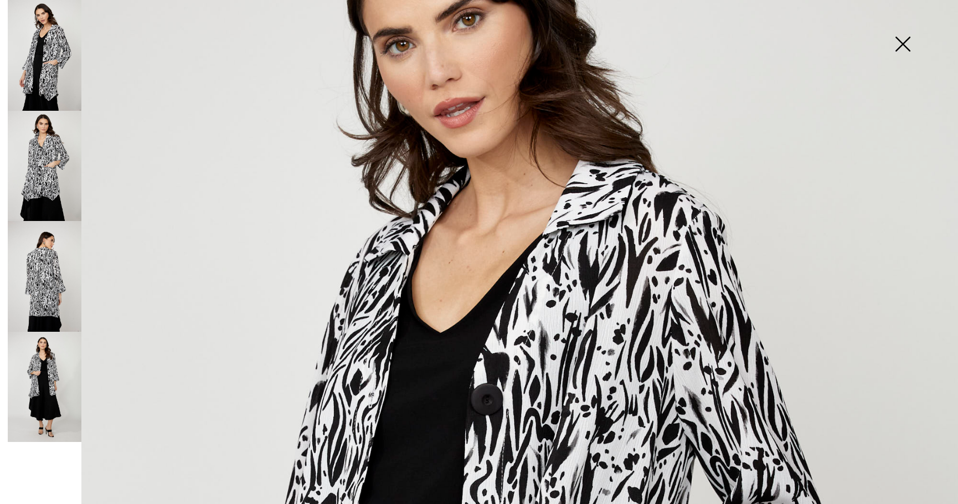
scroll to position [146, 0]
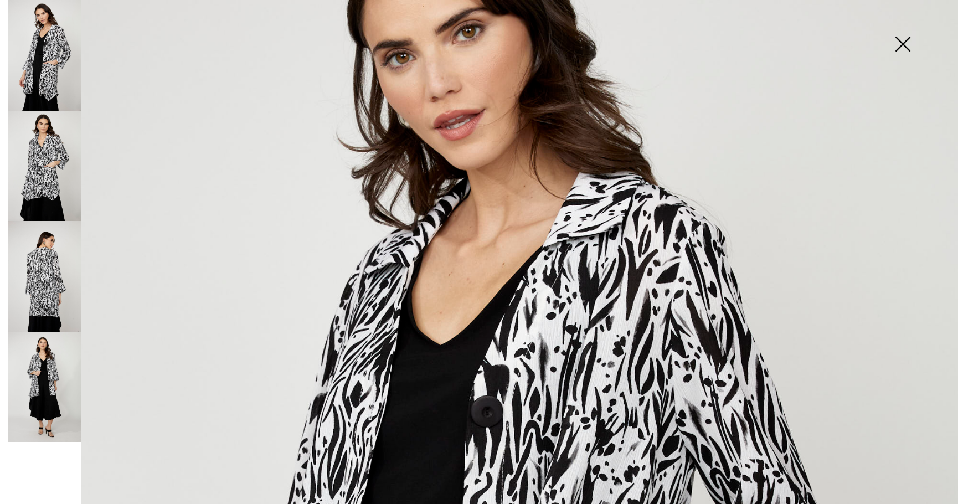
click at [44, 300] on img at bounding box center [45, 276] width 74 height 111
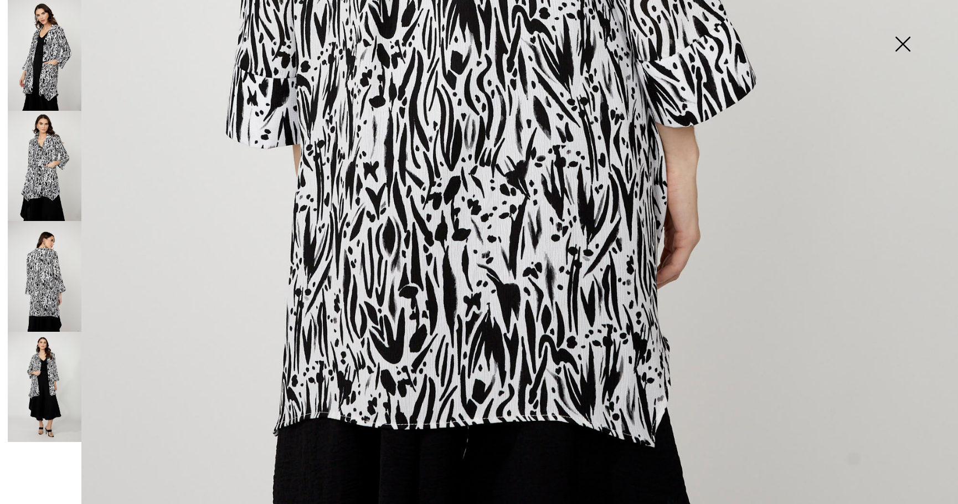
scroll to position [921, 0]
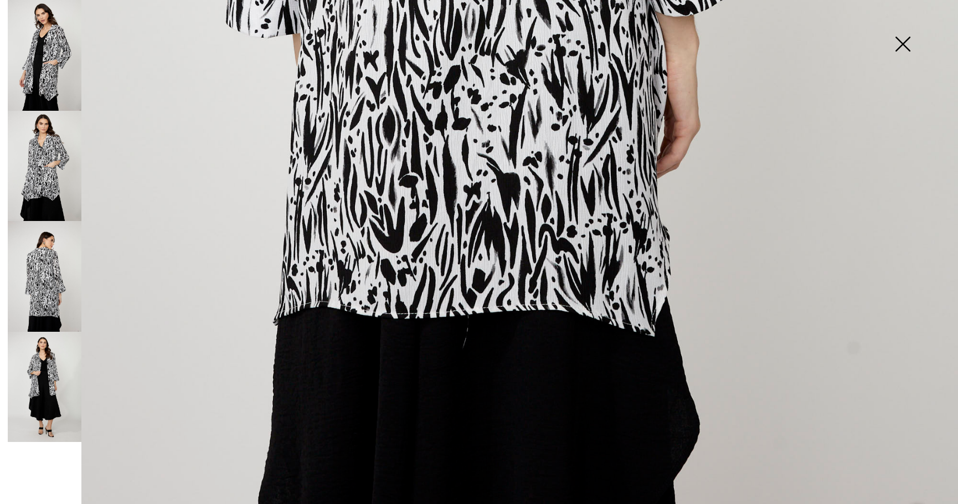
click at [37, 401] on img at bounding box center [45, 387] width 74 height 111
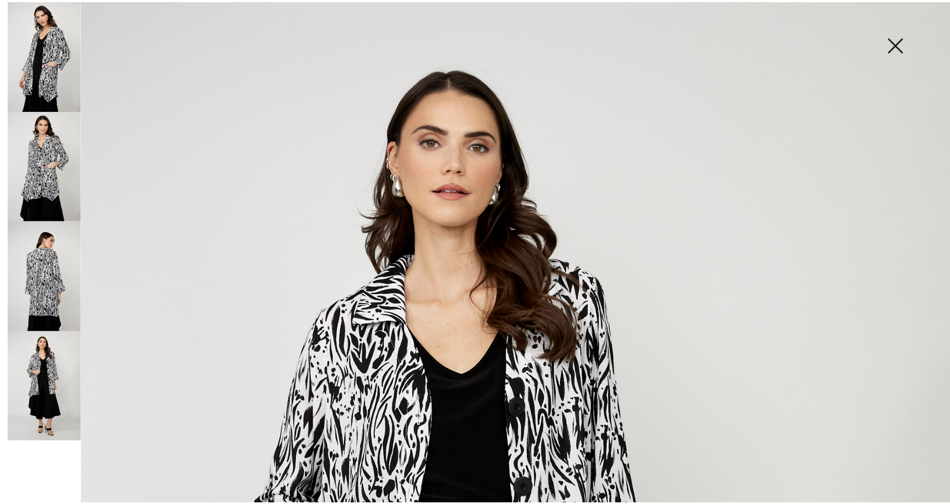
scroll to position [0, 0]
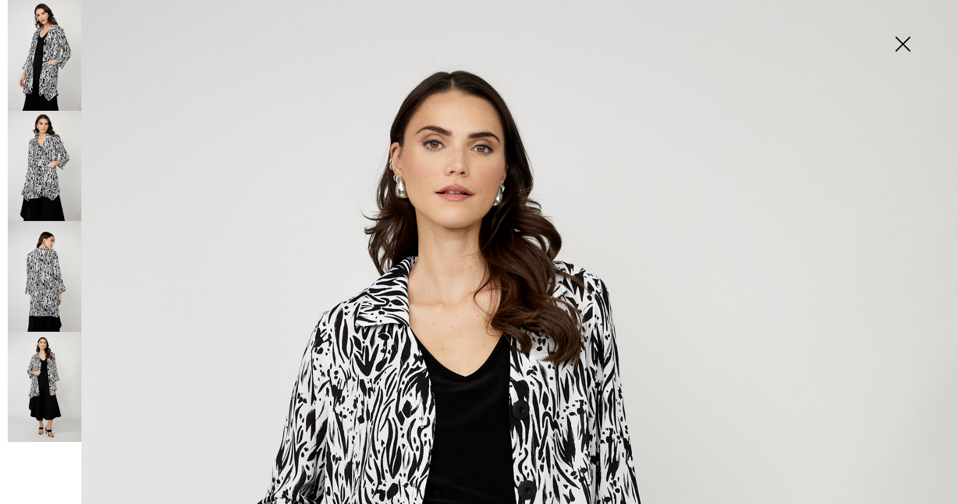
click at [900, 37] on img at bounding box center [902, 45] width 55 height 57
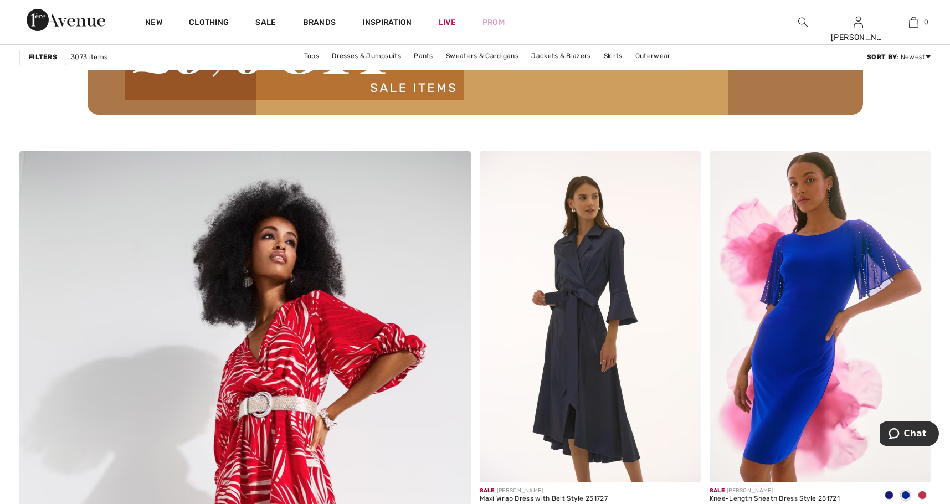
scroll to position [3156, 0]
